Goal: Information Seeking & Learning: Learn about a topic

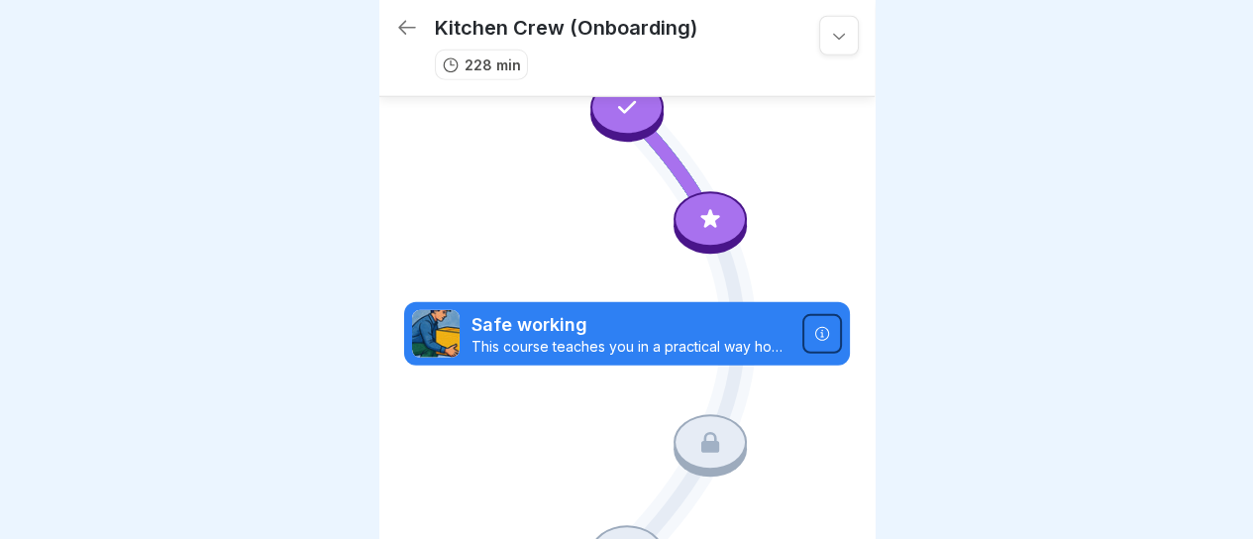
scroll to position [2697, 0]
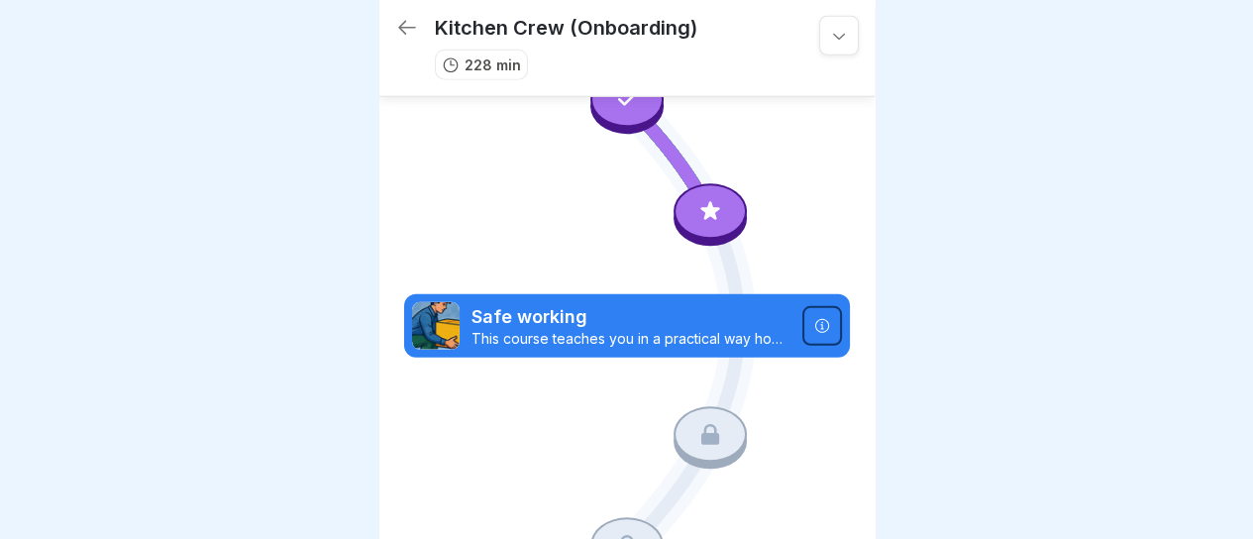
click at [711, 198] on icon at bounding box center [710, 211] width 26 height 26
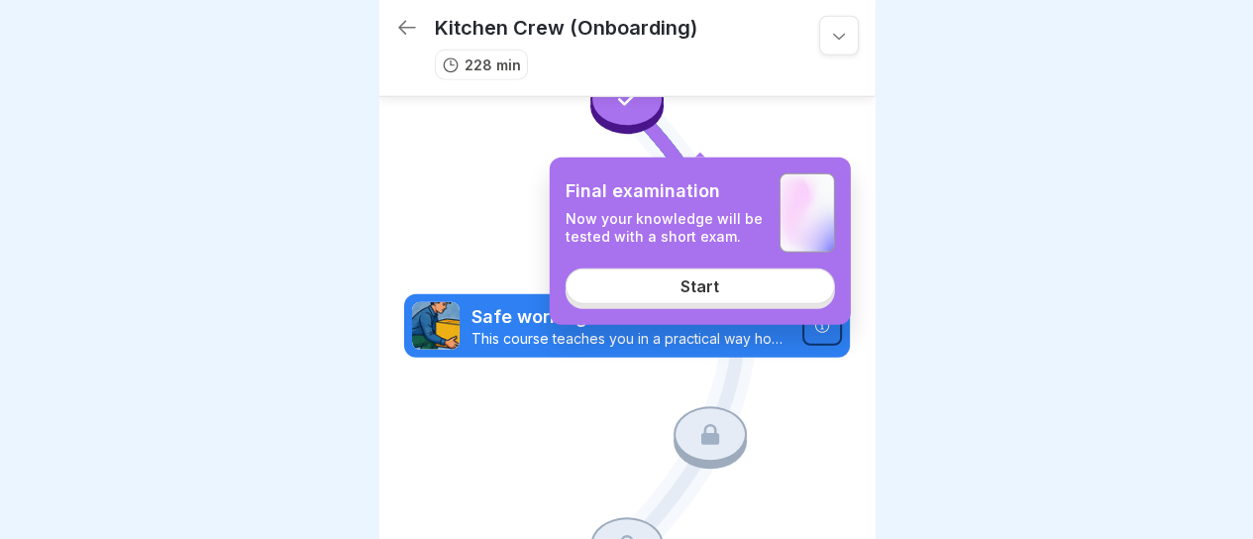
click at [683, 276] on link "Start" at bounding box center [699, 286] width 269 height 36
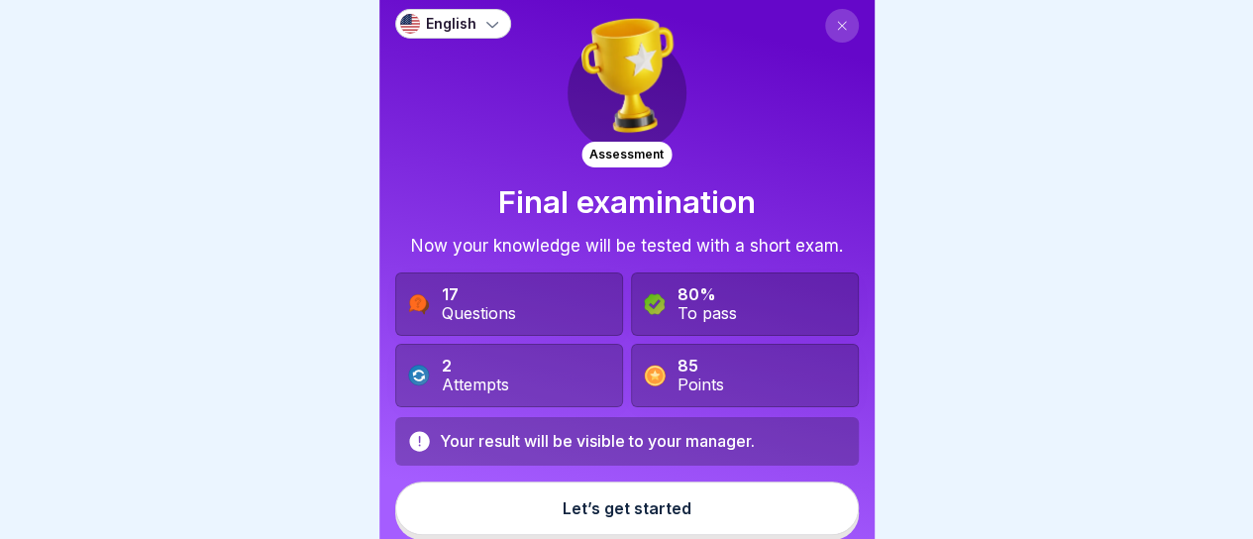
scroll to position [15, 0]
click at [825, 21] on button at bounding box center [842, 26] width 34 height 34
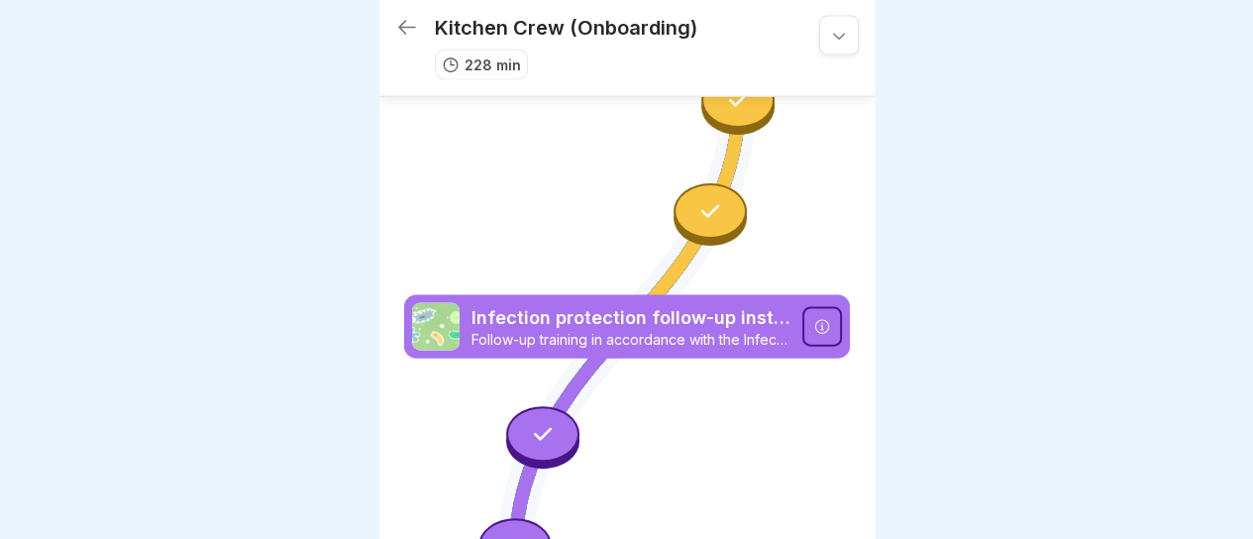
scroll to position [2135, 0]
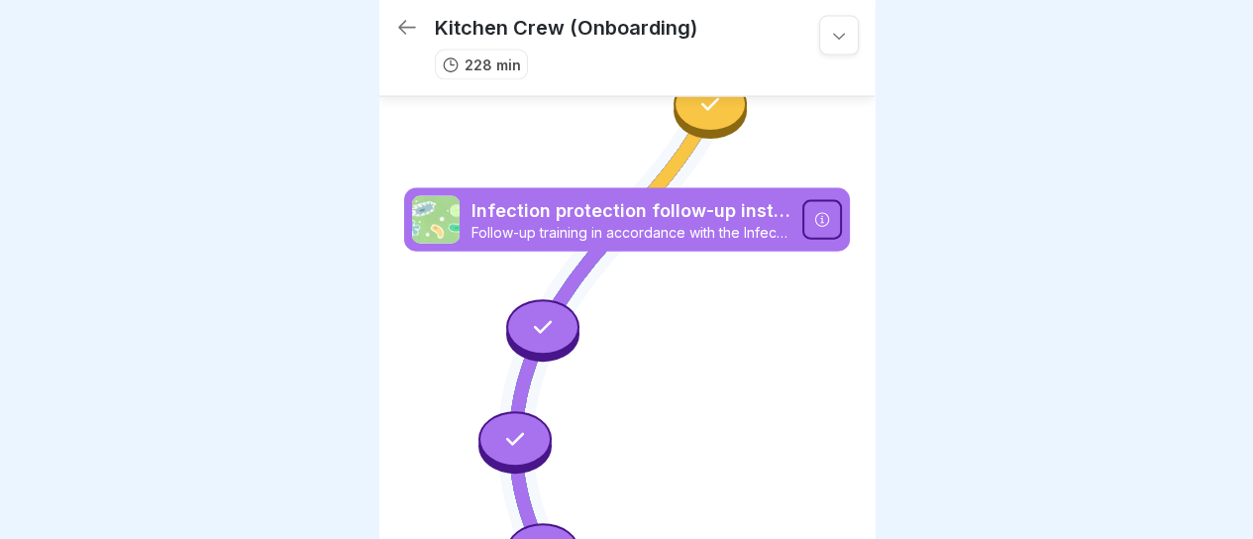
click at [538, 315] on icon at bounding box center [543, 328] width 26 height 26
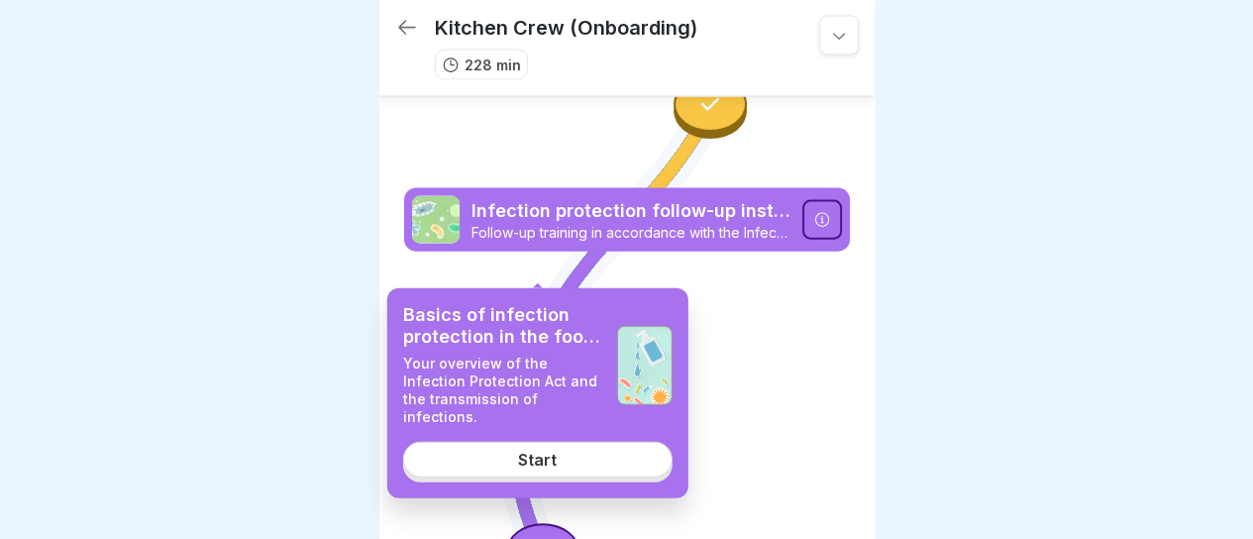
click at [549, 454] on div "Start" at bounding box center [537, 460] width 39 height 18
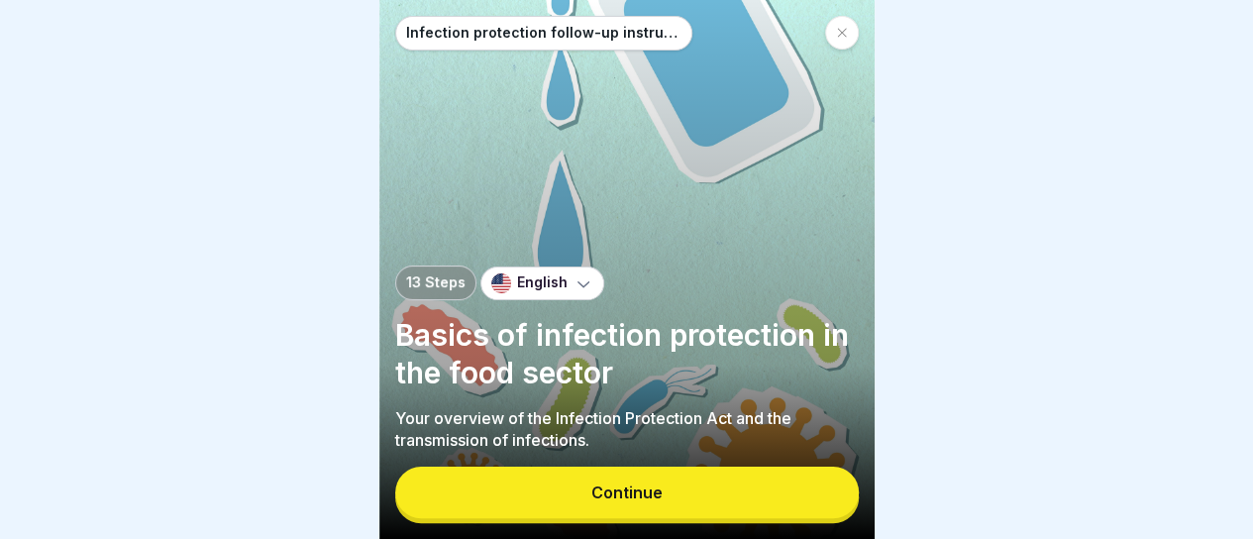
scroll to position [15, 0]
click at [621, 491] on div "Continue" at bounding box center [626, 492] width 71 height 18
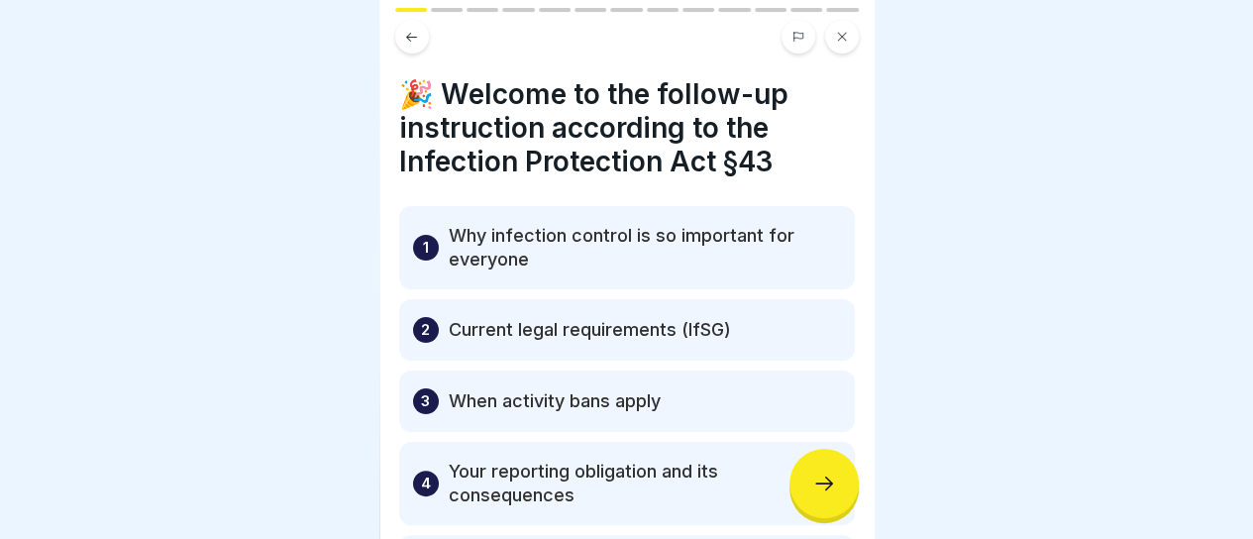
click at [830, 484] on icon at bounding box center [824, 483] width 18 height 14
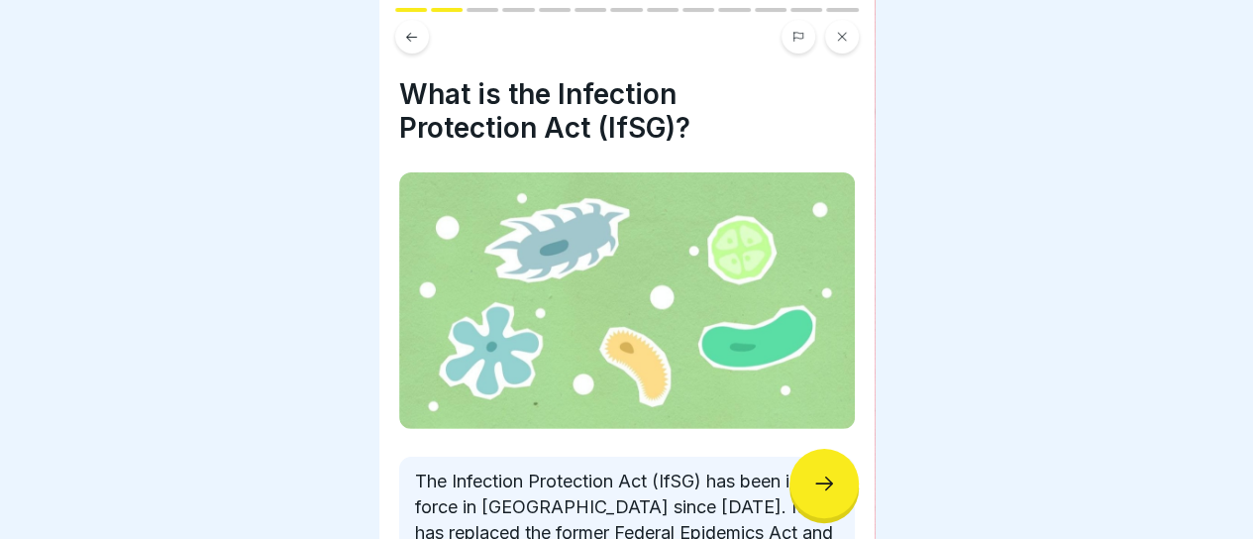
scroll to position [206, 0]
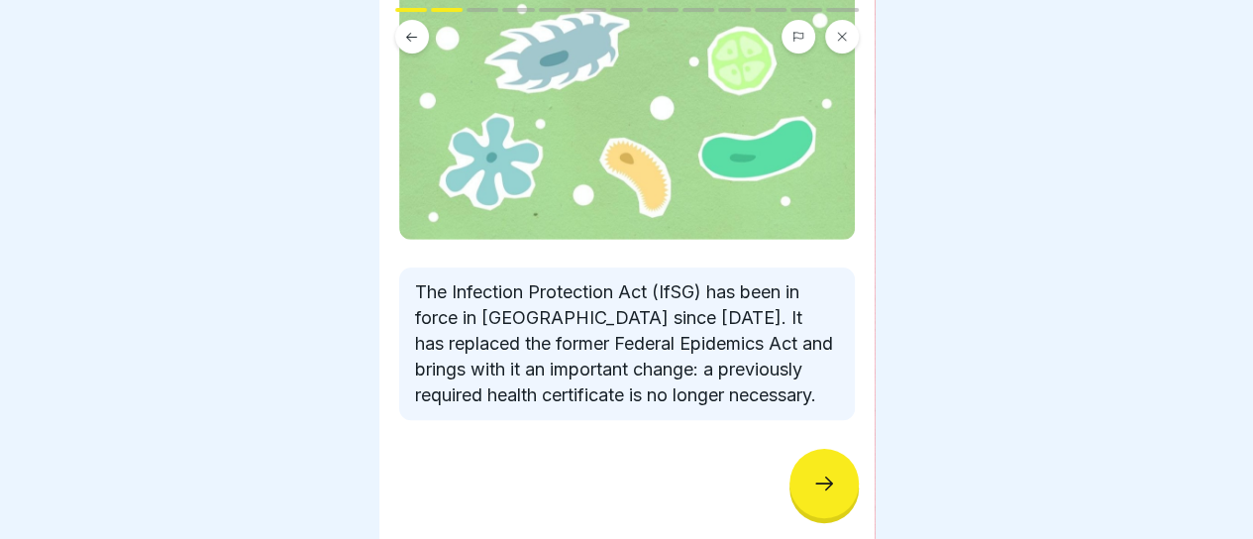
click at [568, 347] on div "The Infection Protection Act (IfSG) has been in force in [GEOGRAPHIC_DATA] sinc…" at bounding box center [626, 343] width 455 height 152
drag, startPoint x: 1091, startPoint y: 289, endPoint x: 1158, endPoint y: 131, distance: 172.1
click at [1158, 131] on div at bounding box center [626, 269] width 1253 height 539
click at [812, 457] on div at bounding box center [823, 483] width 69 height 69
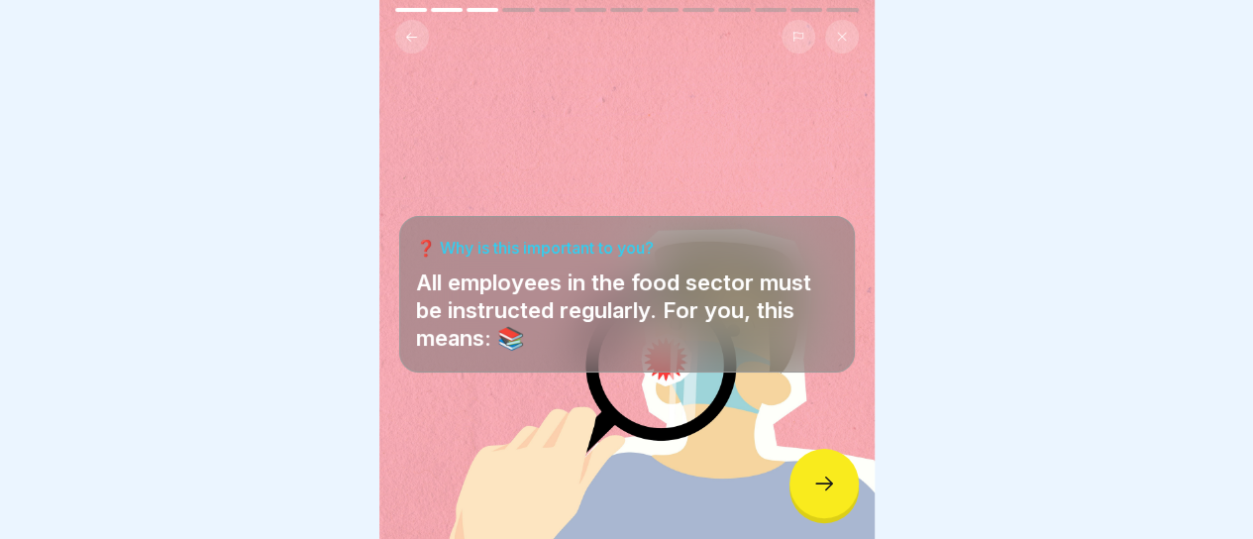
click at [837, 476] on div at bounding box center [823, 483] width 69 height 69
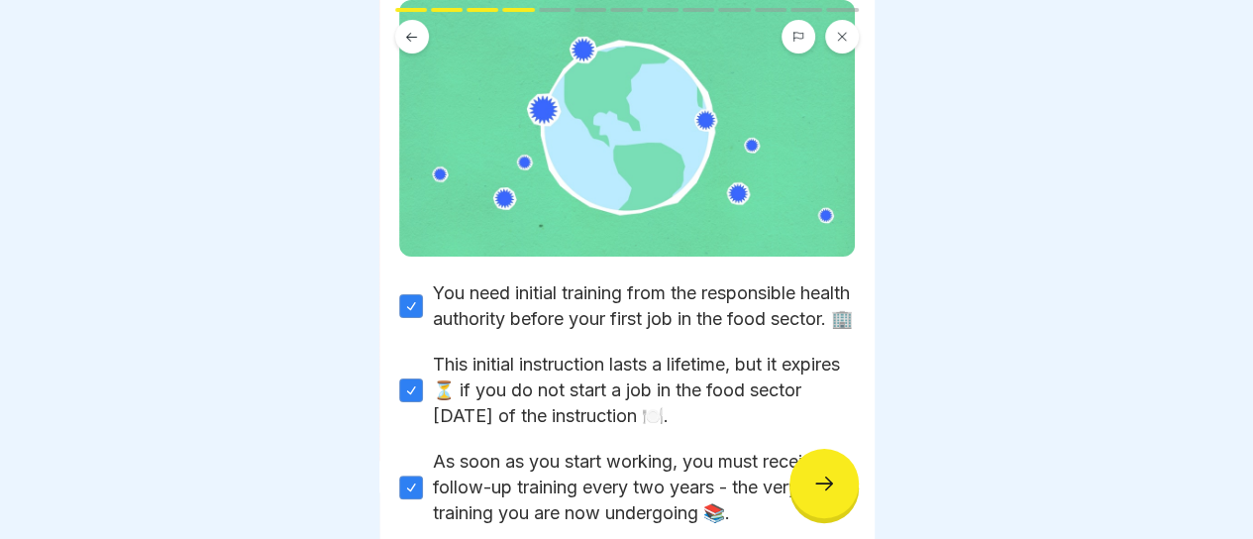
scroll to position [296, 0]
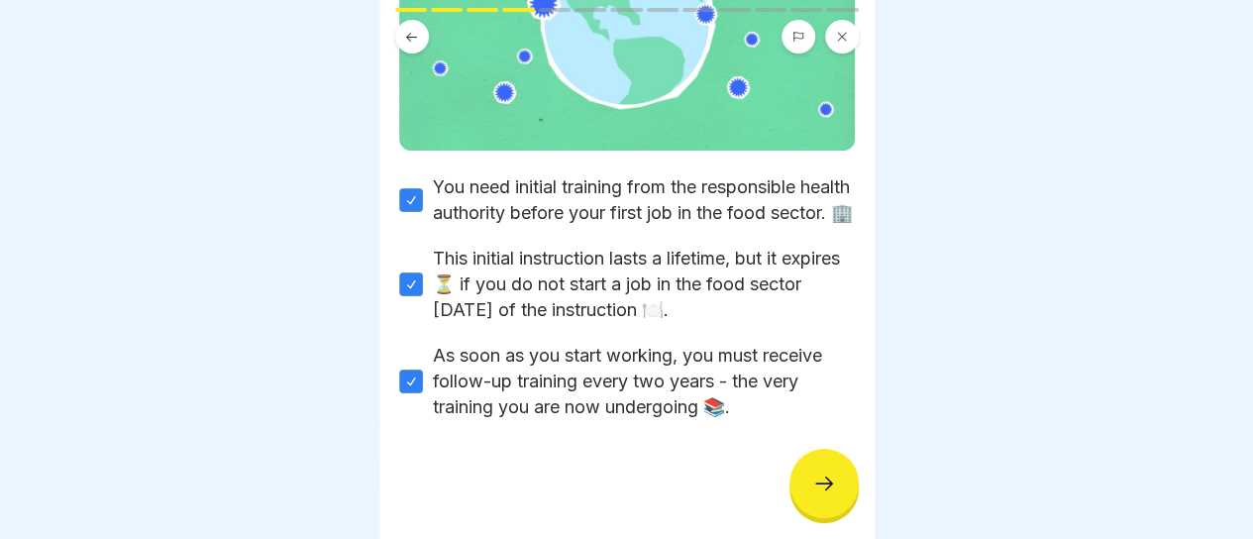
click at [835, 486] on div at bounding box center [823, 483] width 69 height 69
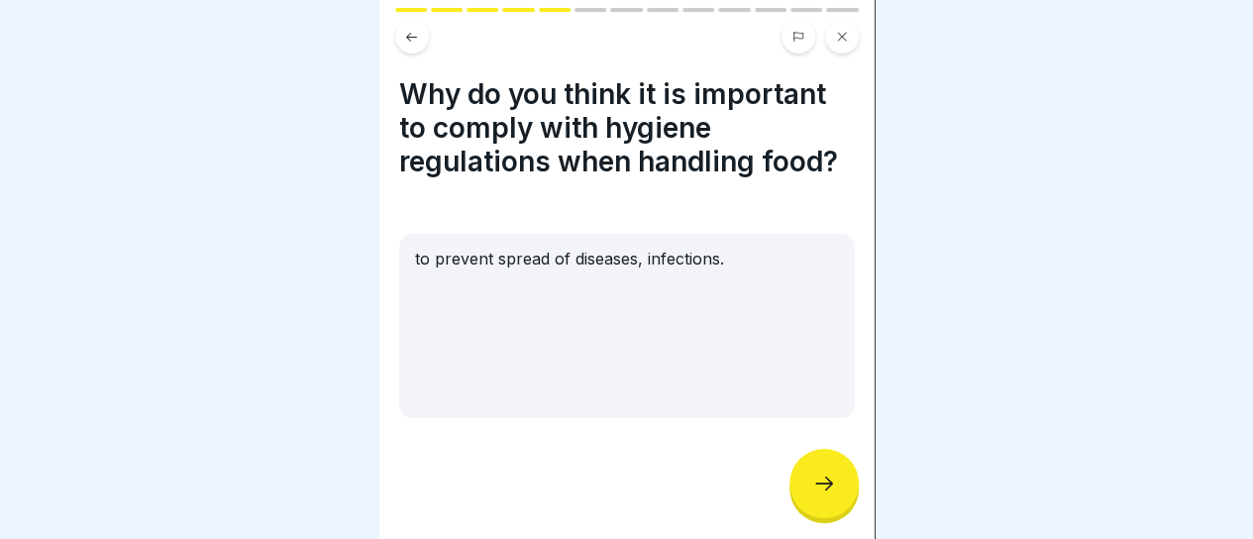
click at [820, 486] on icon at bounding box center [824, 483] width 24 height 24
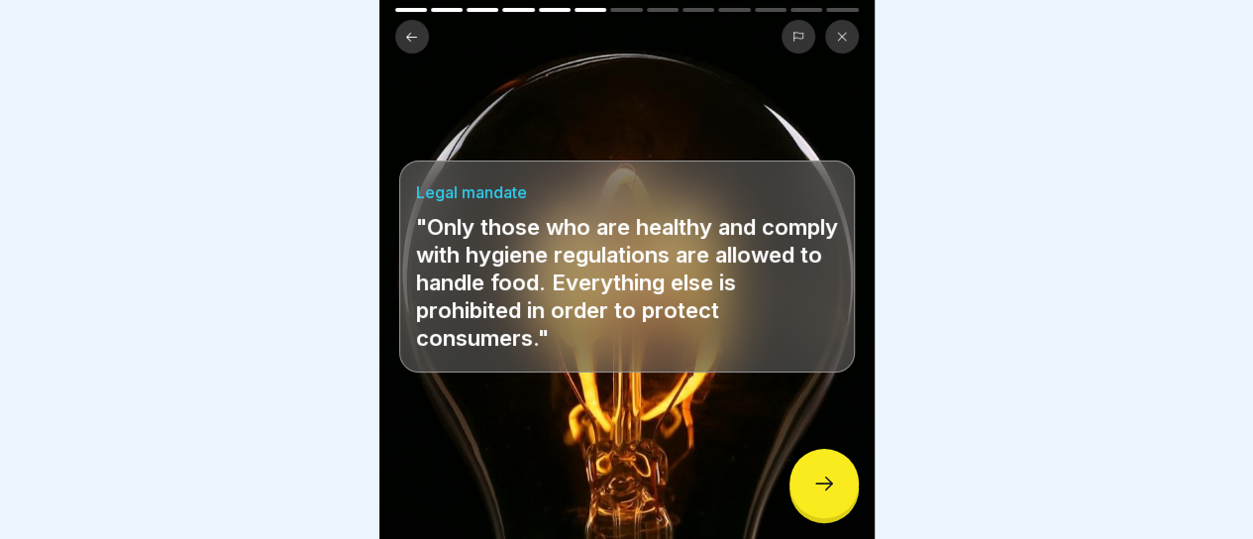
click at [820, 486] on icon at bounding box center [824, 483] width 24 height 24
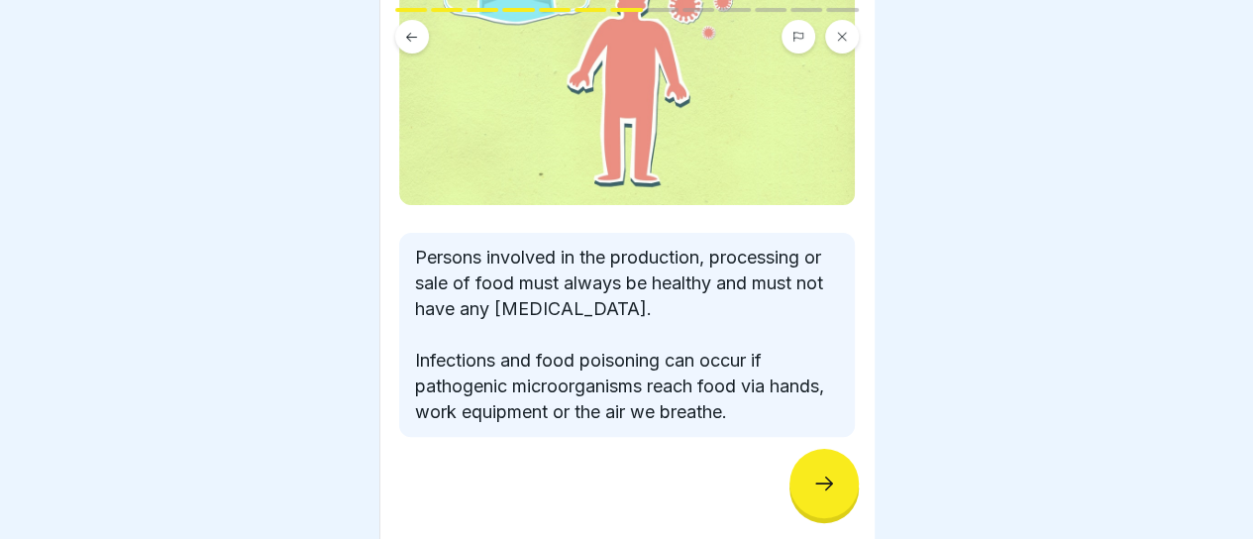
scroll to position [232, 0]
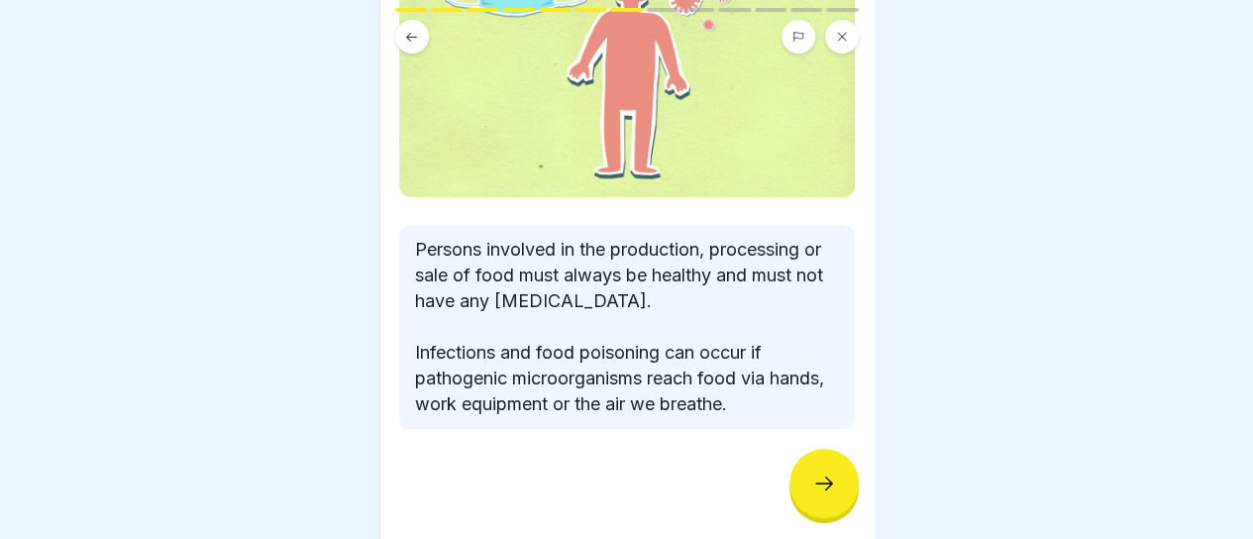
click at [845, 498] on div at bounding box center [823, 483] width 69 height 69
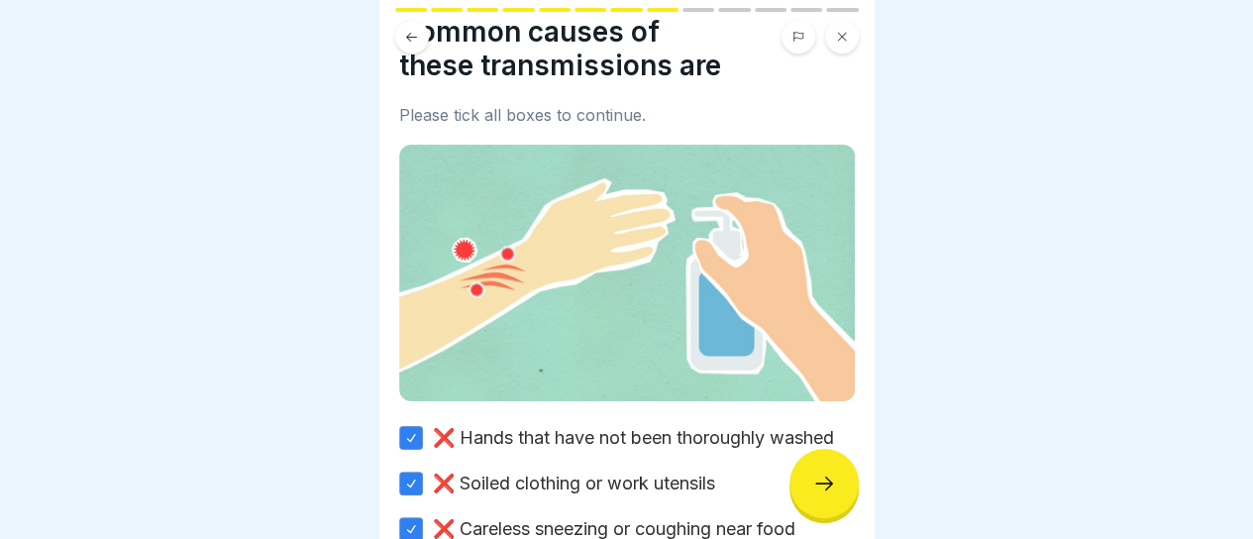
scroll to position [272, 0]
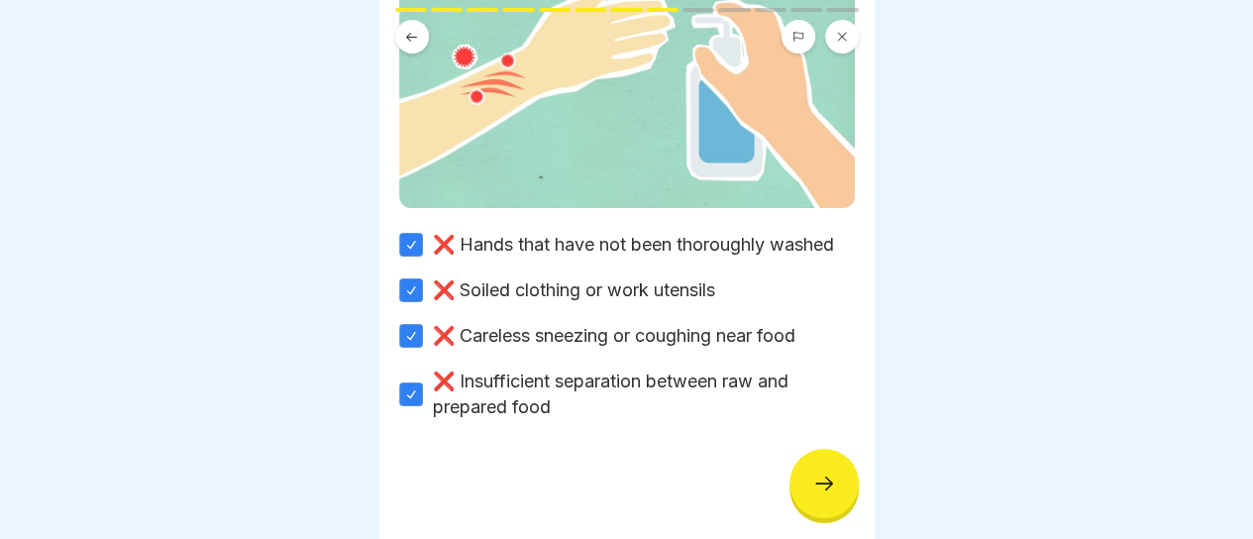
click at [829, 485] on icon at bounding box center [824, 483] width 18 height 14
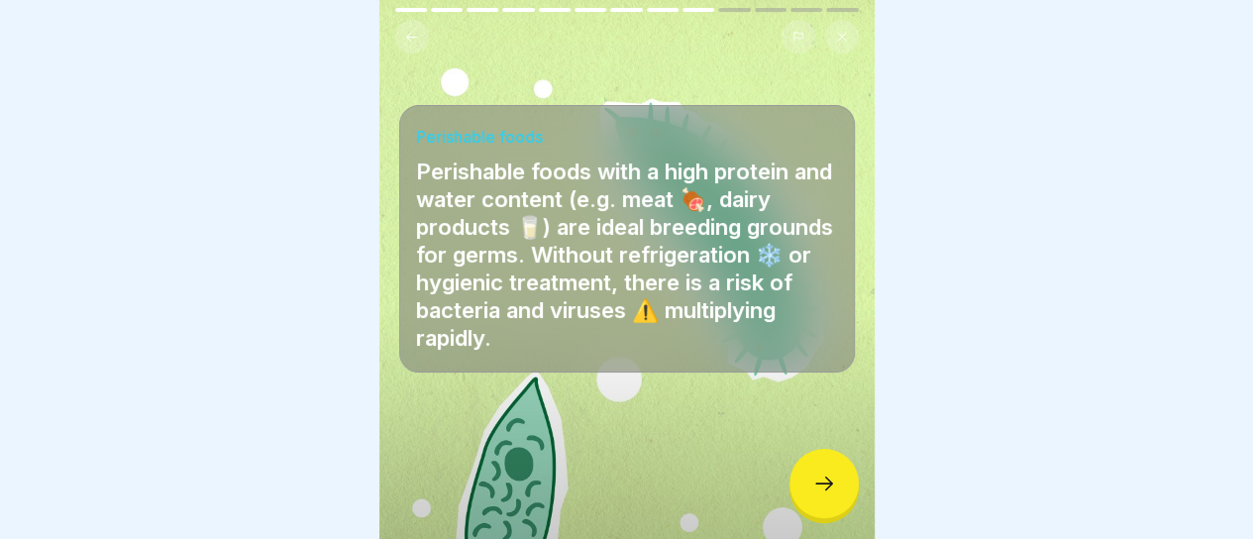
click at [829, 485] on icon at bounding box center [824, 483] width 18 height 14
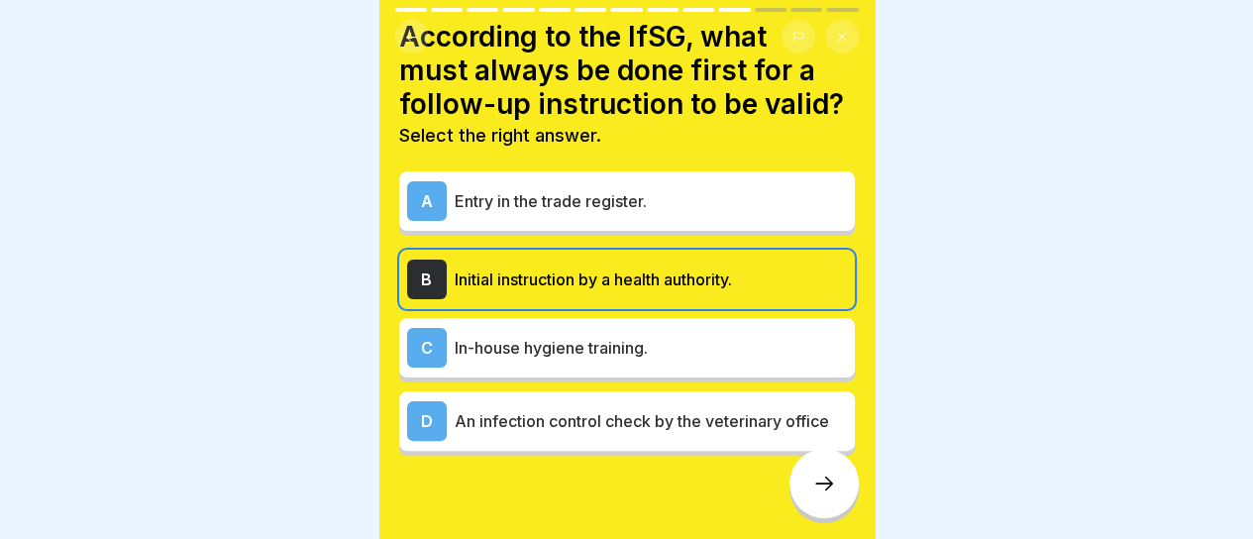
scroll to position [48, 0]
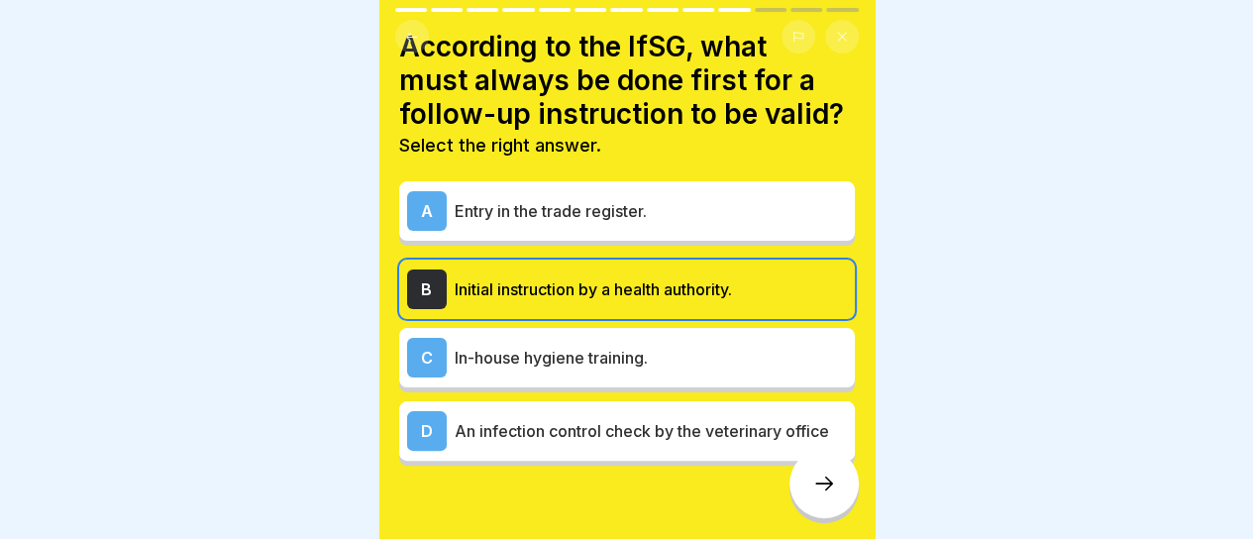
click at [830, 491] on icon at bounding box center [824, 483] width 24 height 24
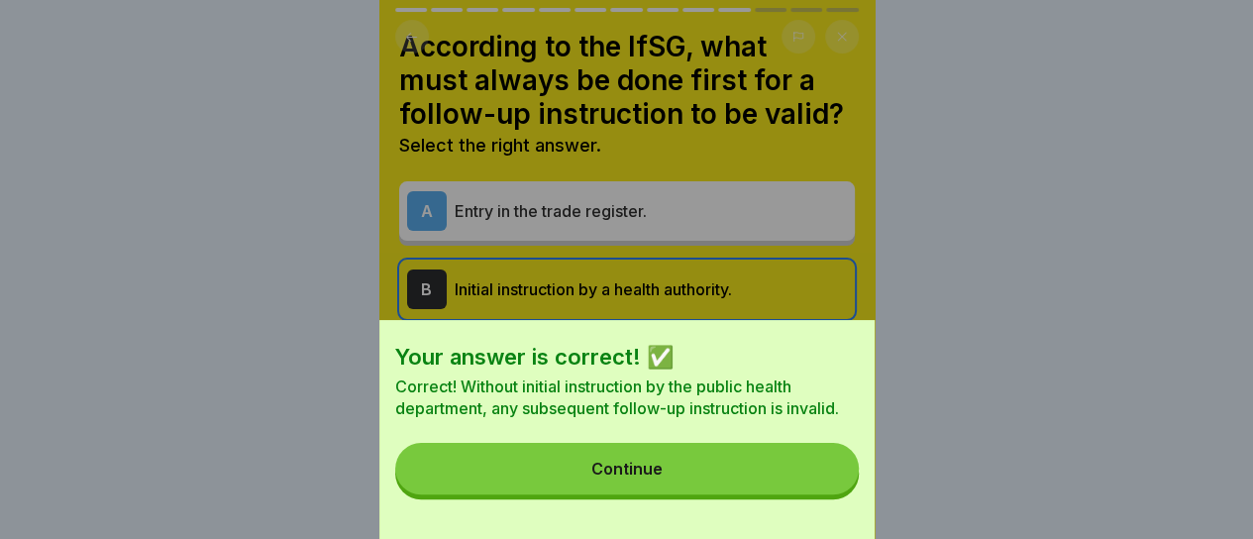
click at [652, 470] on button "Continue" at bounding box center [626, 468] width 463 height 51
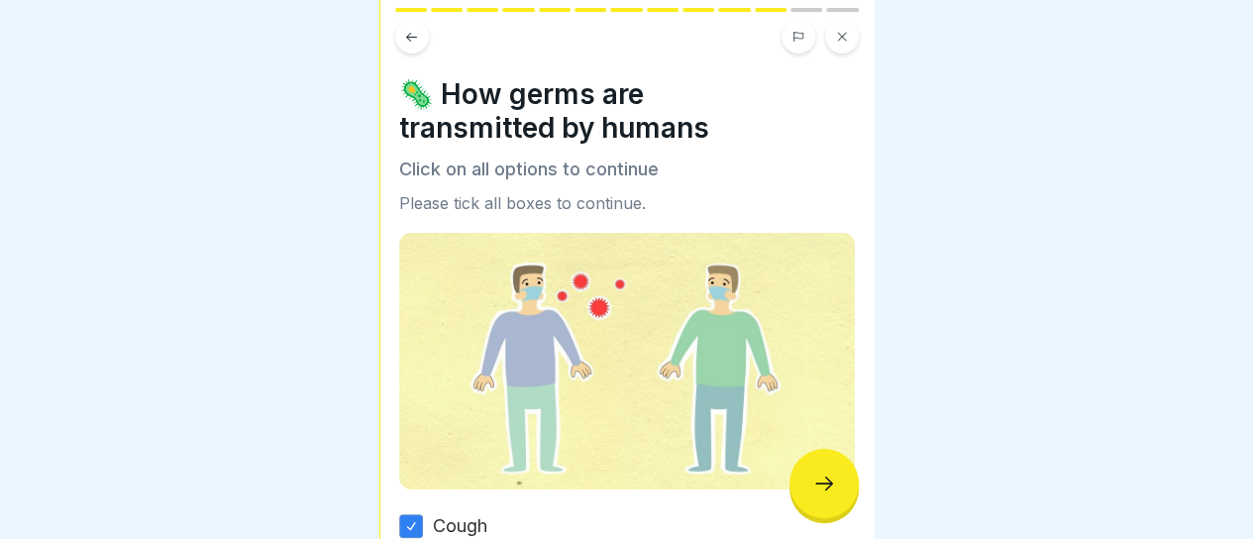
scroll to position [292, 0]
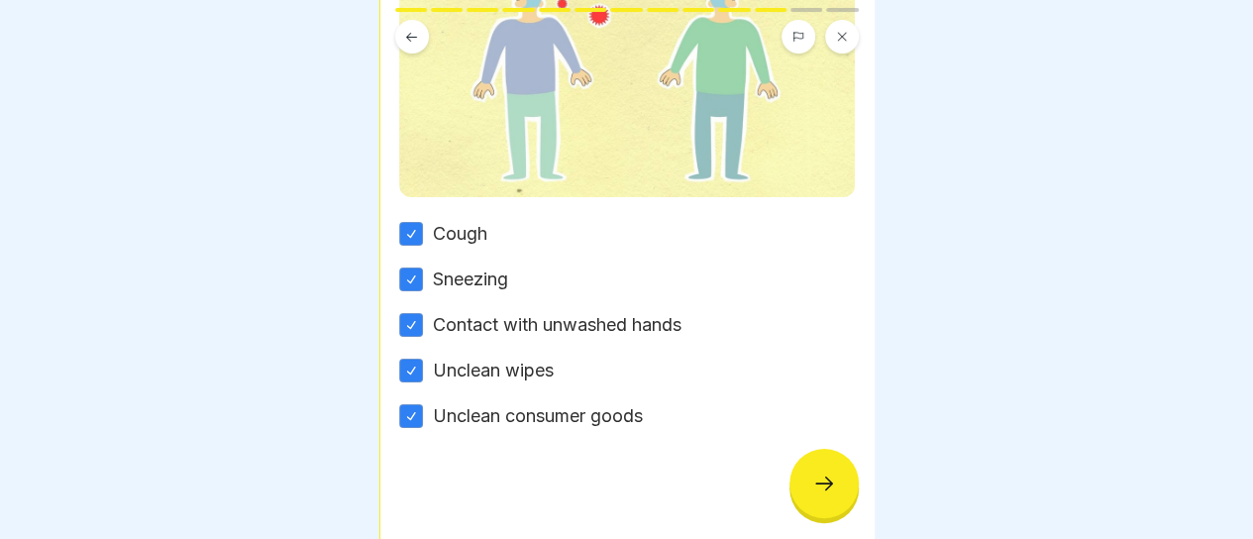
click at [818, 488] on icon at bounding box center [824, 483] width 24 height 24
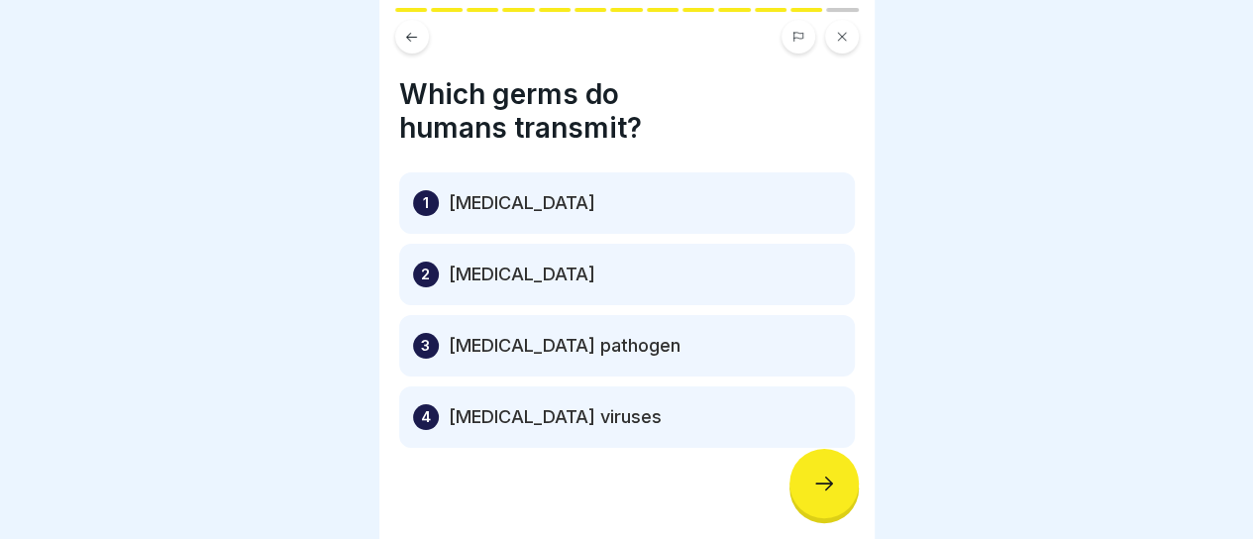
click at [802, 476] on div at bounding box center [823, 483] width 69 height 69
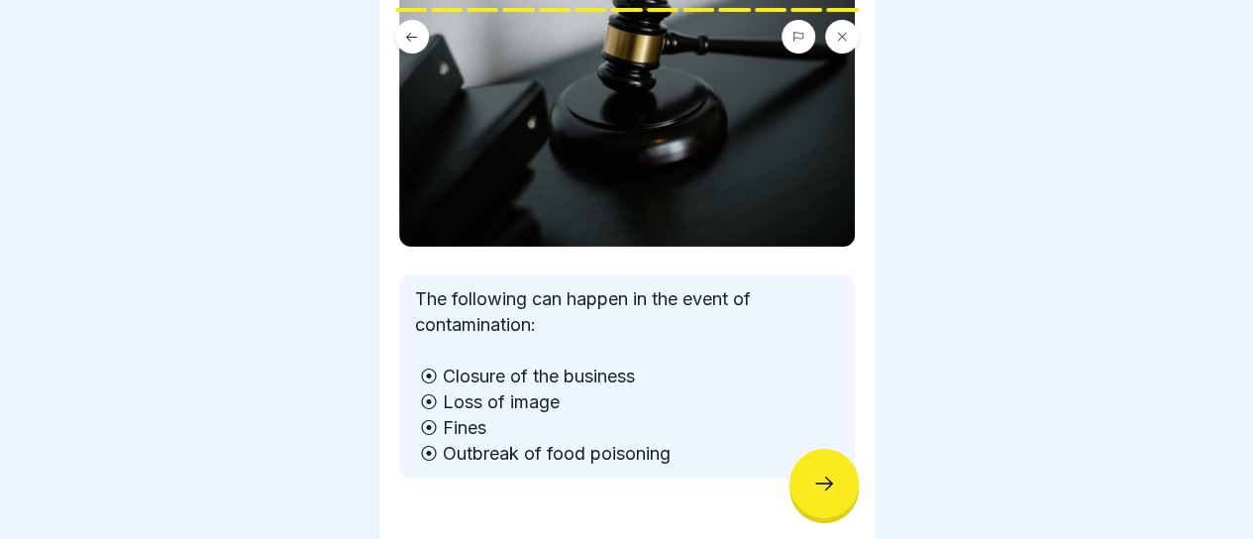
scroll to position [244, 0]
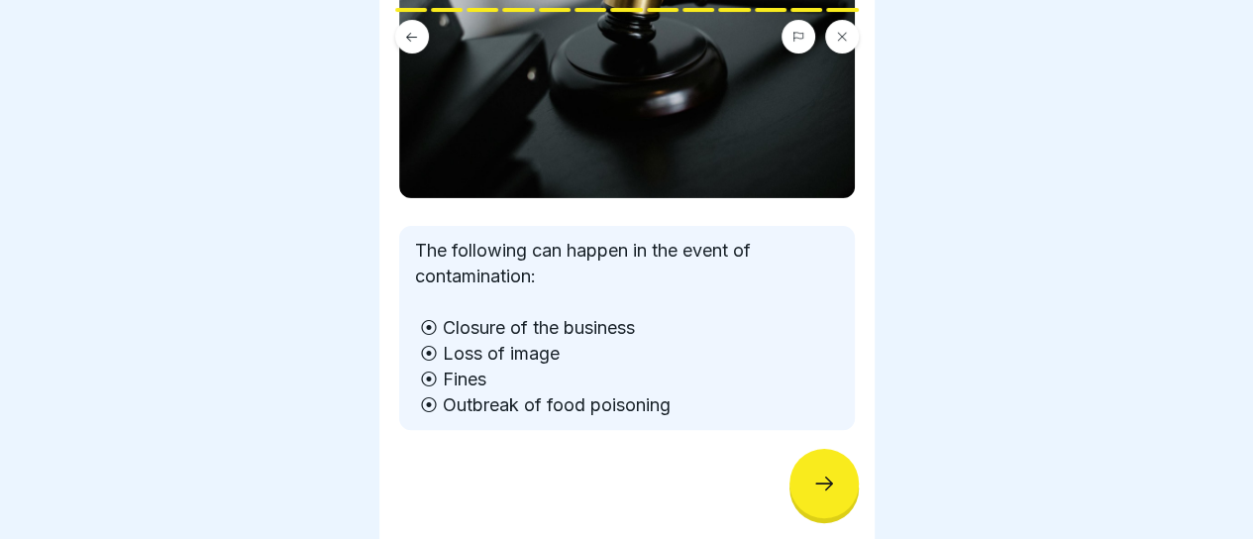
click at [828, 492] on icon at bounding box center [824, 483] width 24 height 24
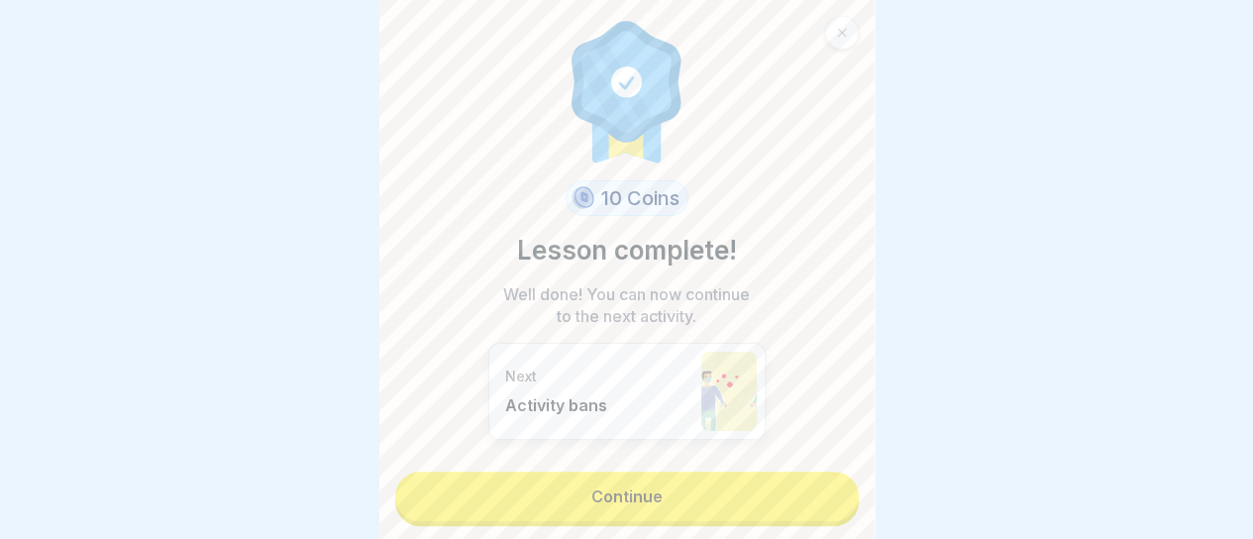
click at [616, 489] on link "Continue" at bounding box center [626, 496] width 463 height 50
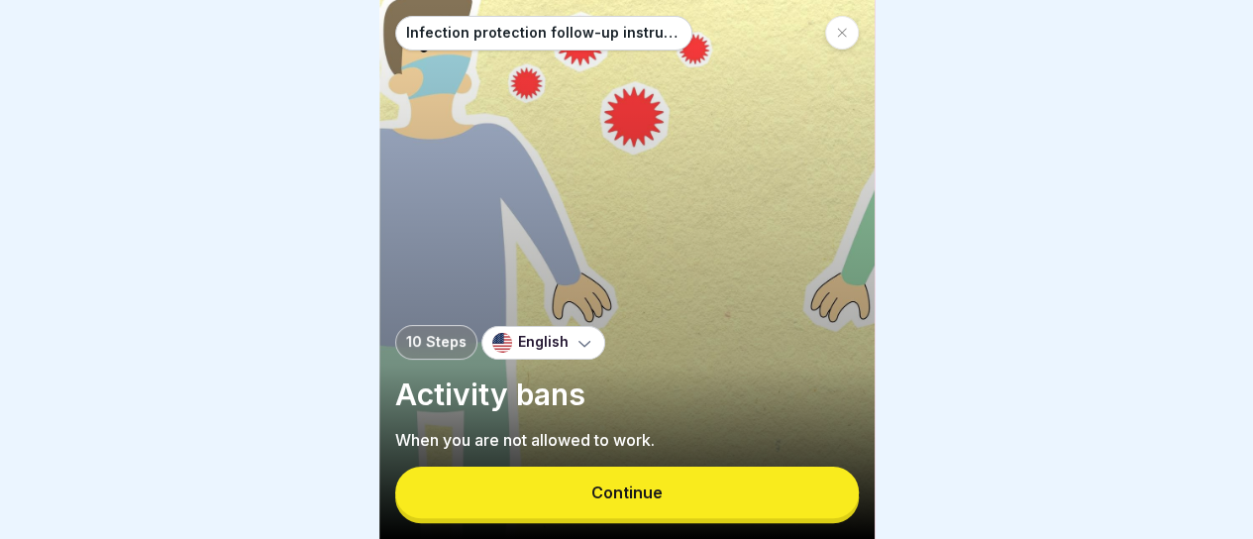
scroll to position [15, 0]
click at [842, 27] on icon at bounding box center [842, 33] width 12 height 12
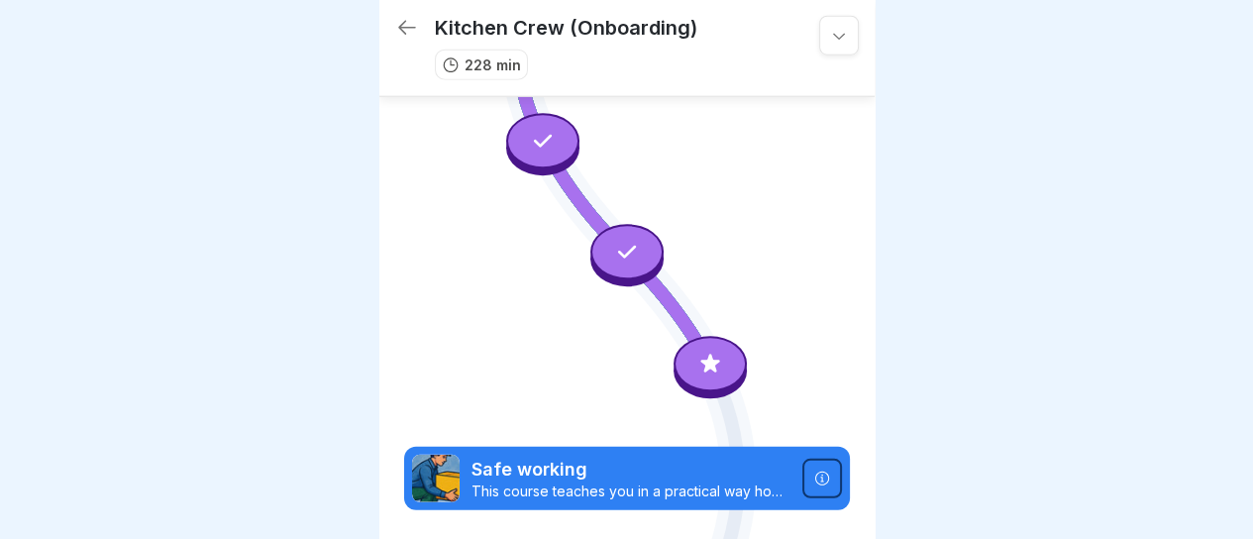
scroll to position [2549, 0]
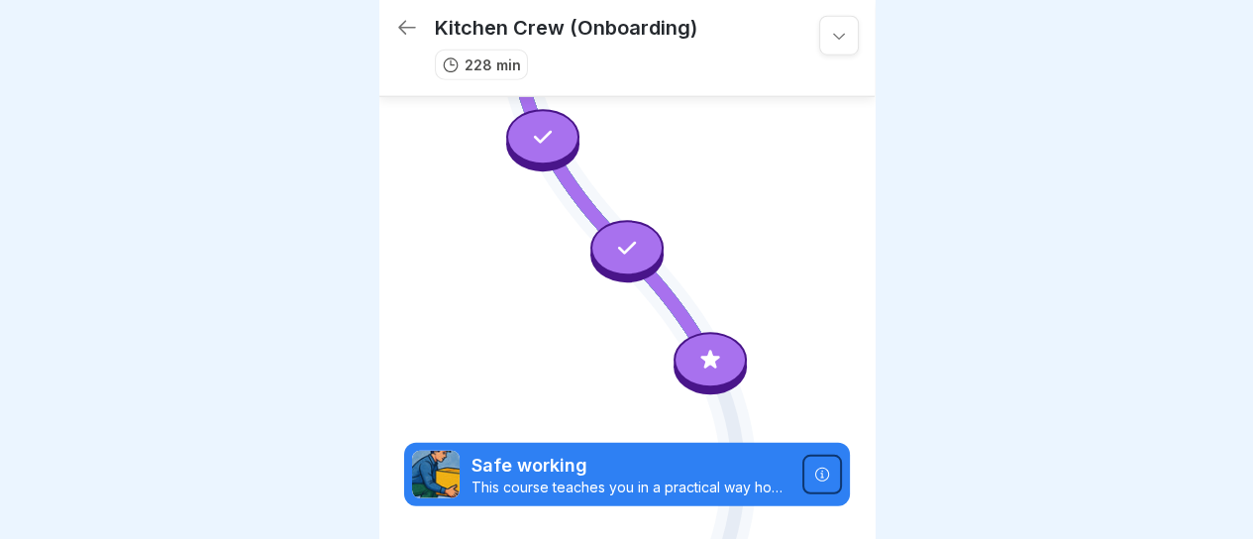
click at [696, 332] on div at bounding box center [709, 359] width 73 height 55
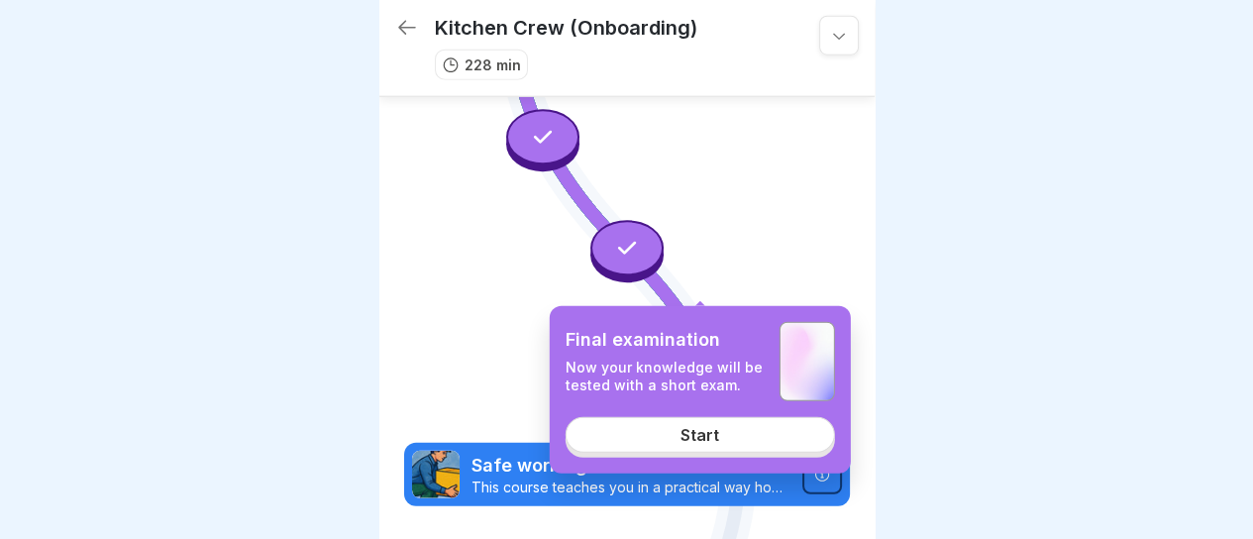
click at [660, 430] on link "Start" at bounding box center [699, 435] width 269 height 36
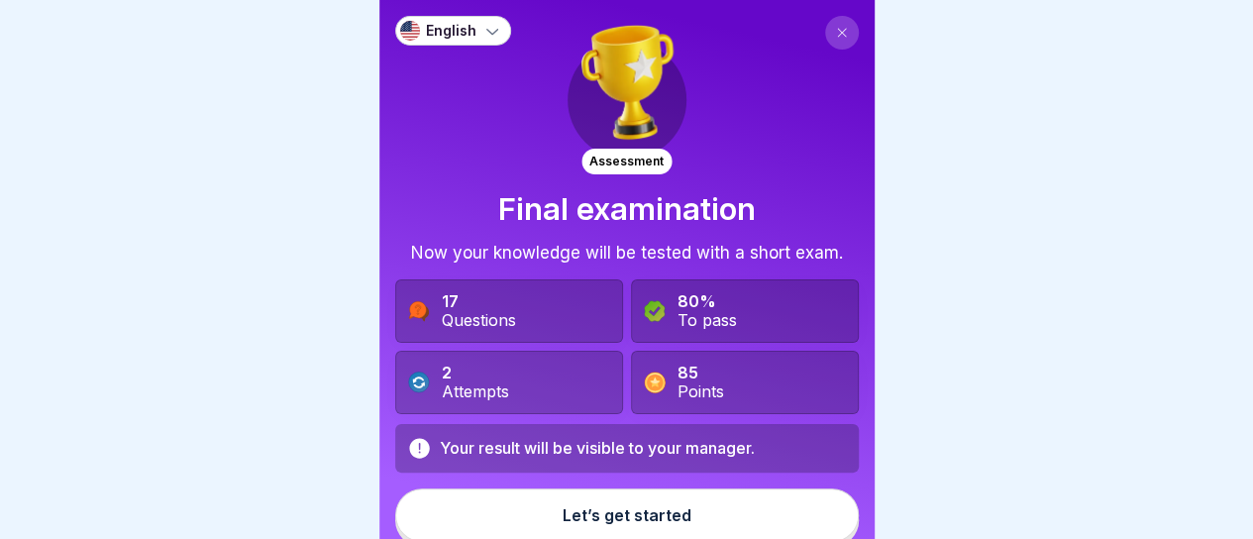
click at [618, 524] on button "Let’s get started" at bounding box center [626, 514] width 463 height 53
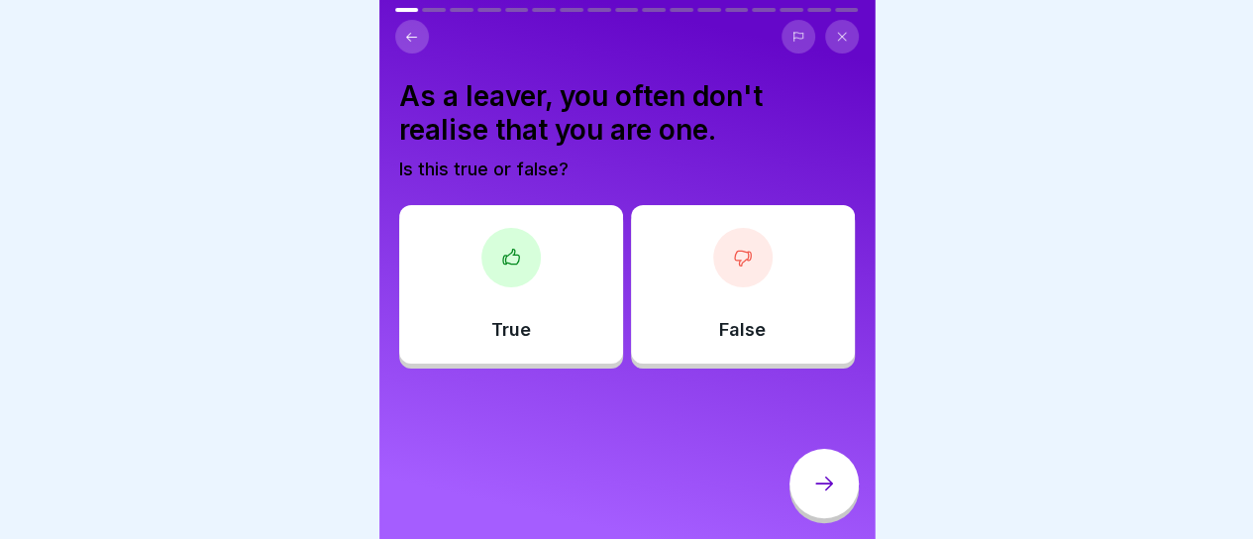
click at [539, 309] on div "True" at bounding box center [511, 284] width 224 height 158
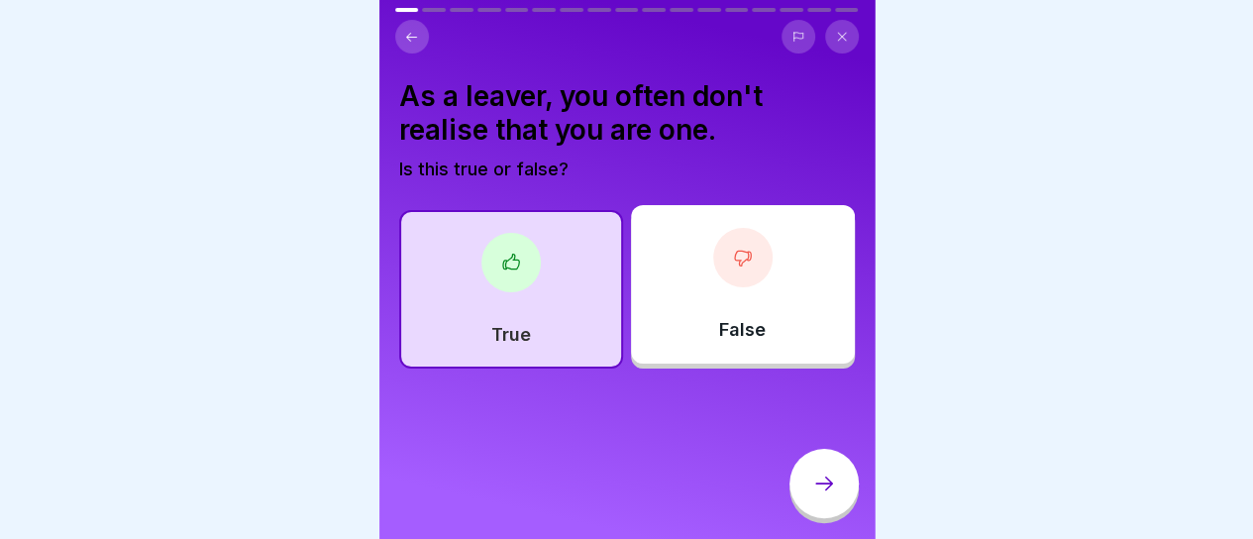
click at [806, 484] on div at bounding box center [823, 483] width 69 height 69
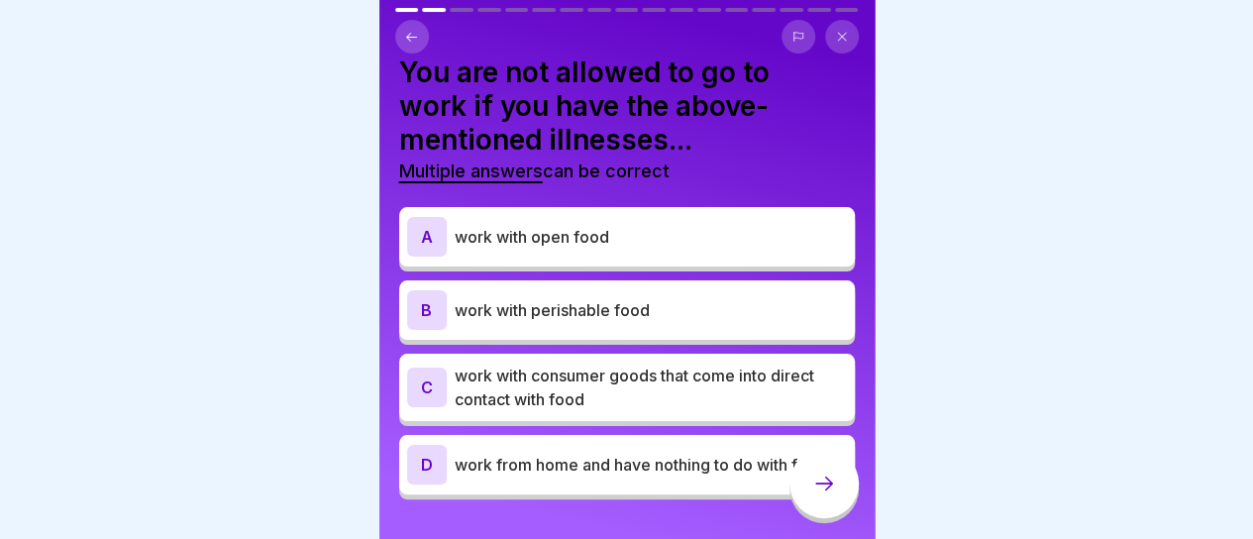
scroll to position [23, 0]
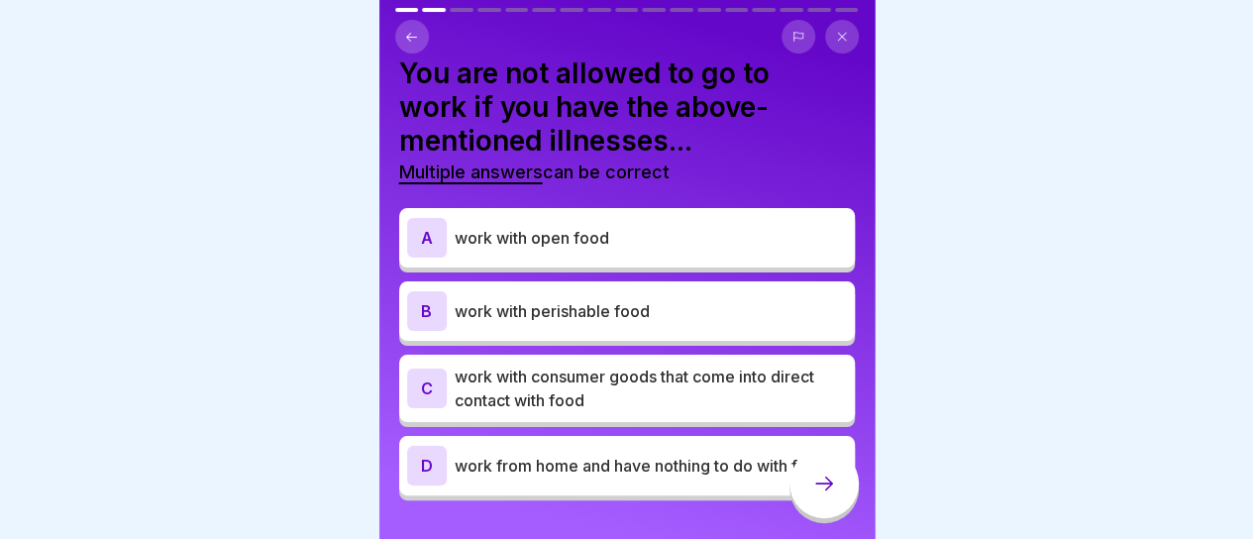
click at [564, 226] on p "work with open food" at bounding box center [650, 238] width 392 height 24
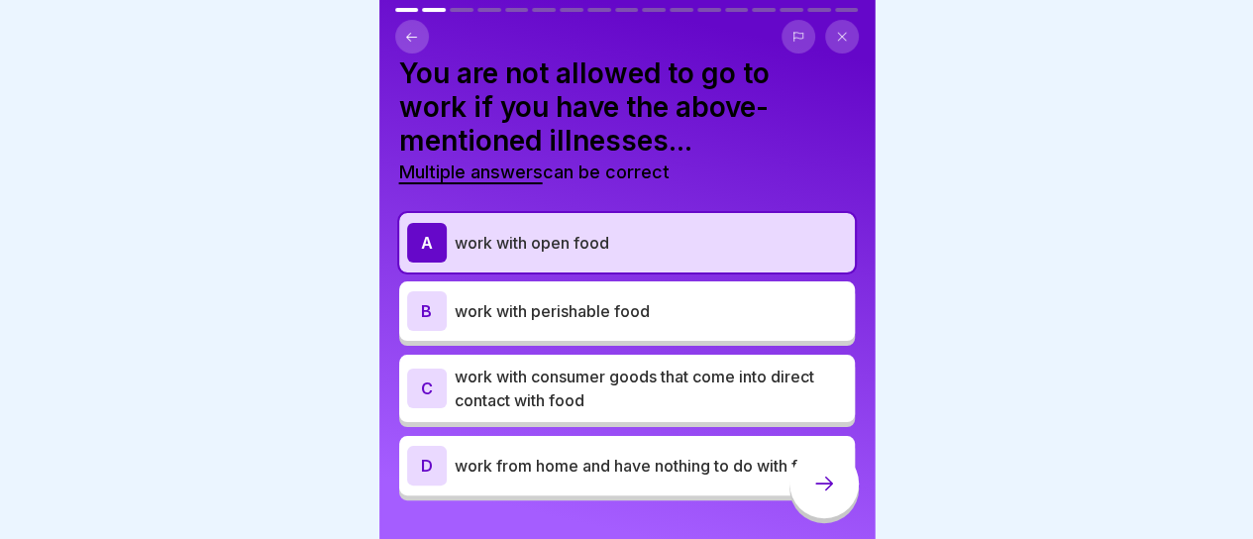
click at [561, 300] on p "work with perishable food" at bounding box center [650, 311] width 392 height 24
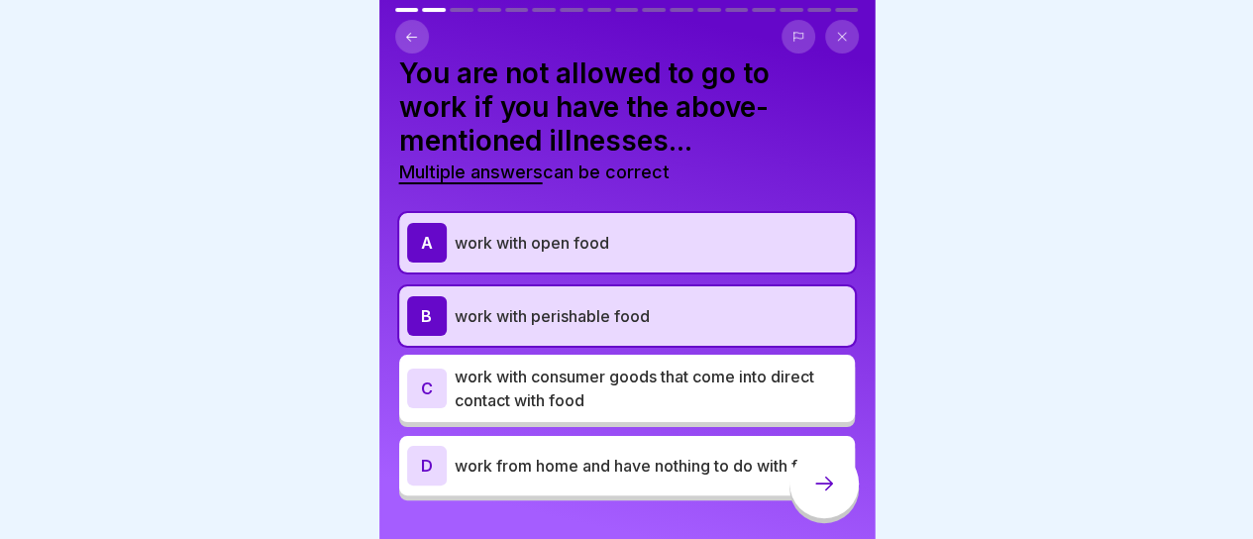
click at [588, 387] on p "work with consumer goods that come into direct contact with food" at bounding box center [650, 388] width 392 height 48
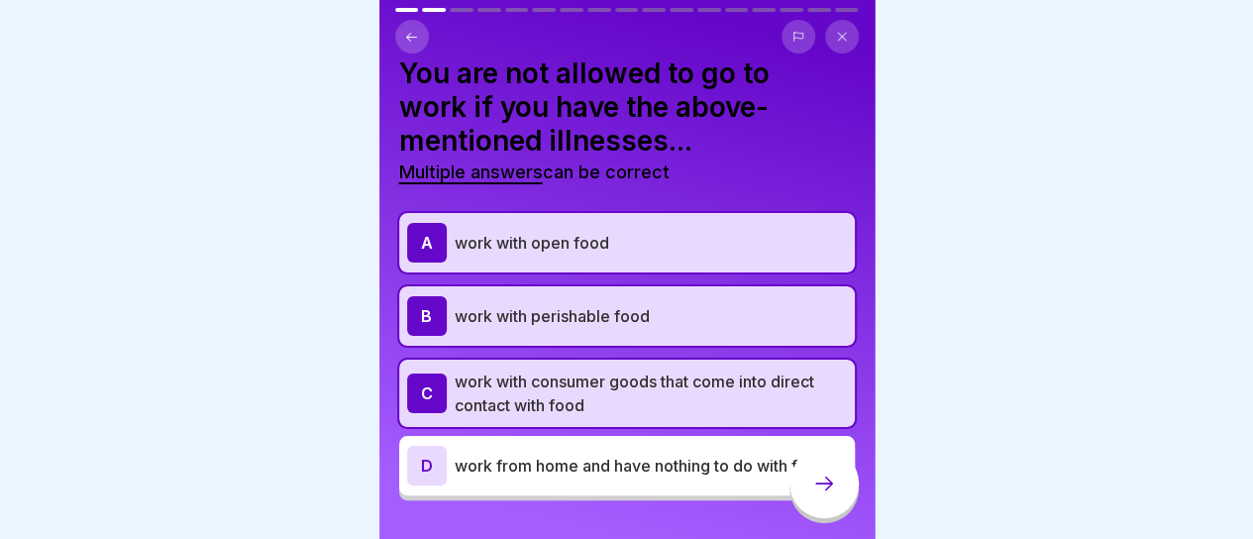
click at [824, 485] on icon at bounding box center [824, 483] width 24 height 24
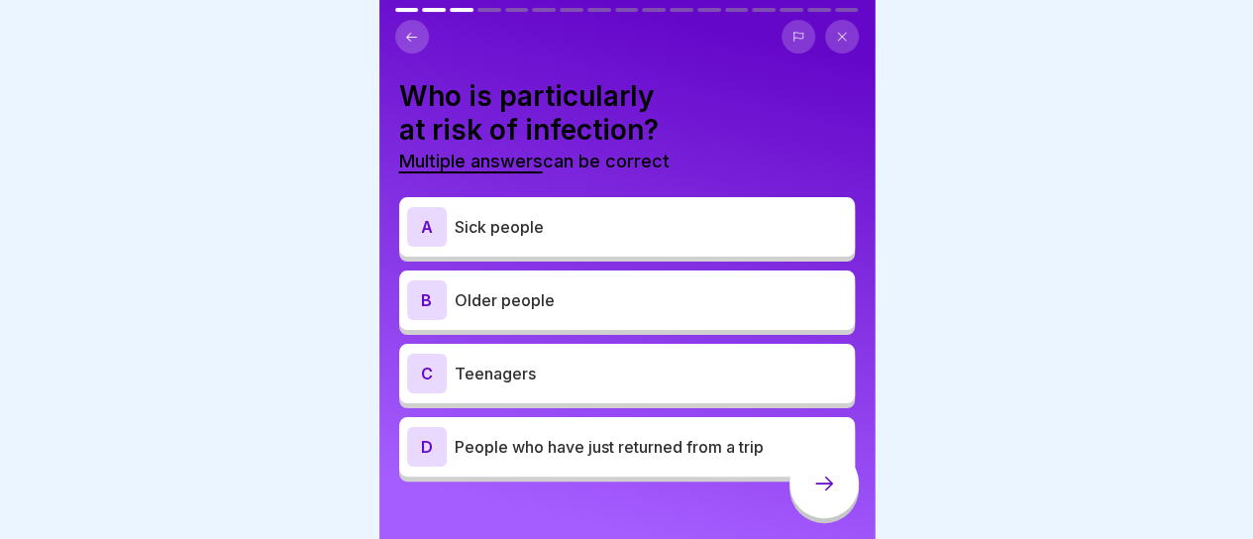
click at [519, 215] on p "Sick people" at bounding box center [650, 227] width 392 height 24
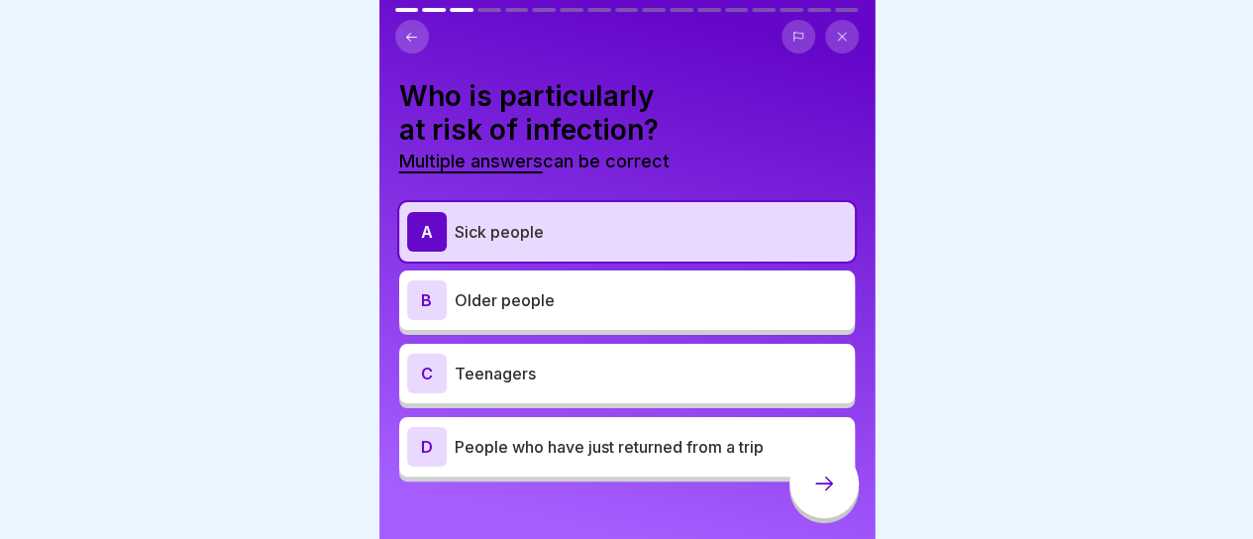
click at [513, 288] on p "Older people" at bounding box center [650, 300] width 392 height 24
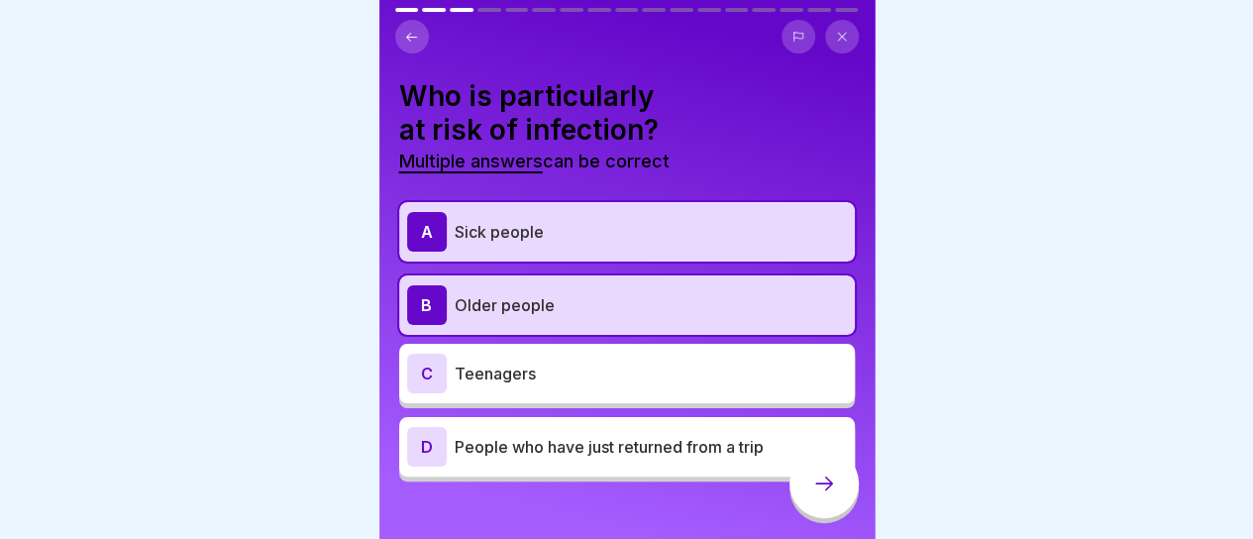
click at [513, 427] on div "D People who have just returned from a trip" at bounding box center [627, 447] width 440 height 40
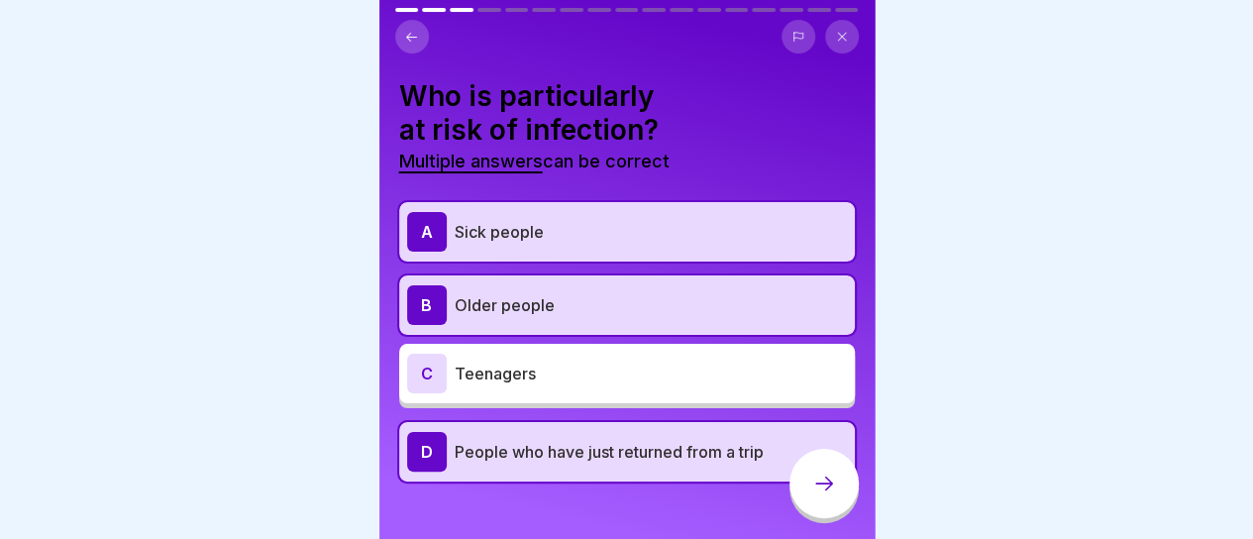
click at [814, 490] on icon at bounding box center [824, 483] width 24 height 24
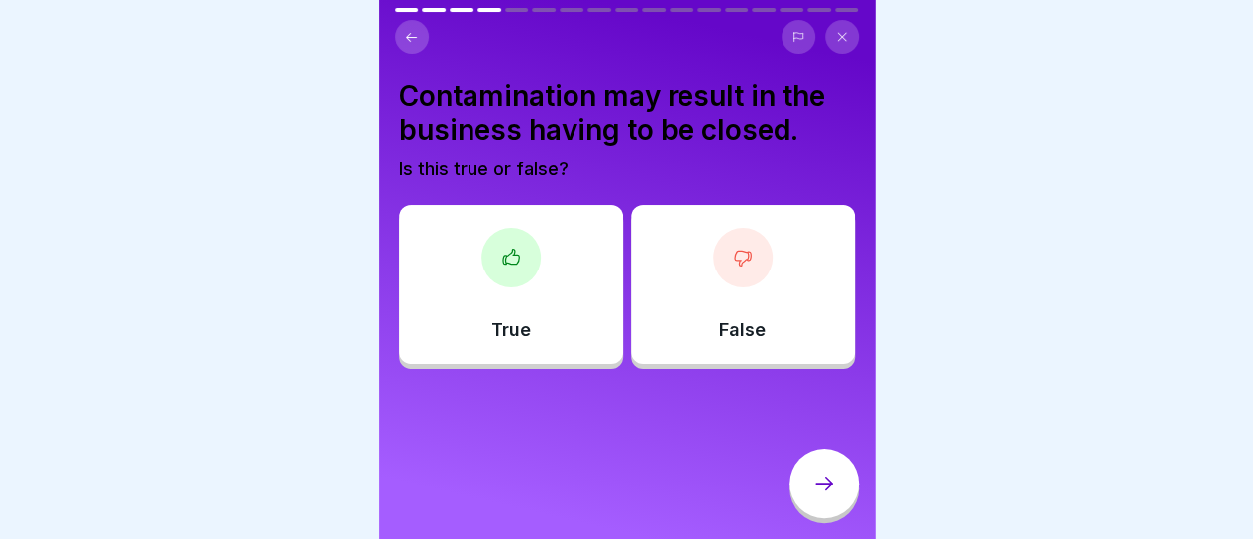
click at [537, 279] on div "True" at bounding box center [511, 284] width 224 height 158
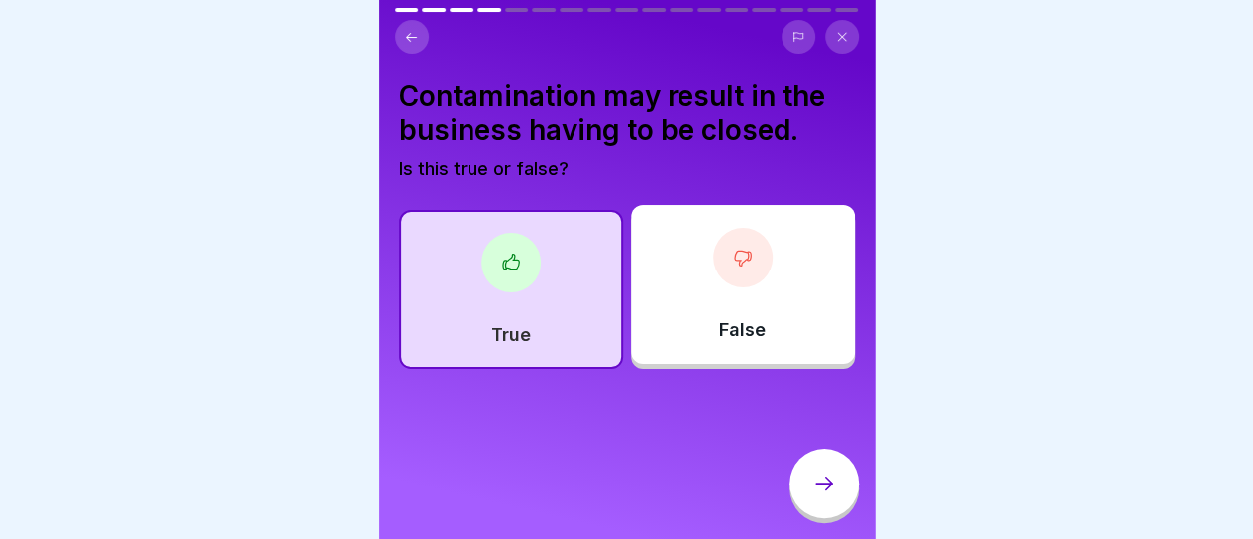
click at [813, 495] on icon at bounding box center [824, 483] width 24 height 24
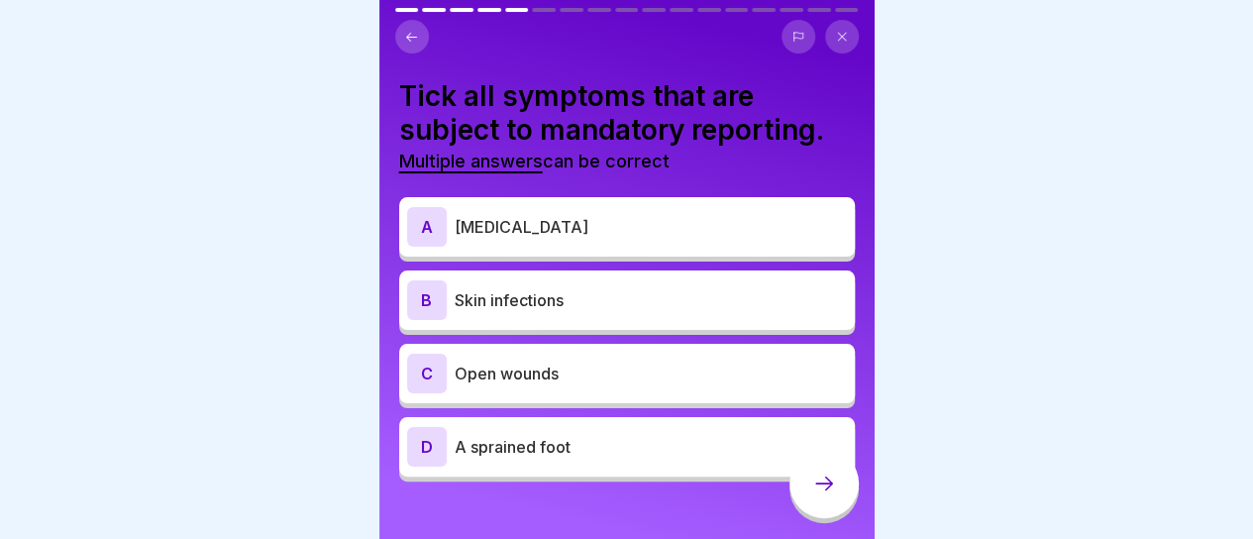
click at [590, 219] on p "[MEDICAL_DATA]" at bounding box center [650, 227] width 392 height 24
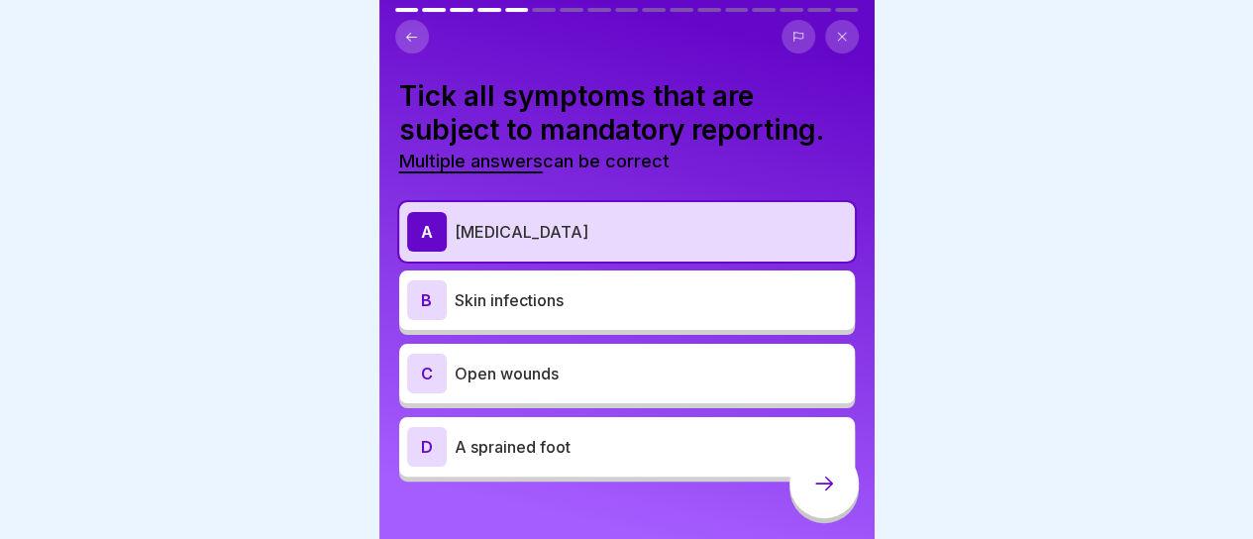
click at [544, 288] on p "Skin infections" at bounding box center [650, 300] width 392 height 24
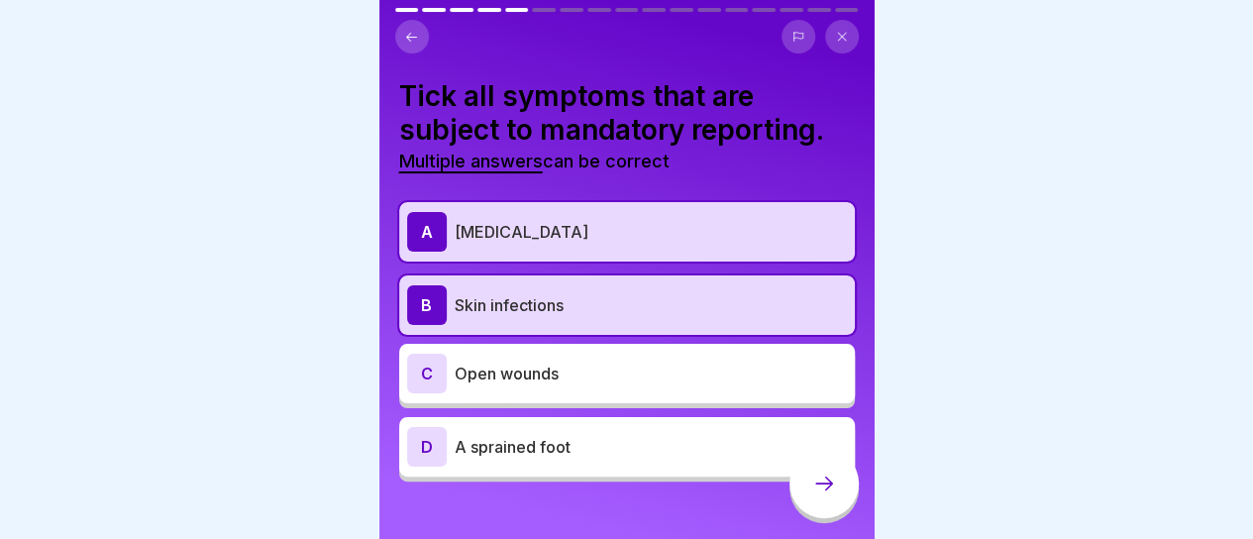
click at [521, 361] on p "Open wounds" at bounding box center [650, 373] width 392 height 24
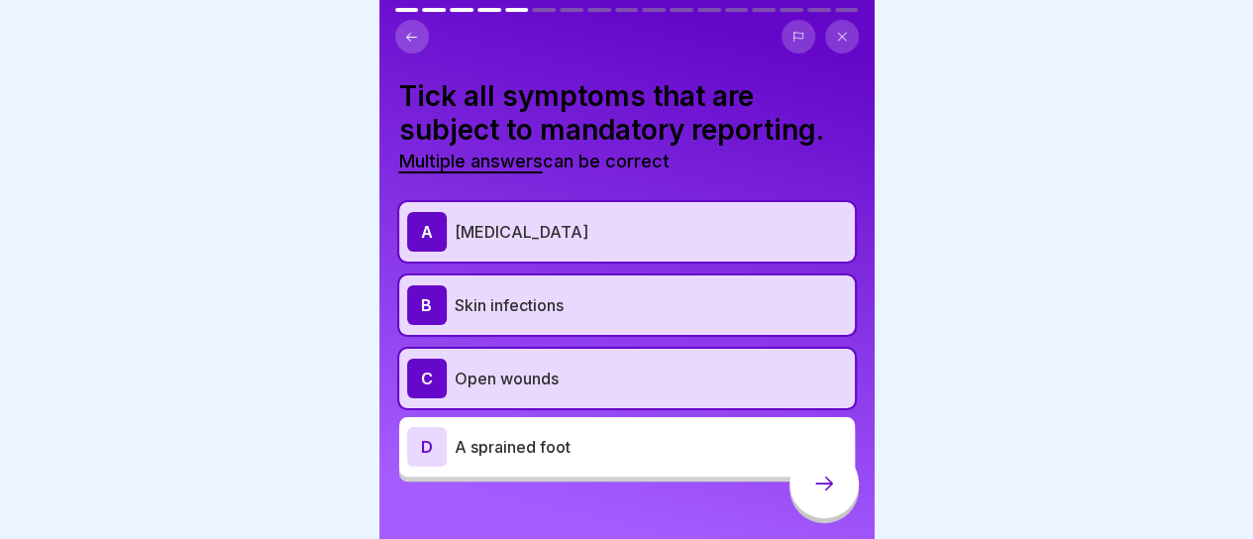
click at [815, 490] on icon at bounding box center [824, 483] width 24 height 24
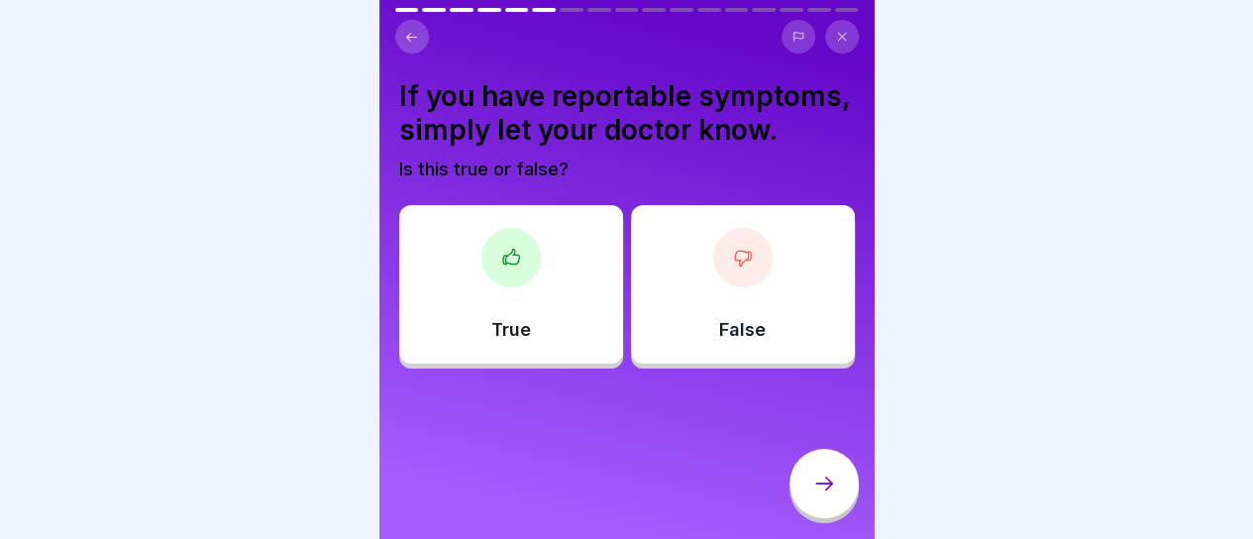
click at [549, 296] on div "True" at bounding box center [511, 284] width 224 height 158
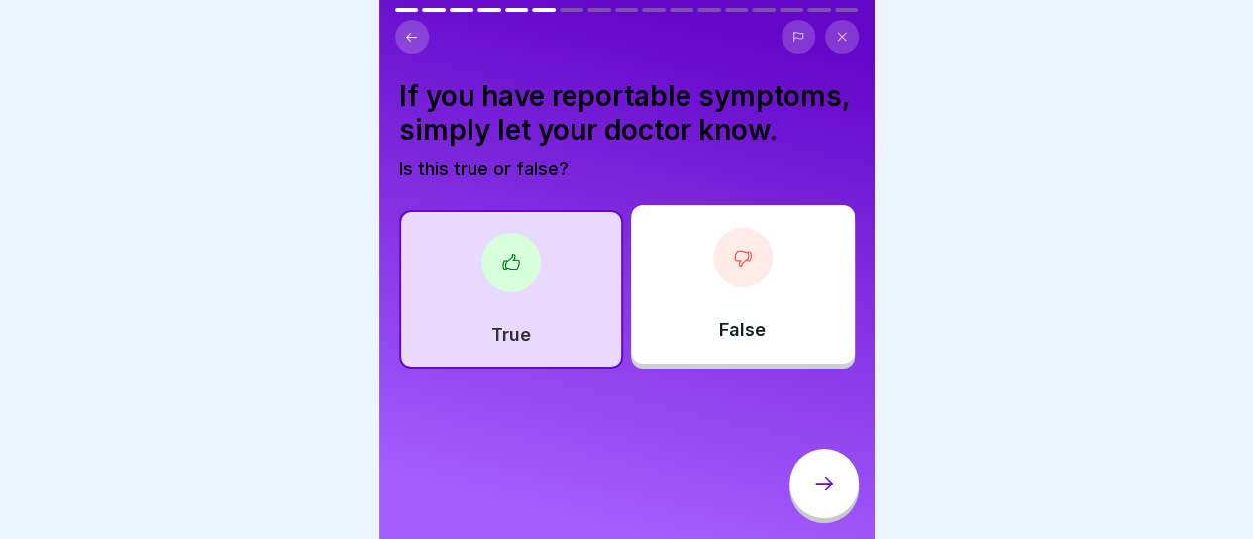
click at [785, 326] on div "False" at bounding box center [743, 284] width 224 height 158
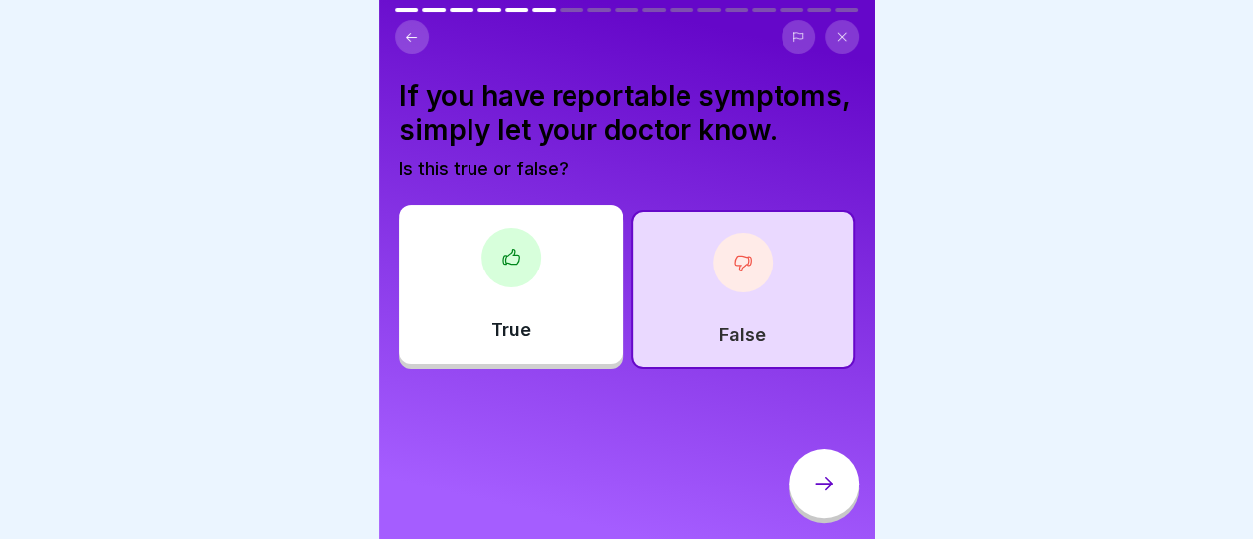
click at [822, 495] on icon at bounding box center [824, 483] width 24 height 24
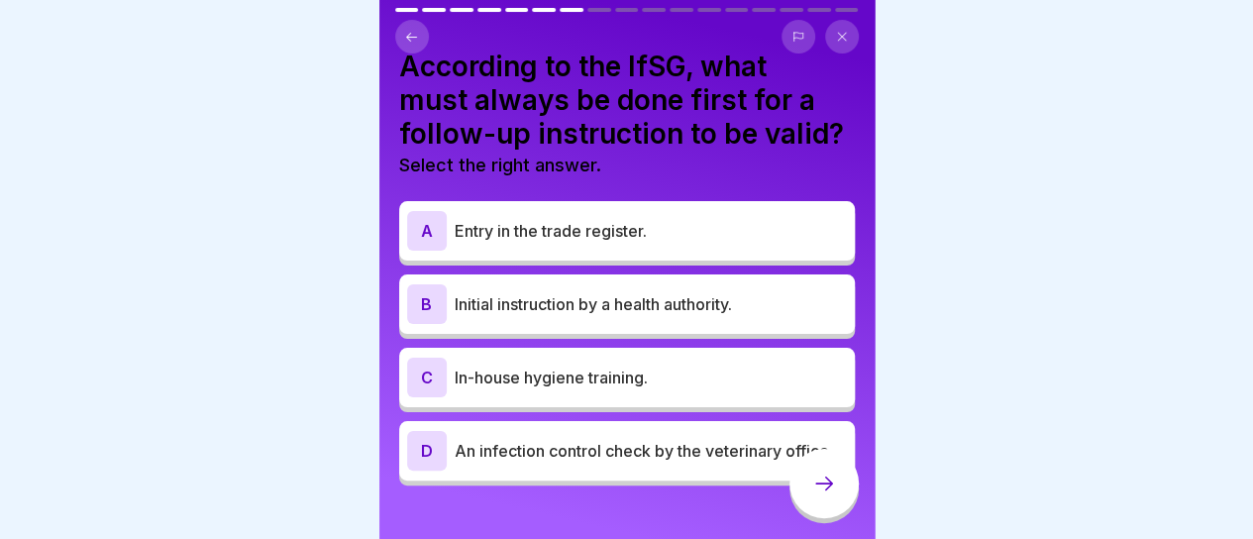
scroll to position [26, 0]
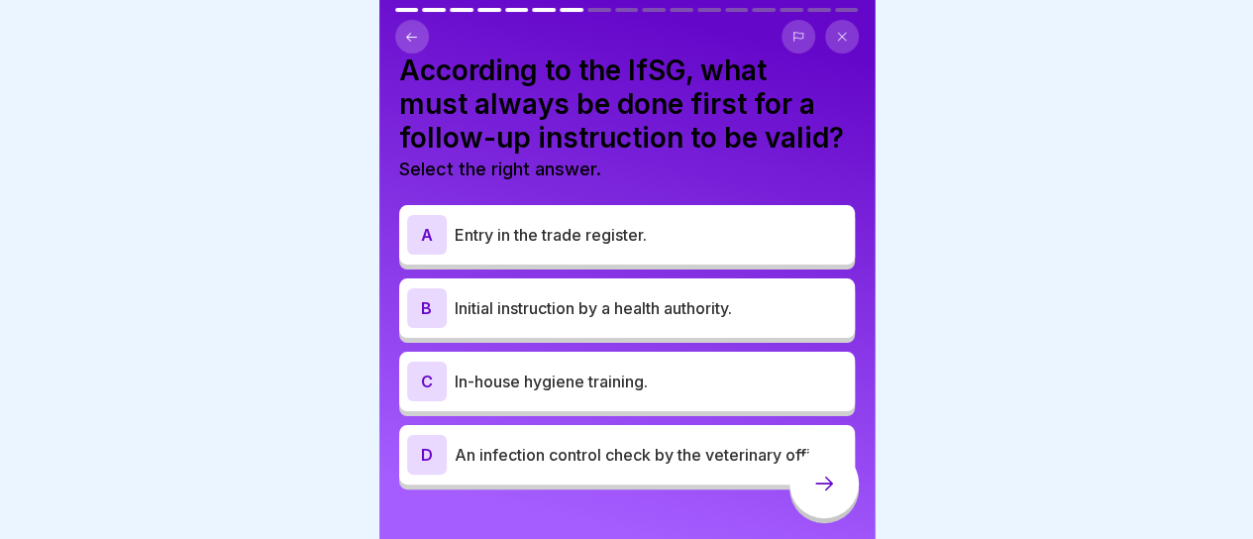
click at [669, 296] on p "Initial instruction by a health authority." at bounding box center [650, 308] width 392 height 24
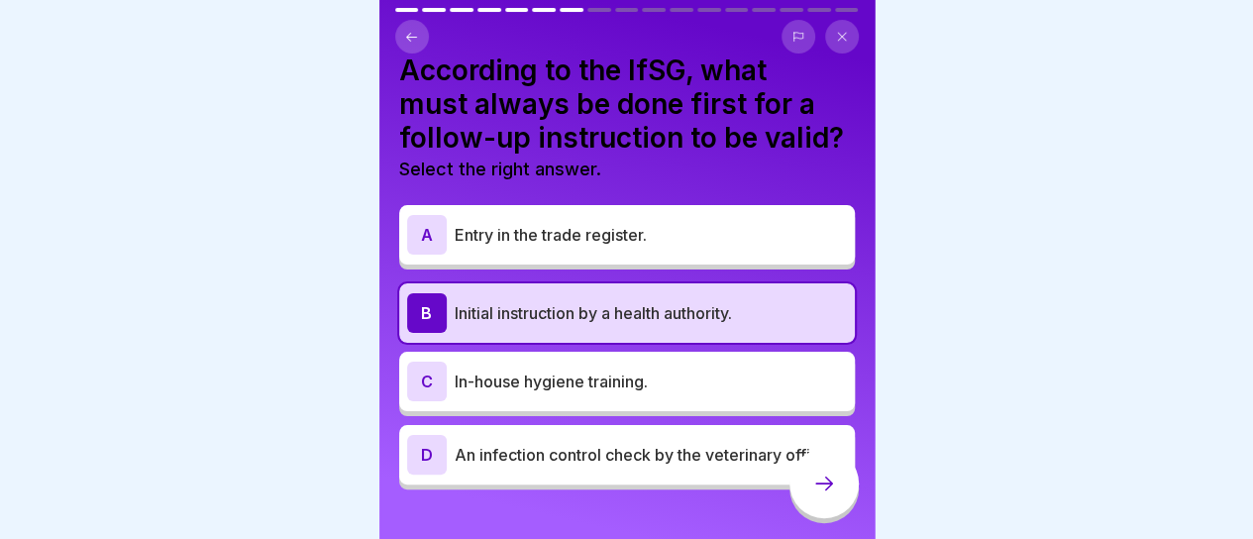
click at [828, 492] on icon at bounding box center [824, 483] width 24 height 24
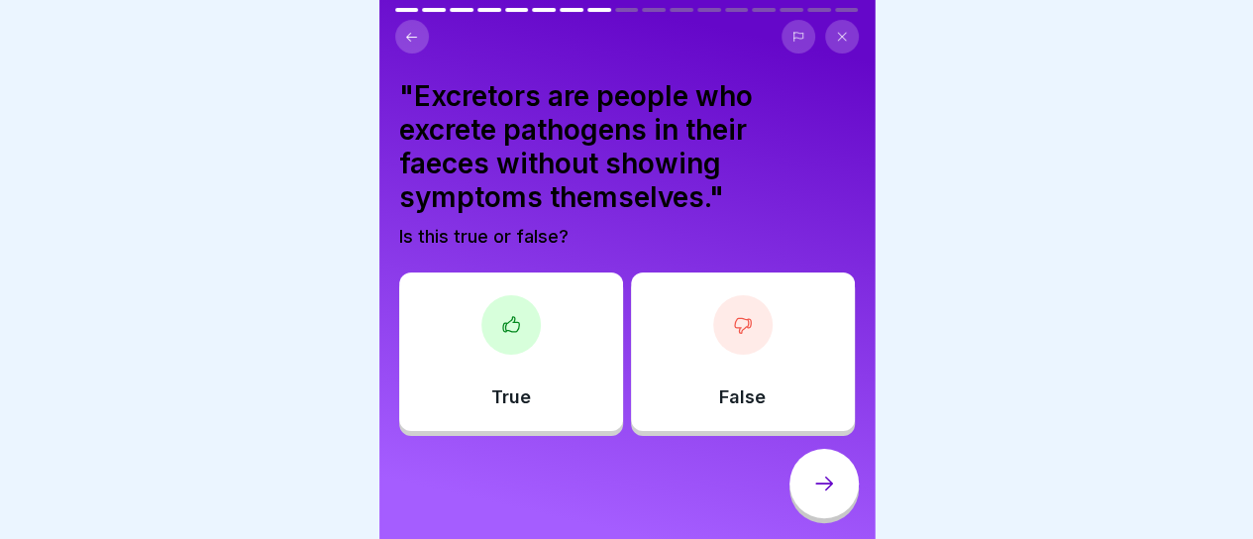
click at [535, 356] on div "True" at bounding box center [511, 351] width 224 height 158
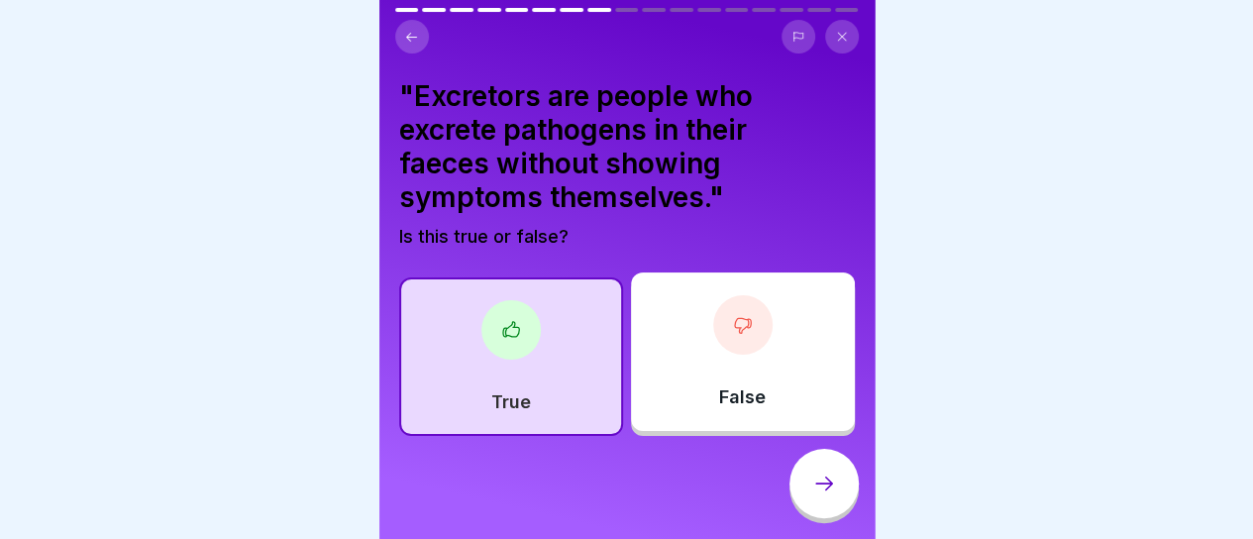
click at [814, 482] on icon at bounding box center [824, 483] width 24 height 24
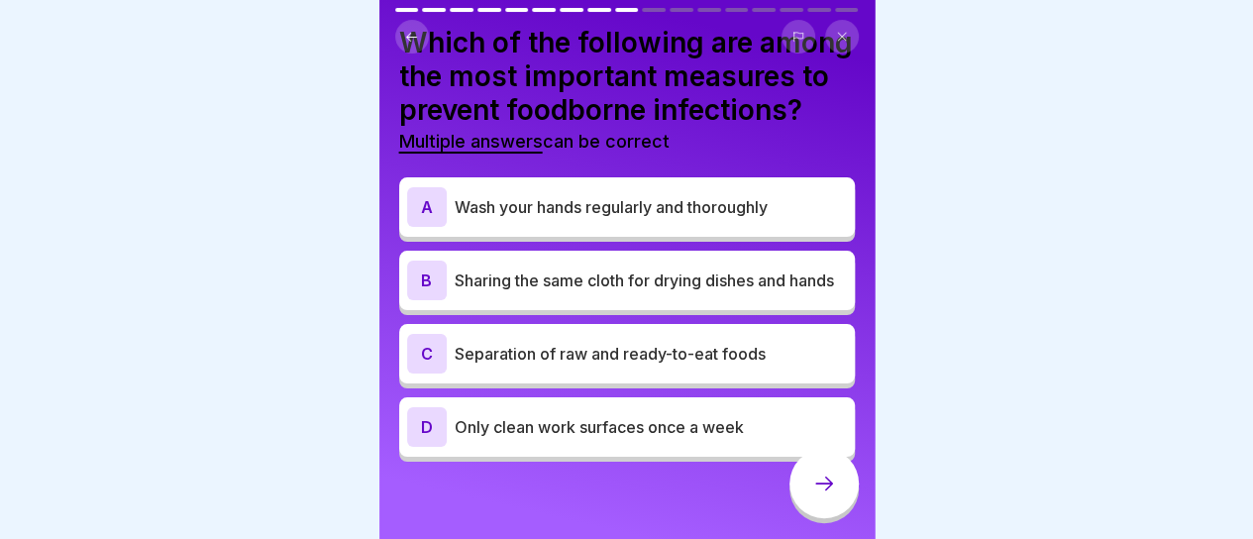
scroll to position [52, 0]
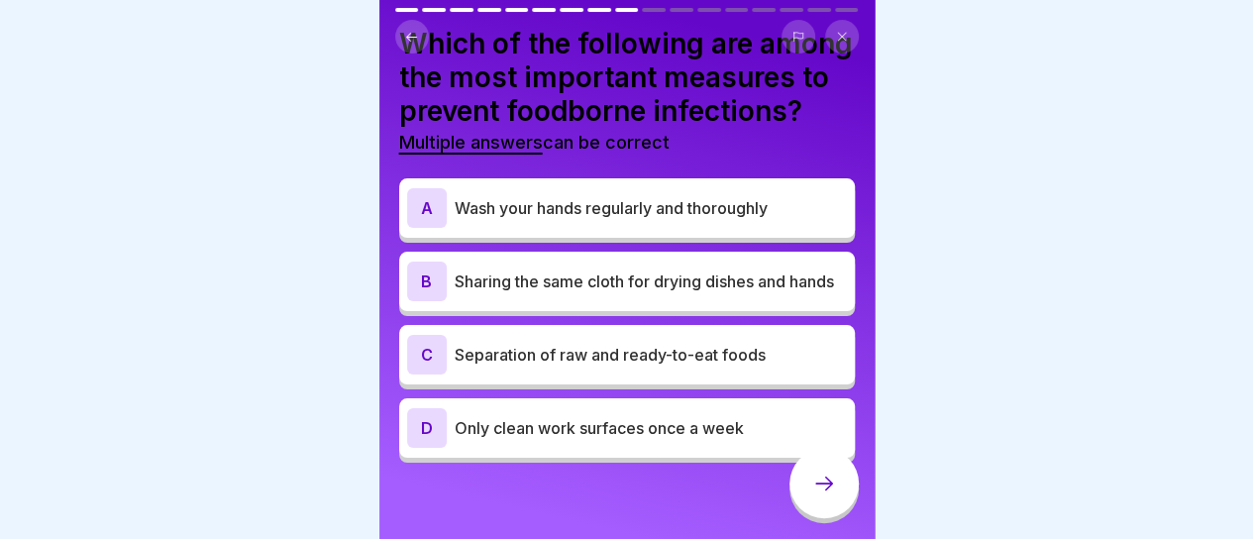
click at [544, 219] on div "A Wash your hands regularly and thoroughly" at bounding box center [627, 208] width 440 height 40
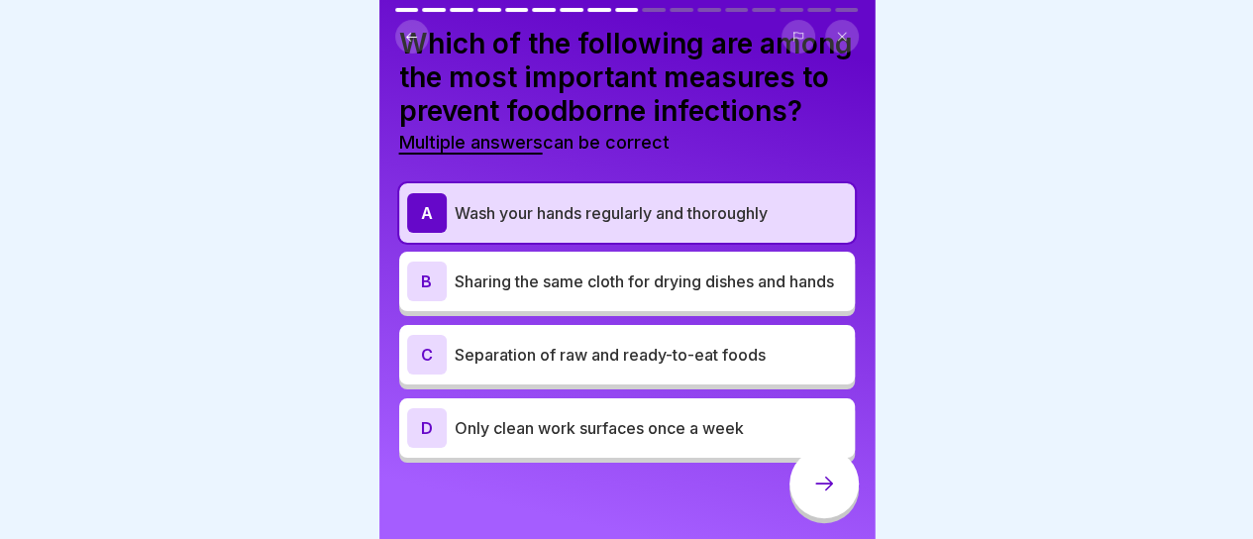
click at [568, 366] on p "Separation of raw and ready-to-eat foods" at bounding box center [650, 355] width 392 height 24
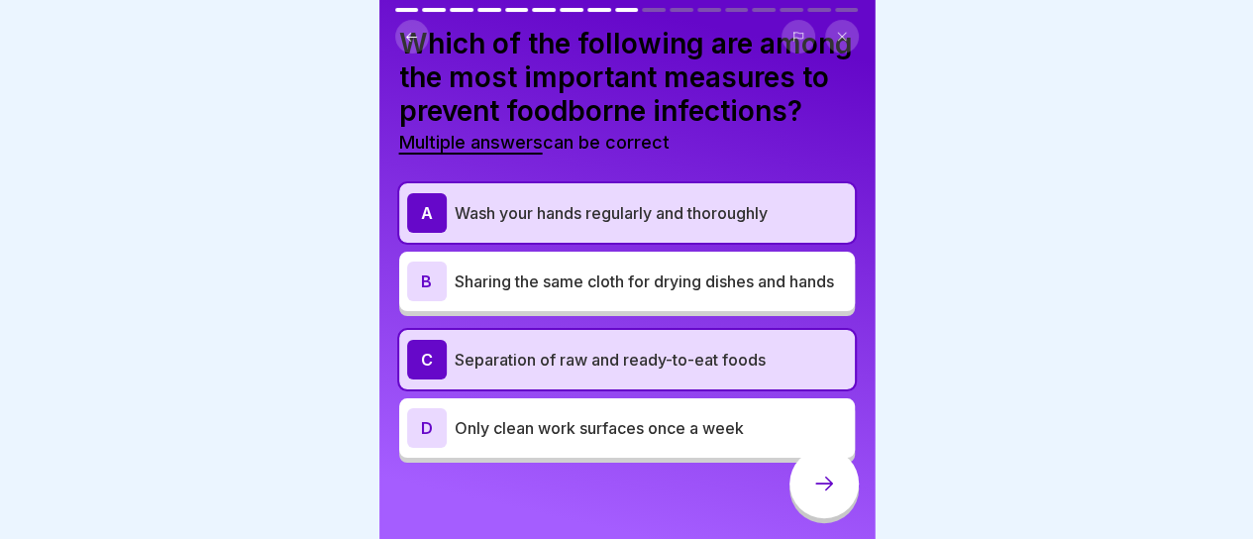
click at [818, 492] on icon at bounding box center [824, 483] width 24 height 24
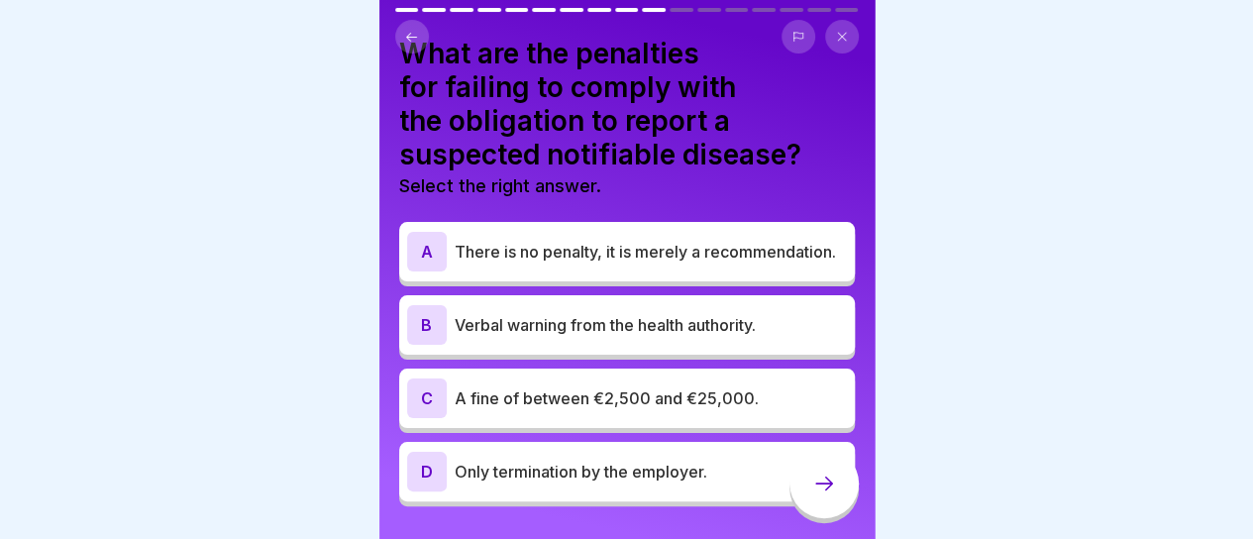
scroll to position [44, 0]
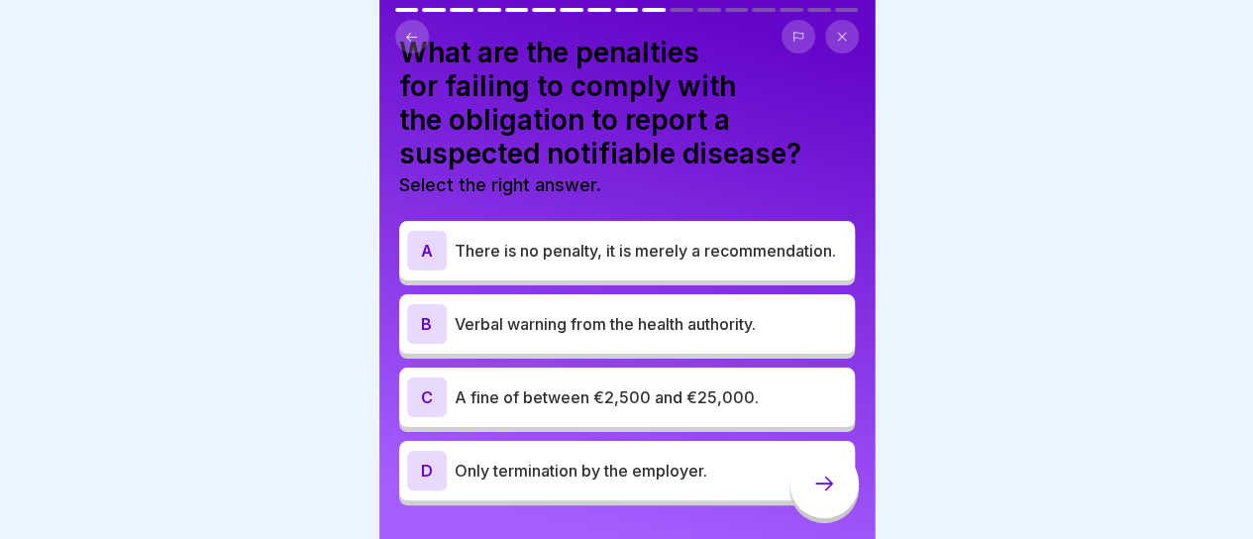
click at [614, 397] on p "A fine of between €2,500 and €25,000." at bounding box center [650, 397] width 392 height 24
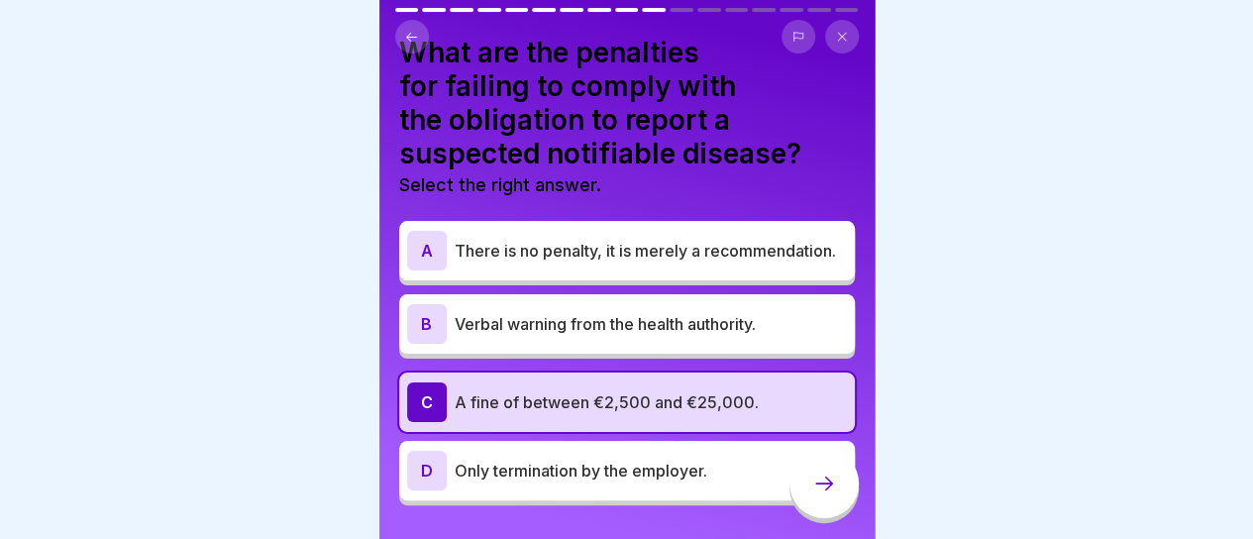
click at [845, 483] on div at bounding box center [823, 483] width 69 height 69
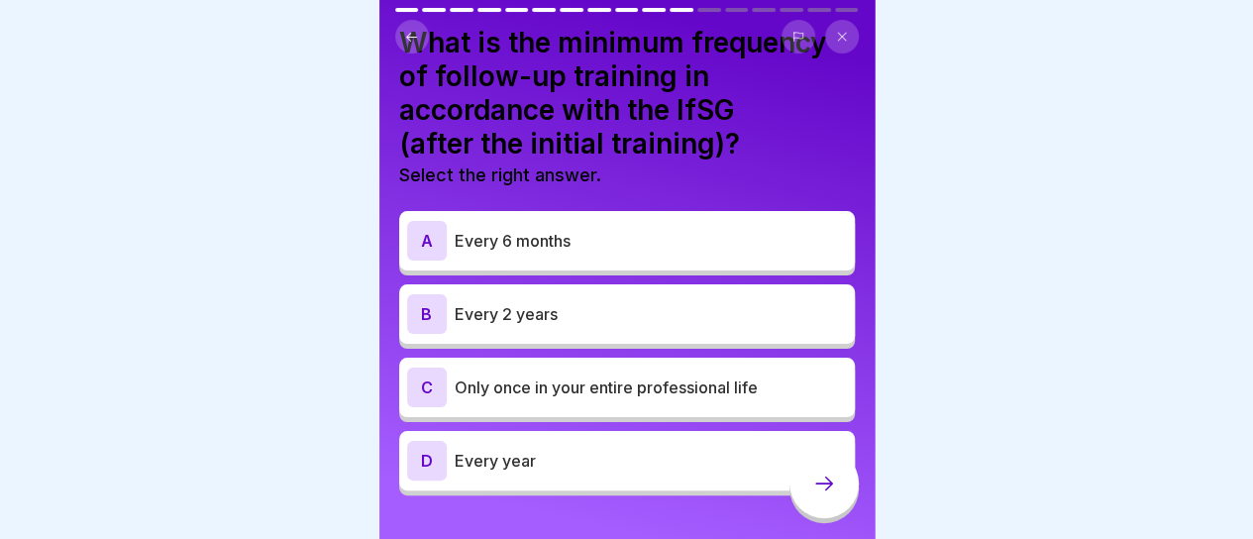
scroll to position [57, 0]
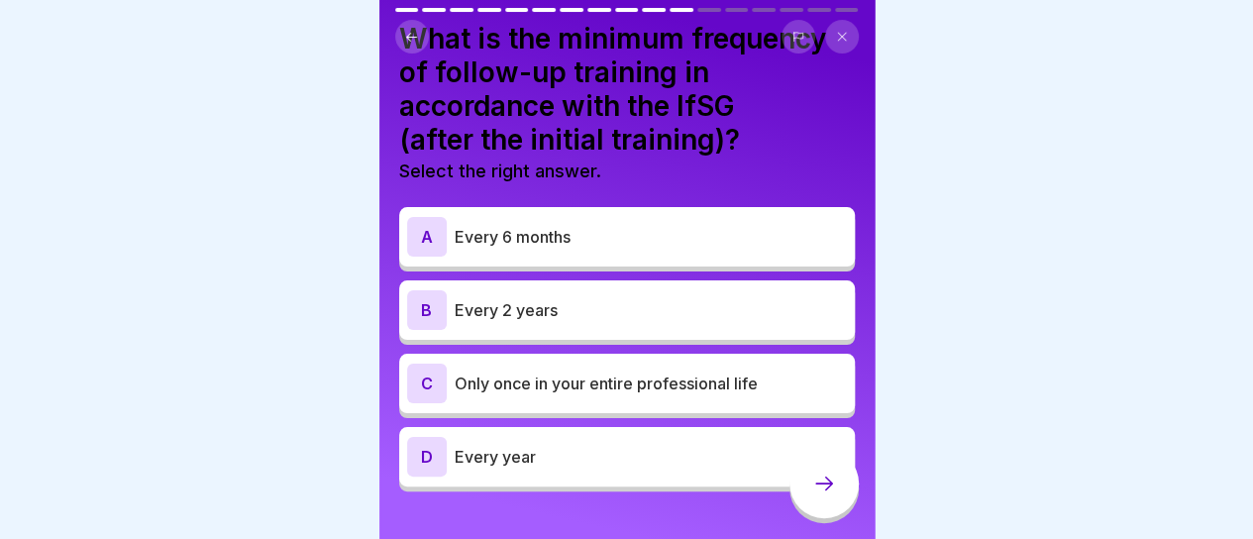
click at [589, 308] on p "Every 2 years" at bounding box center [650, 310] width 392 height 24
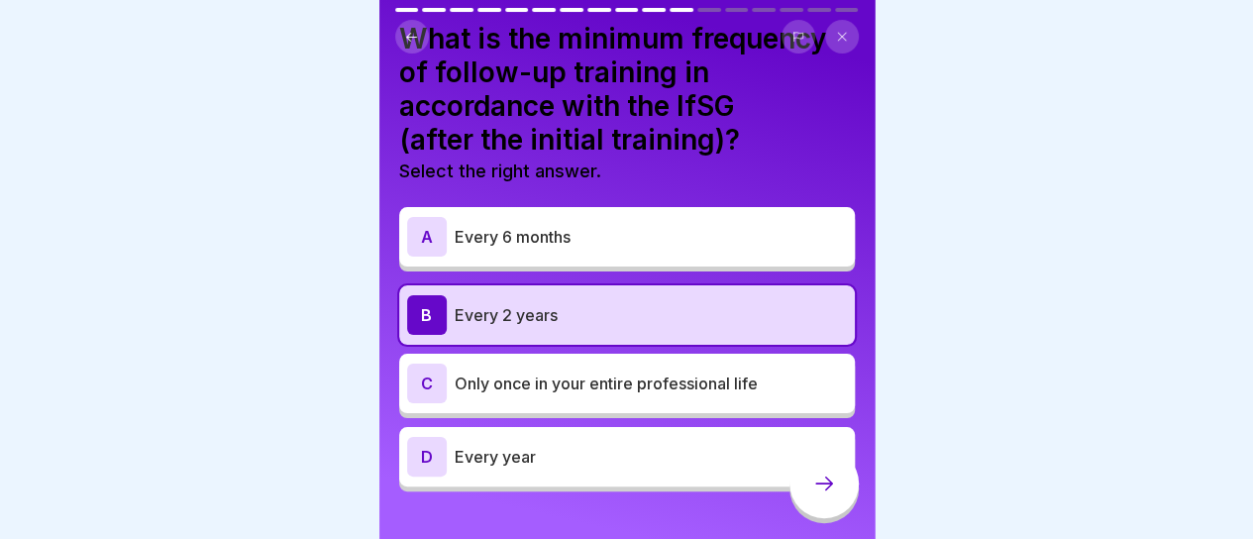
scroll to position [88, 0]
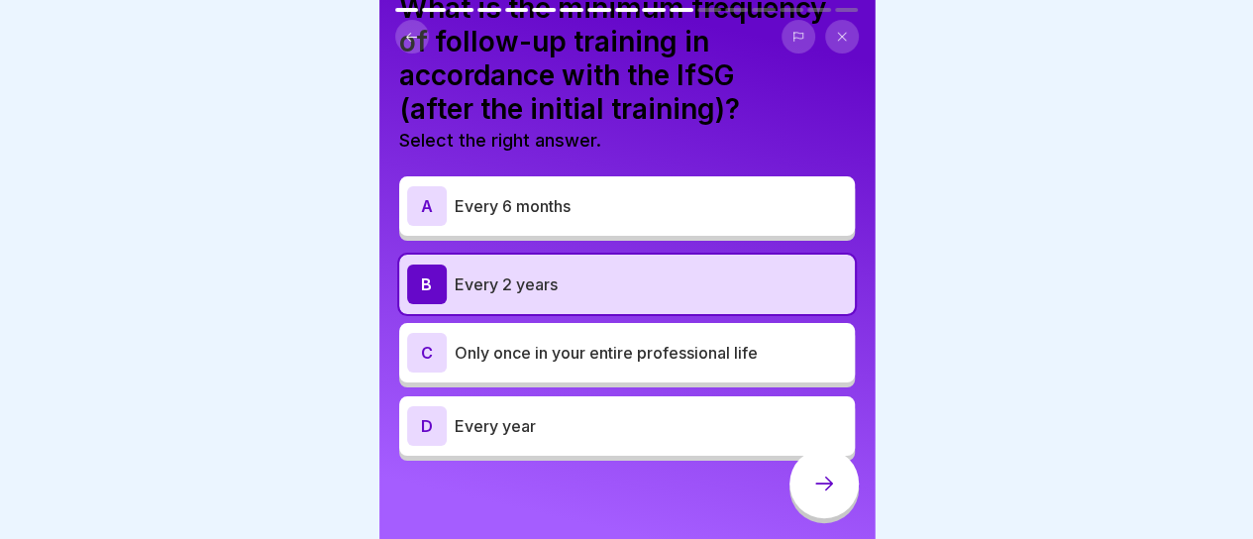
click at [820, 514] on div at bounding box center [823, 483] width 69 height 69
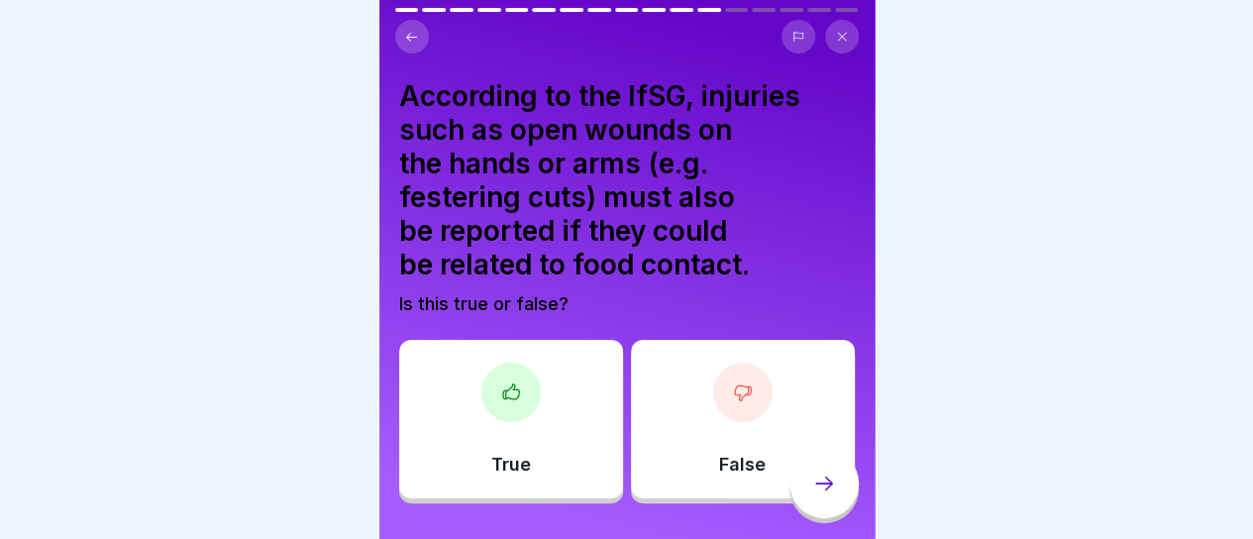
click at [588, 440] on div "True" at bounding box center [511, 419] width 224 height 158
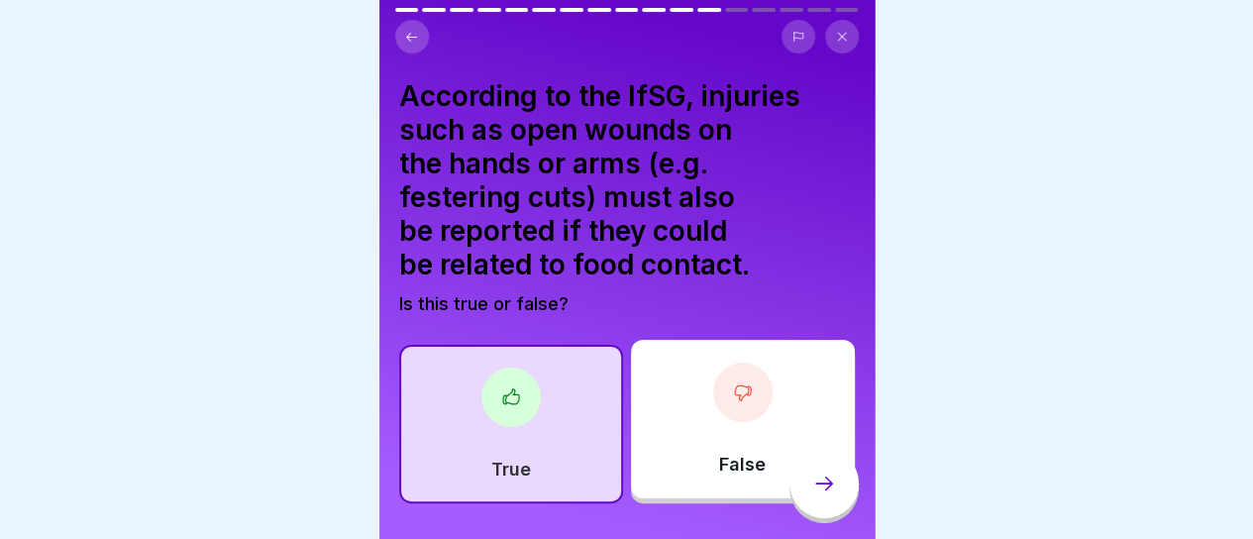
click at [826, 495] on icon at bounding box center [824, 483] width 24 height 24
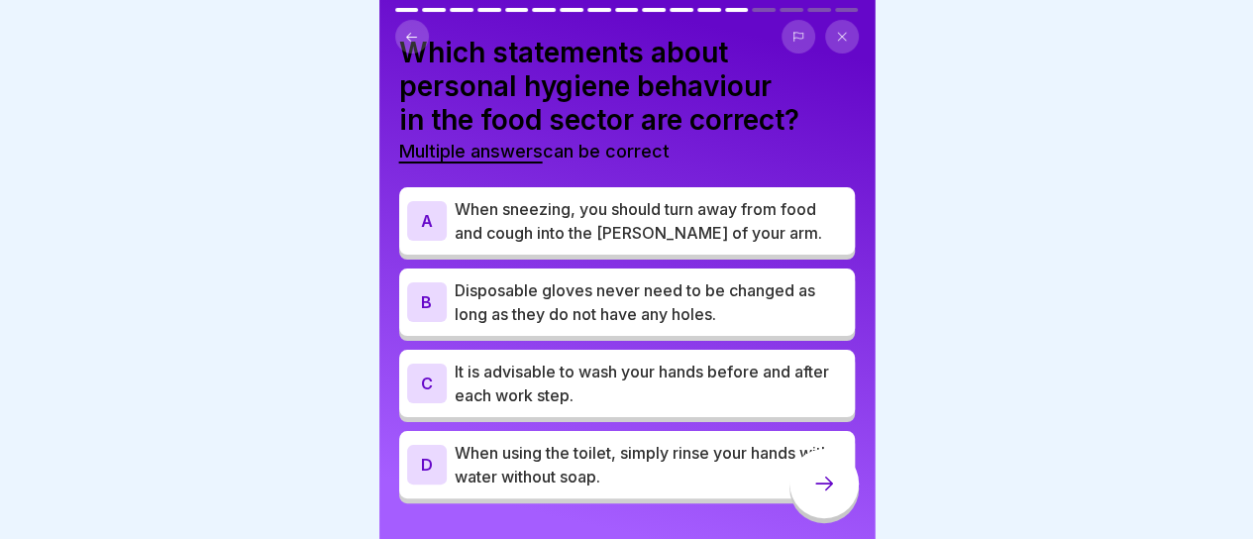
scroll to position [41, 0]
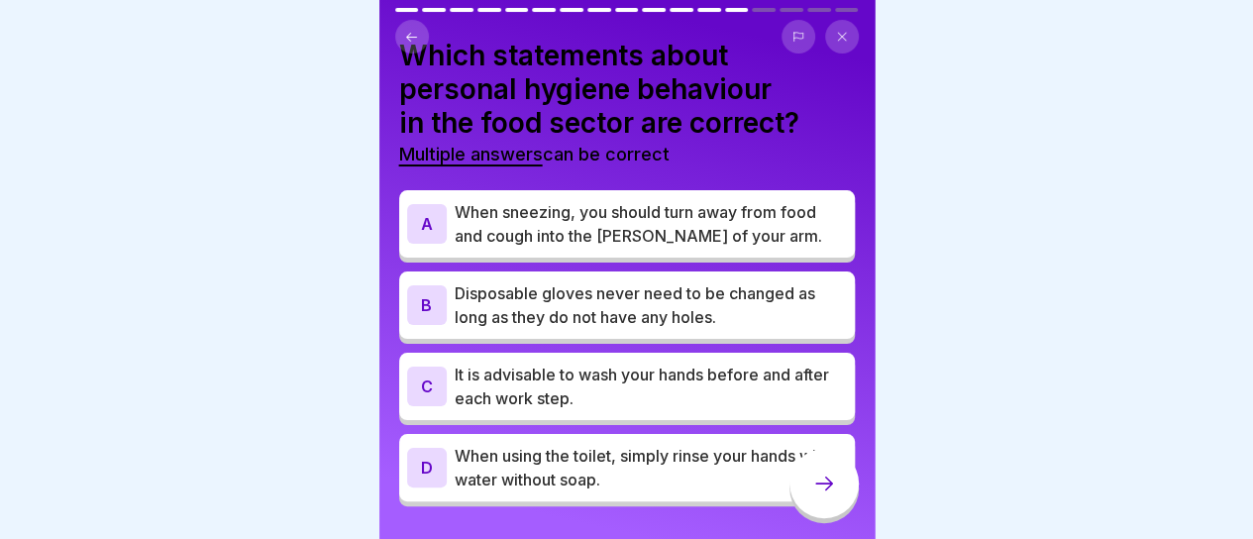
click at [497, 215] on p "When sneezing, you should turn away from food and cough into the [PERSON_NAME] …" at bounding box center [650, 224] width 392 height 48
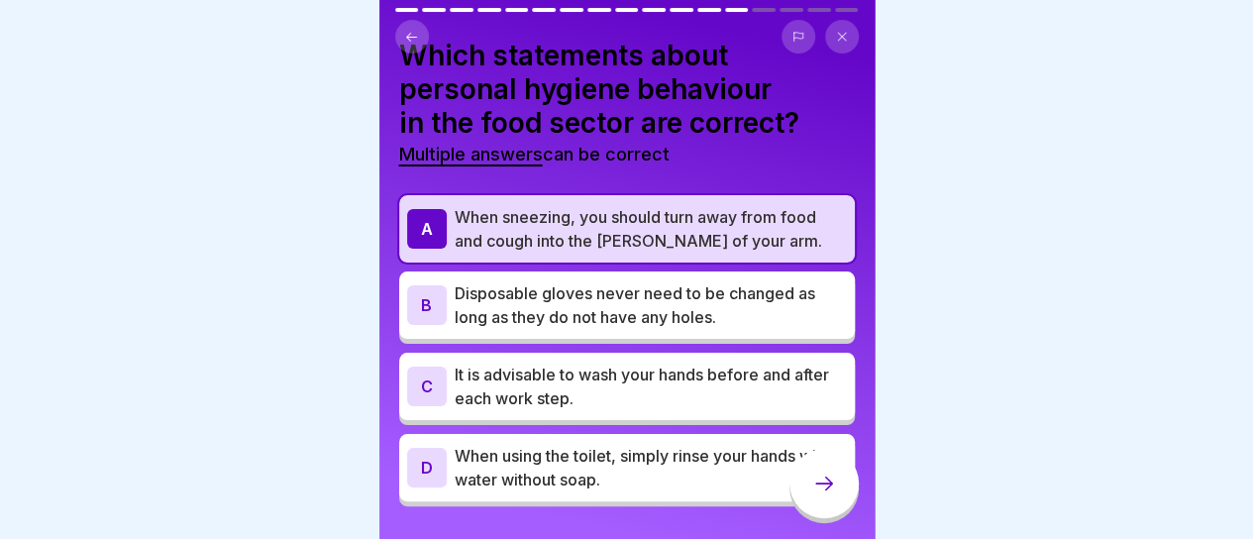
click at [558, 381] on p "It is advisable to wash your hands before and after each work step." at bounding box center [650, 386] width 392 height 48
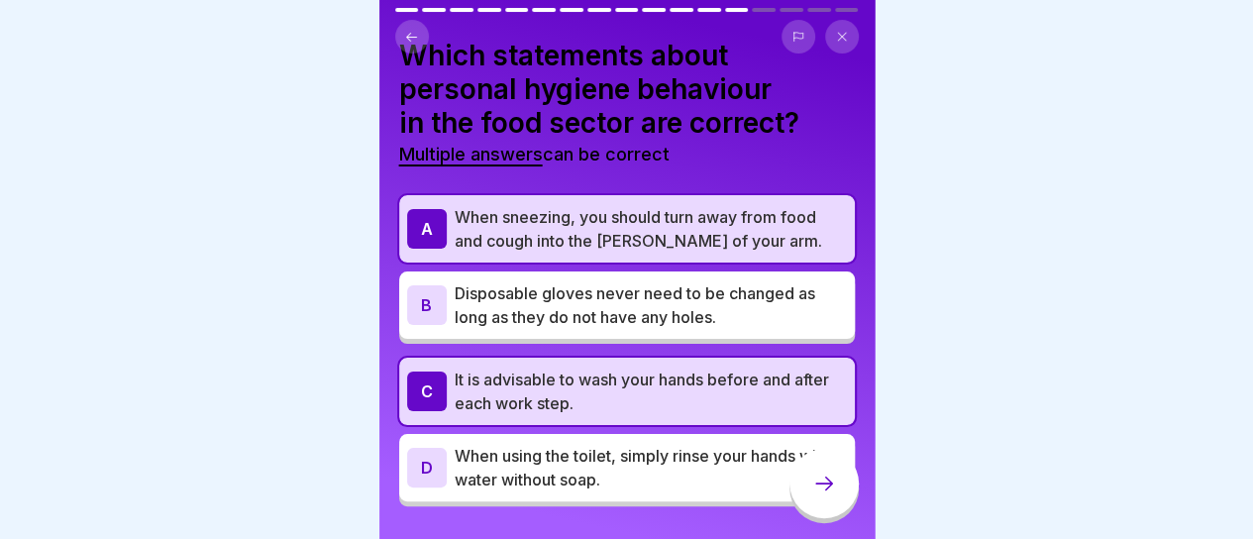
click at [806, 483] on div at bounding box center [823, 483] width 69 height 69
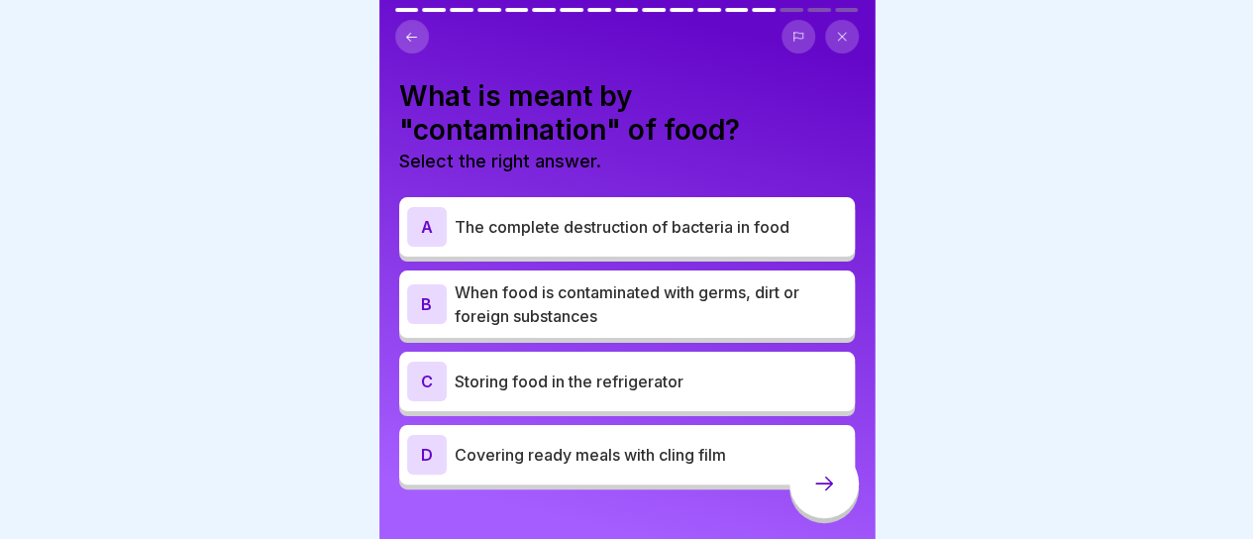
click at [638, 290] on p "When food is contaminated with germs, dirt or foreign substances" at bounding box center [650, 304] width 392 height 48
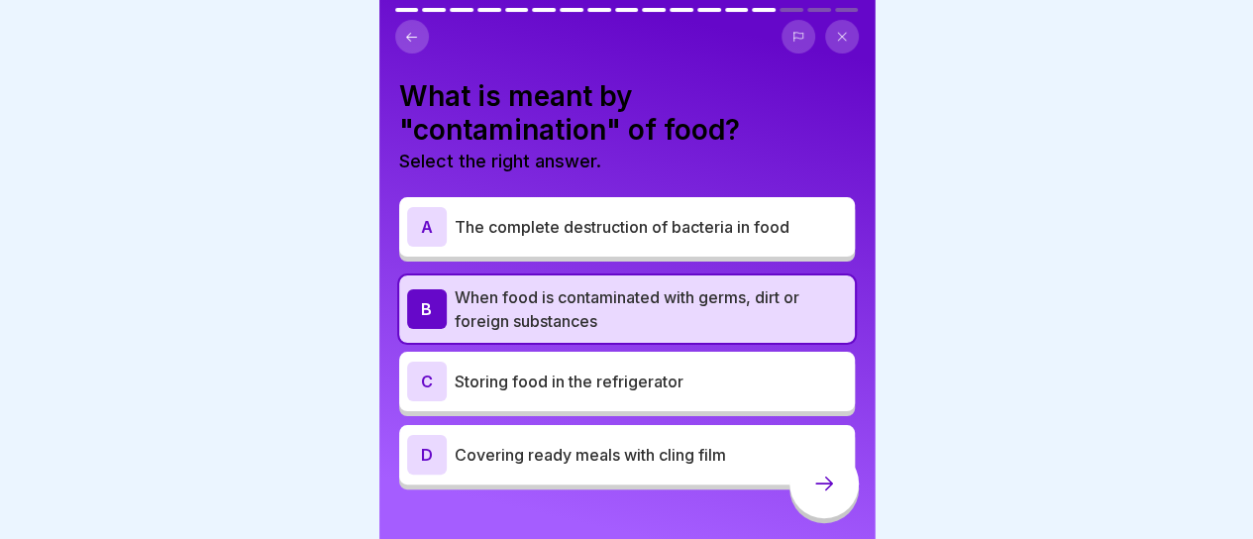
click at [812, 492] on icon at bounding box center [824, 483] width 24 height 24
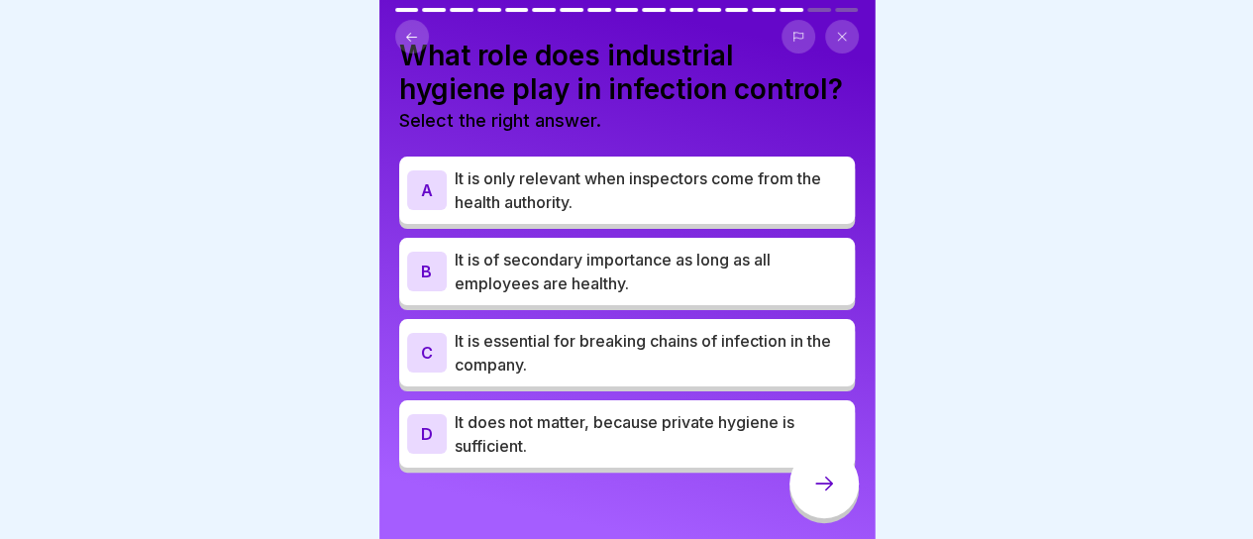
scroll to position [86, 0]
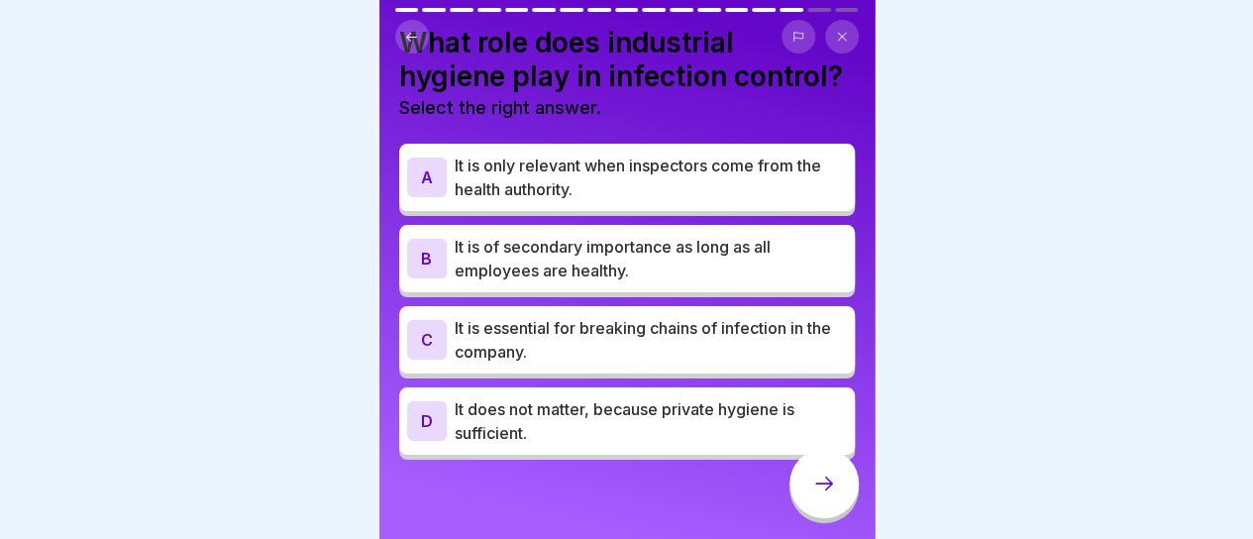
click at [502, 324] on p "It is essential for breaking chains of infection in the company." at bounding box center [650, 340] width 392 height 48
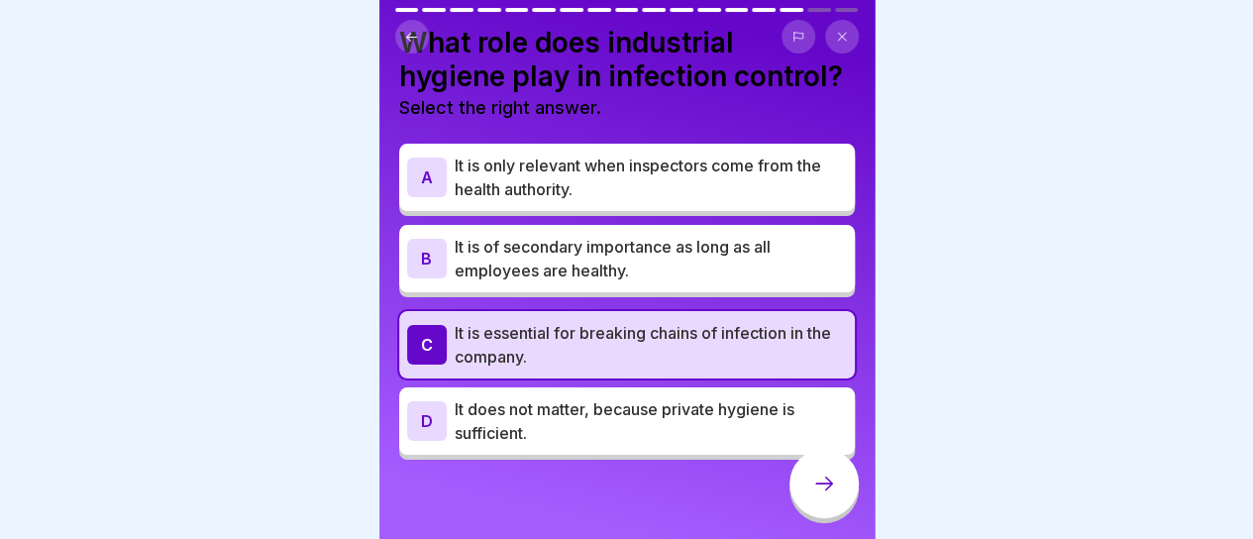
click at [823, 495] on icon at bounding box center [824, 483] width 24 height 24
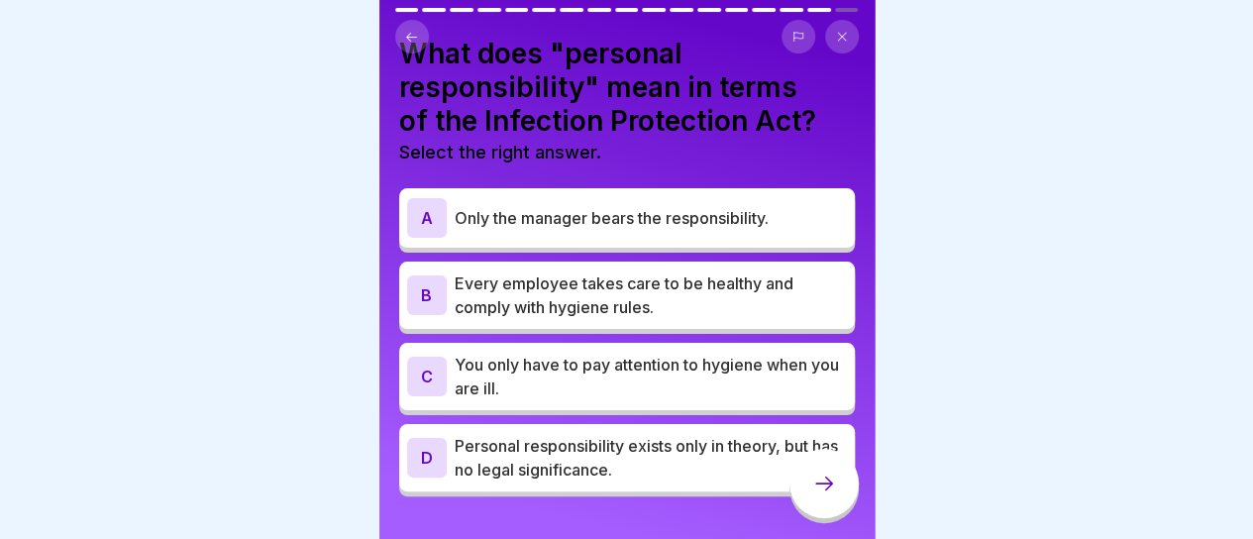
scroll to position [55, 0]
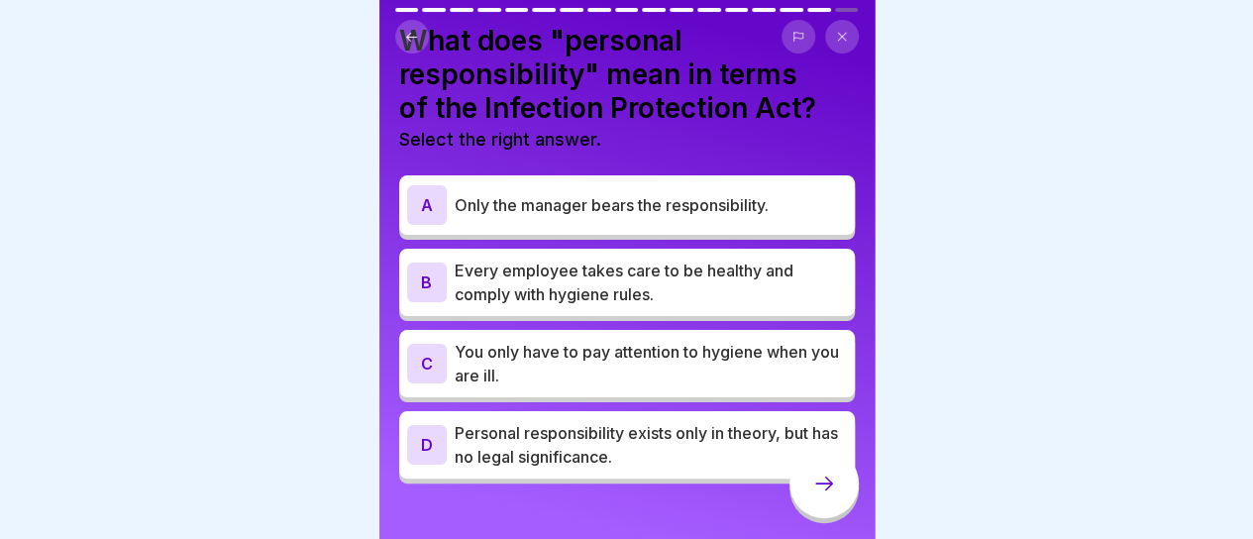
click at [552, 284] on p "Every employee takes care to be healthy and comply with hygiene rules." at bounding box center [650, 282] width 392 height 48
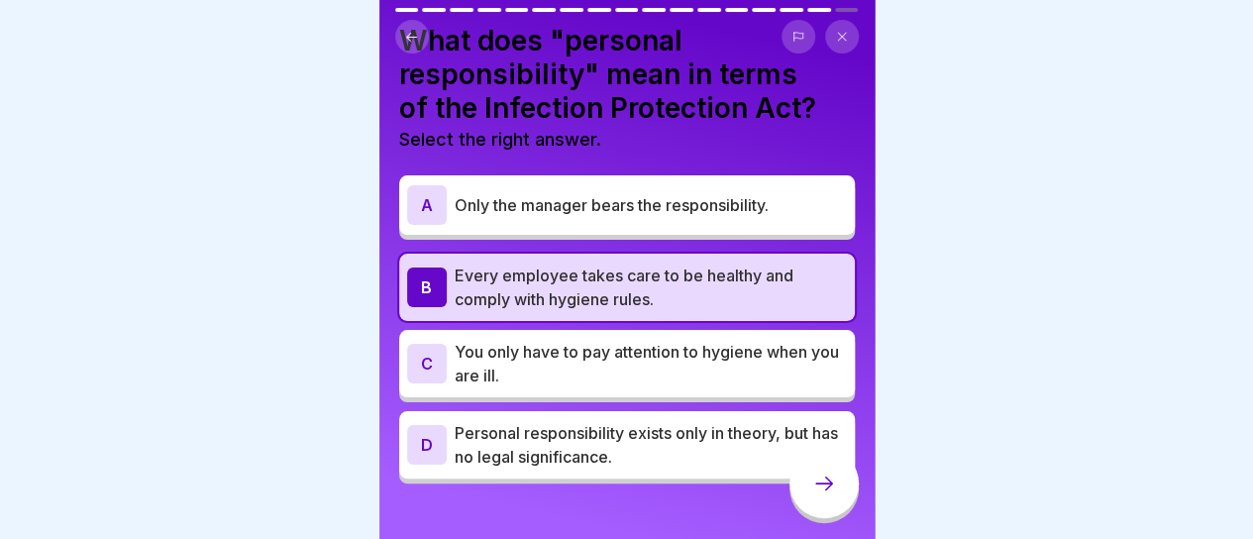
click at [813, 490] on icon at bounding box center [824, 483] width 24 height 24
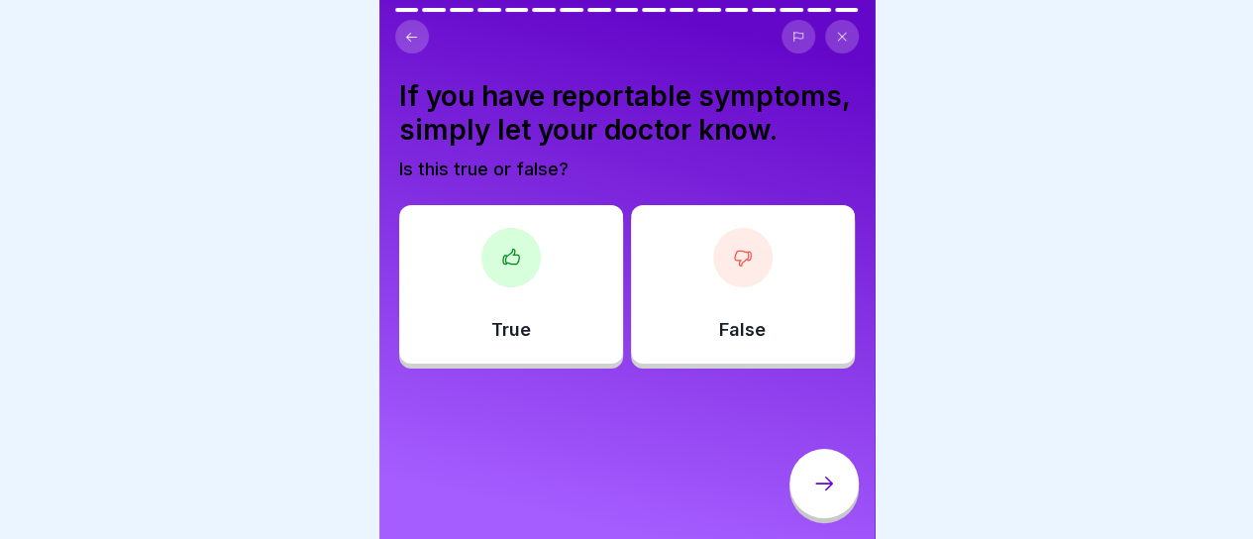
click at [705, 320] on div "False" at bounding box center [743, 284] width 224 height 158
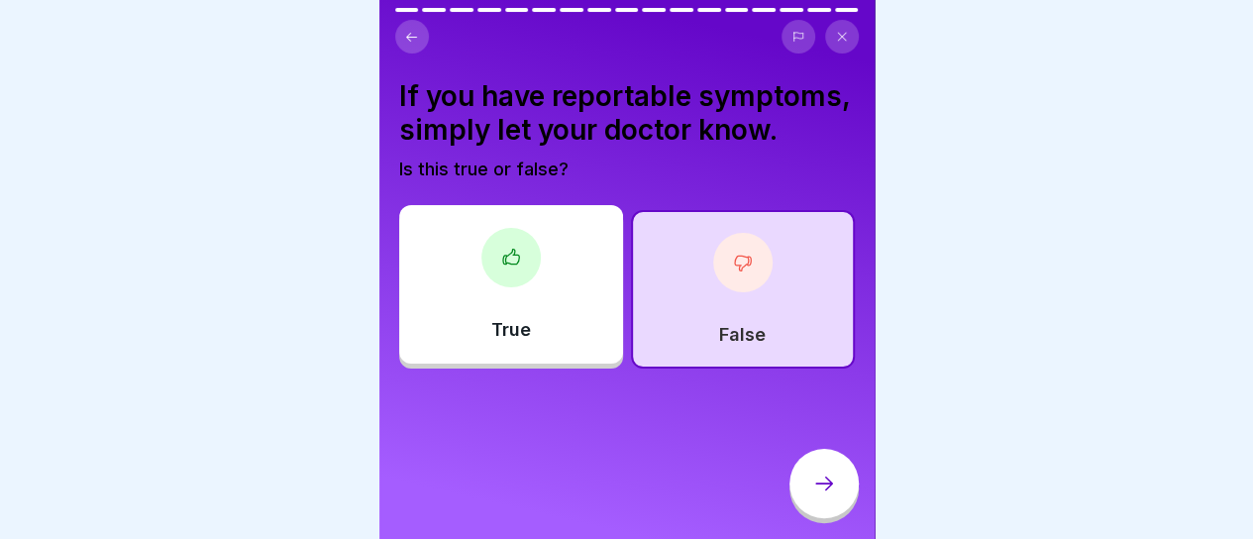
click at [827, 477] on div at bounding box center [823, 483] width 69 height 69
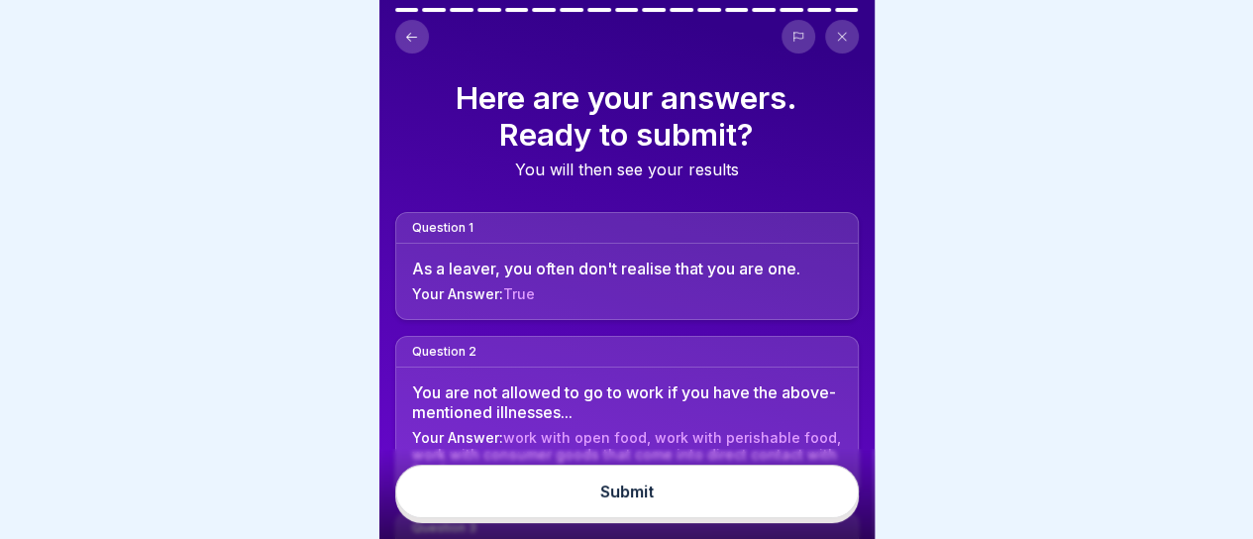
click at [614, 498] on button "Submit" at bounding box center [626, 490] width 463 height 53
click at [612, 518] on button "Submit" at bounding box center [626, 490] width 463 height 53
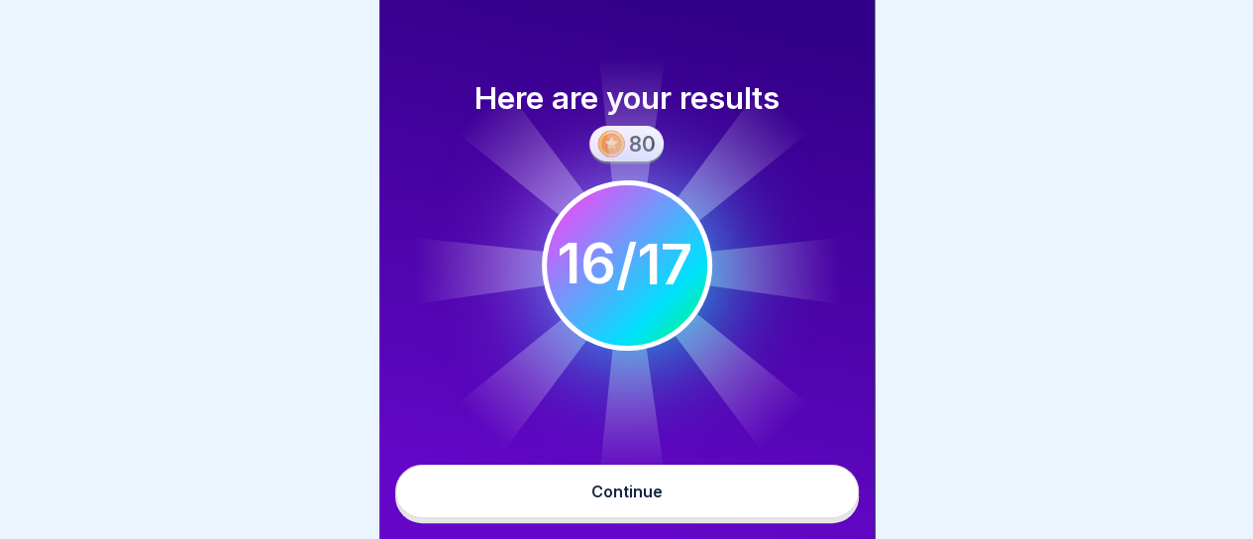
click at [606, 500] on div "Continue" at bounding box center [626, 491] width 71 height 18
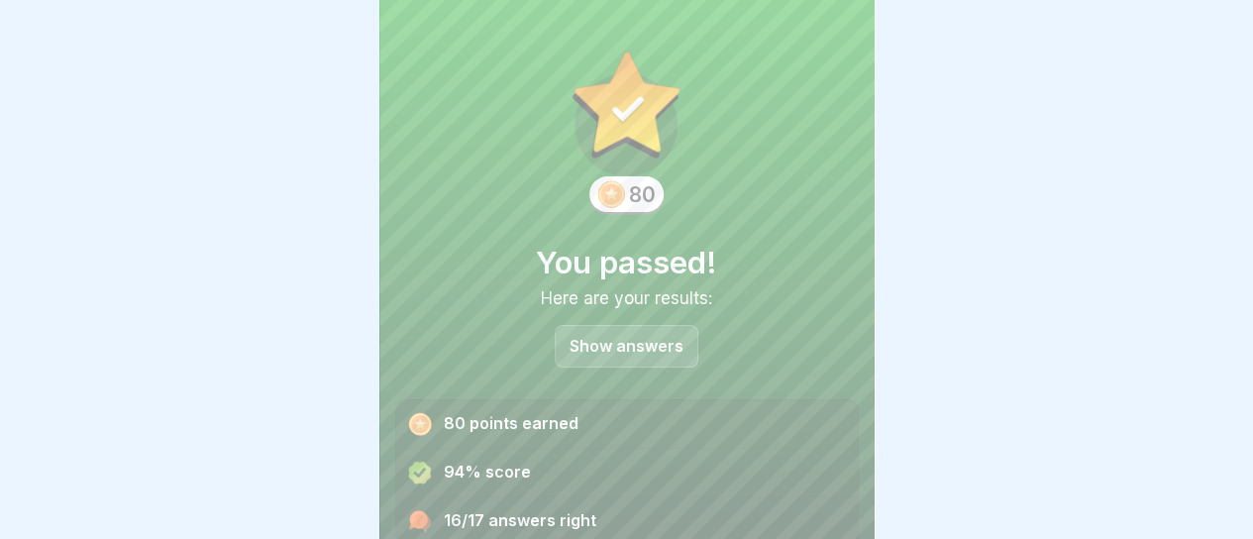
scroll to position [79, 0]
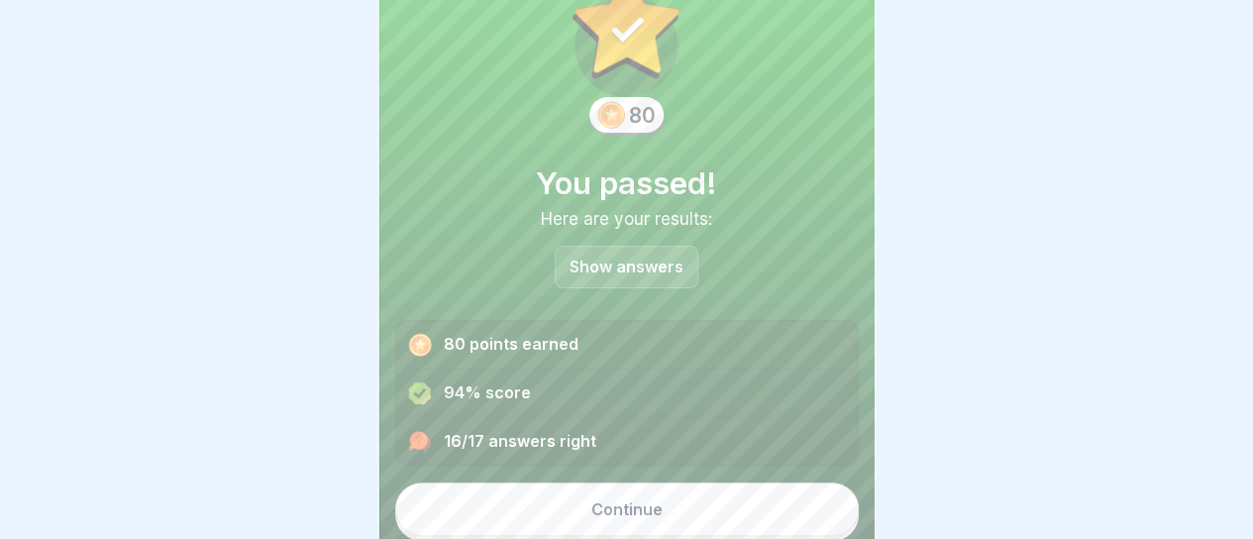
click at [572, 519] on button "Continue" at bounding box center [626, 508] width 463 height 53
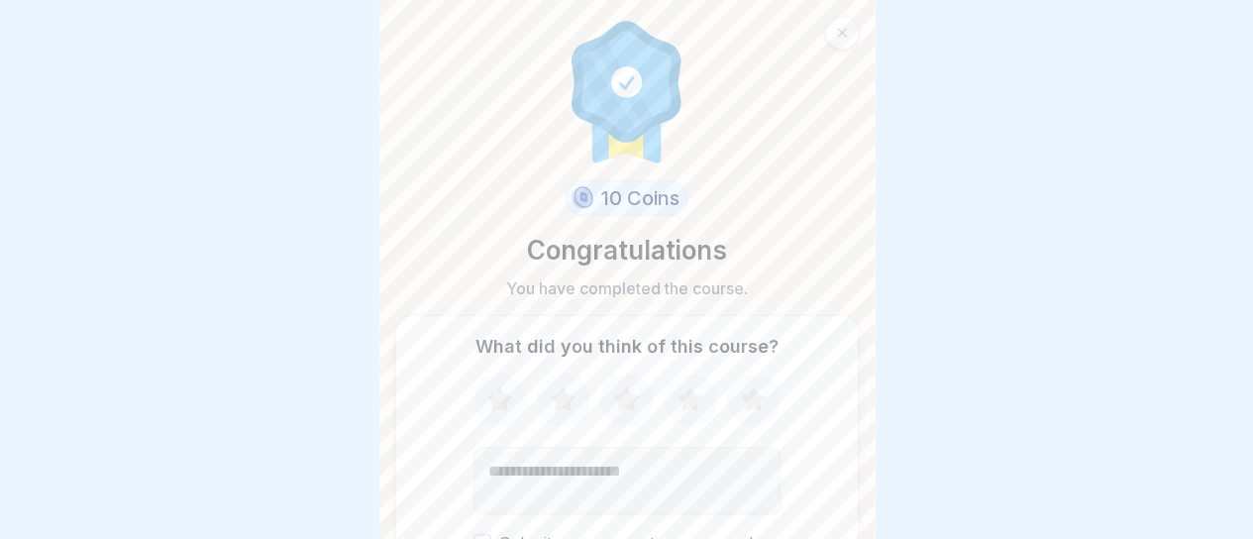
scroll to position [105, 0]
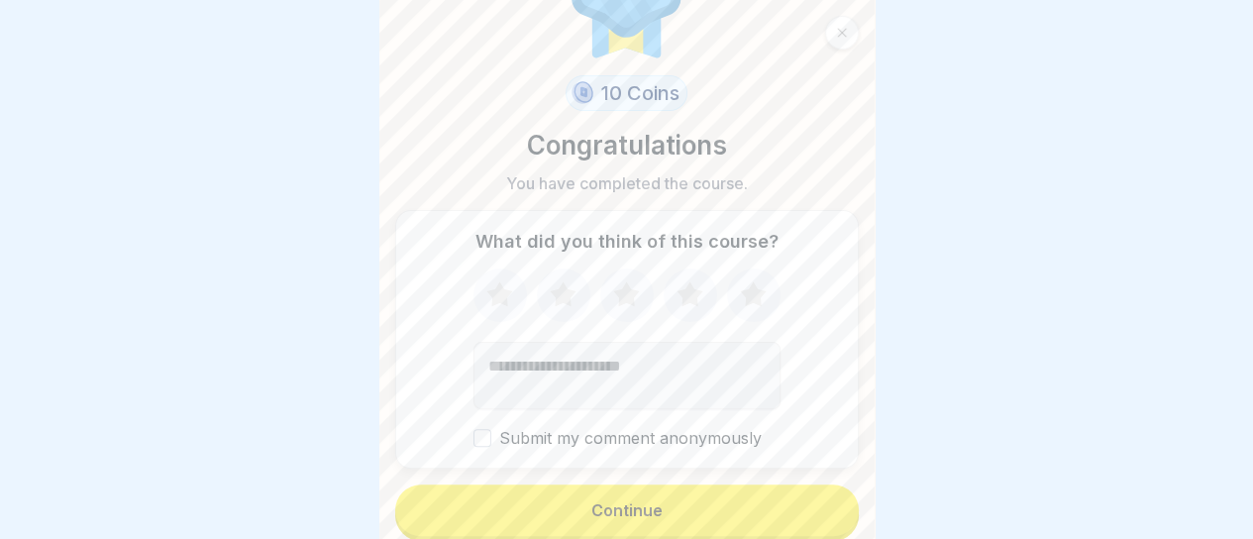
click at [610, 385] on textarea "Add comment (optional)" at bounding box center [626, 375] width 307 height 67
click at [683, 288] on icon at bounding box center [689, 293] width 26 height 25
click at [623, 302] on icon at bounding box center [626, 294] width 52 height 51
click at [638, 500] on button "Continue" at bounding box center [626, 509] width 463 height 51
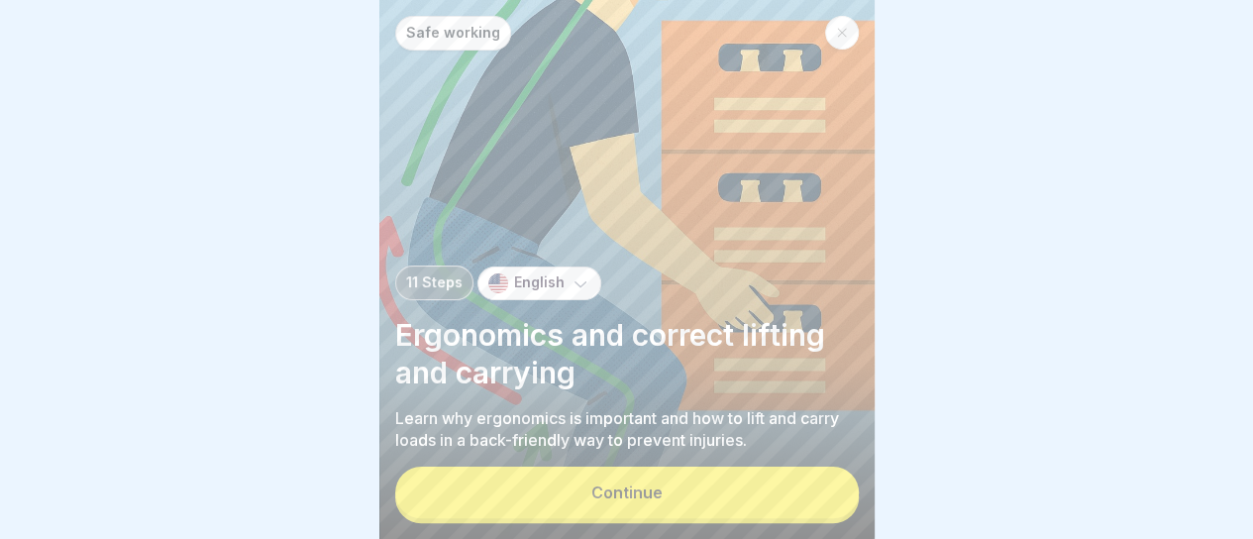
scroll to position [15, 0]
click at [593, 475] on button "Continue" at bounding box center [626, 491] width 463 height 51
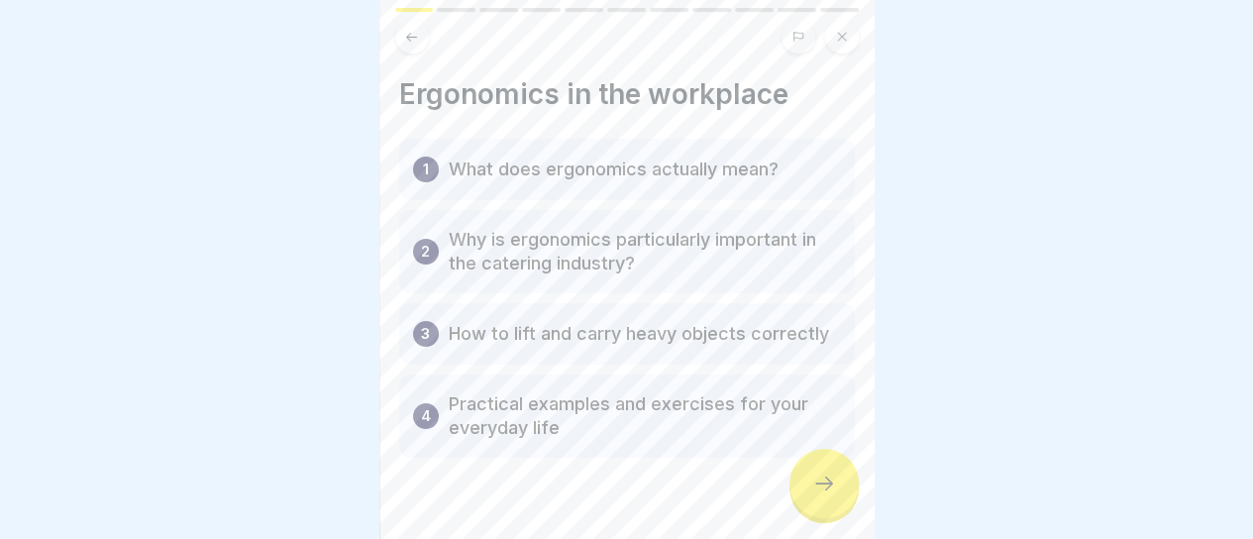
click at [852, 482] on div at bounding box center [823, 483] width 69 height 69
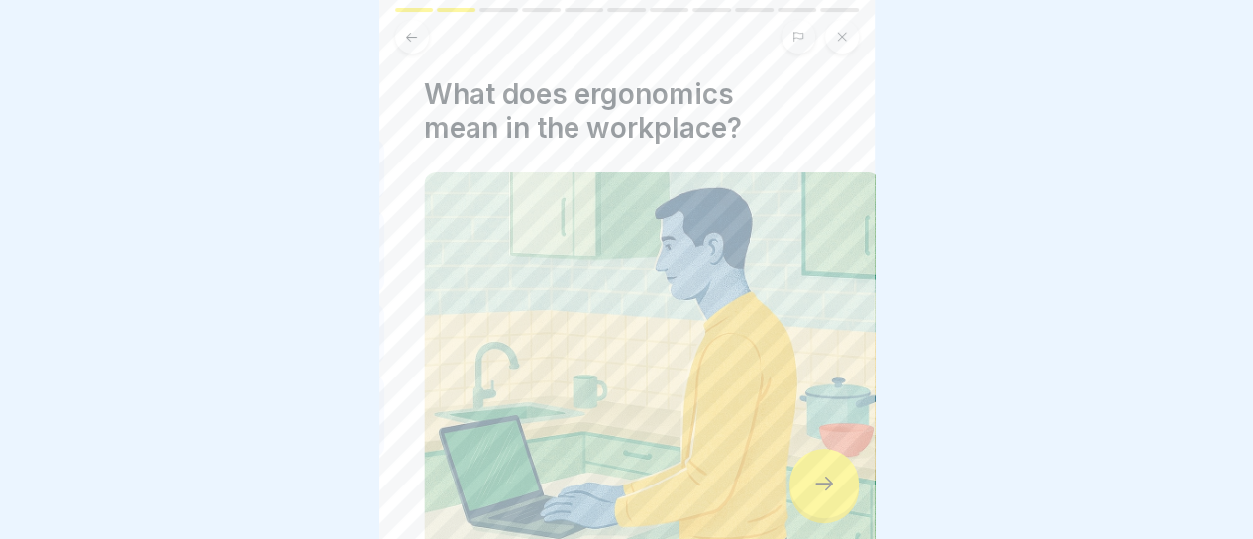
click at [580, 120] on h4 "What does ergonomics mean in the workplace?" at bounding box center [651, 110] width 455 height 67
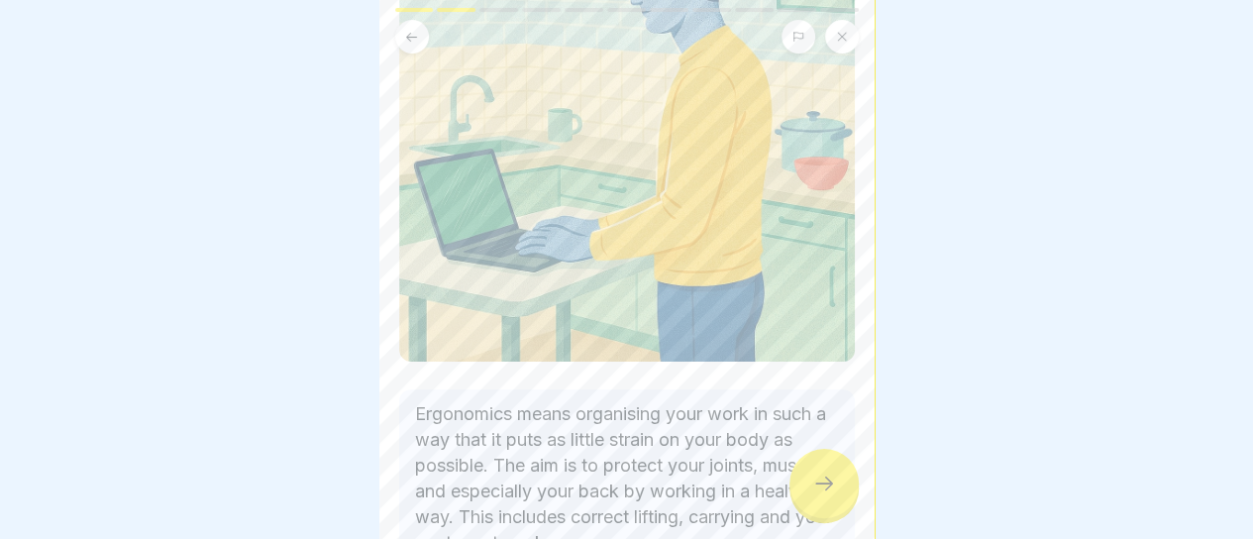
scroll to position [398, 0]
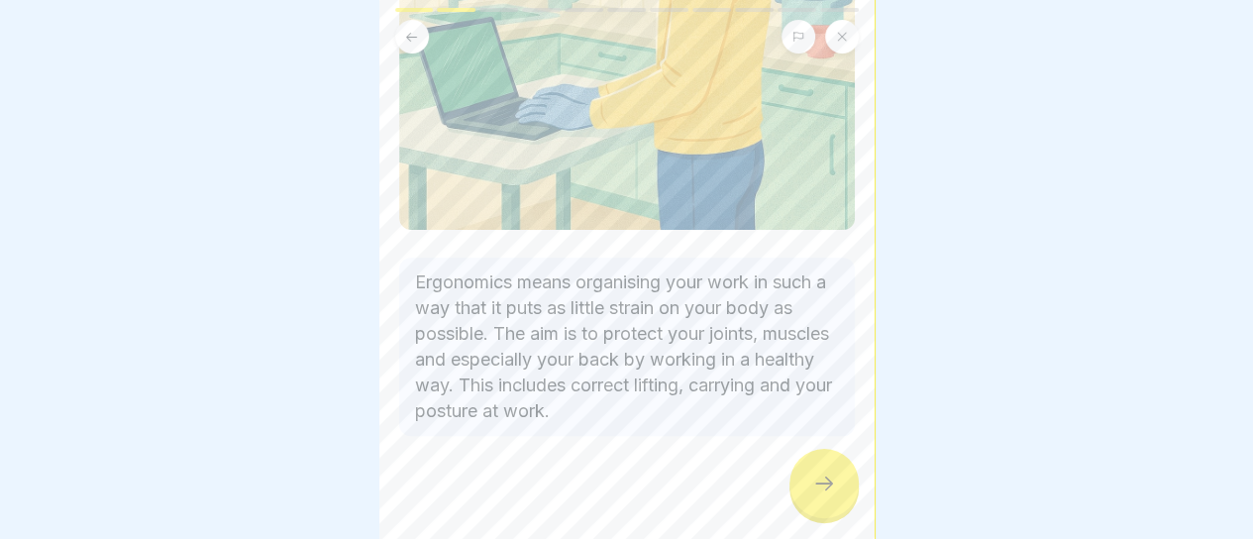
click at [824, 484] on icon at bounding box center [824, 483] width 24 height 24
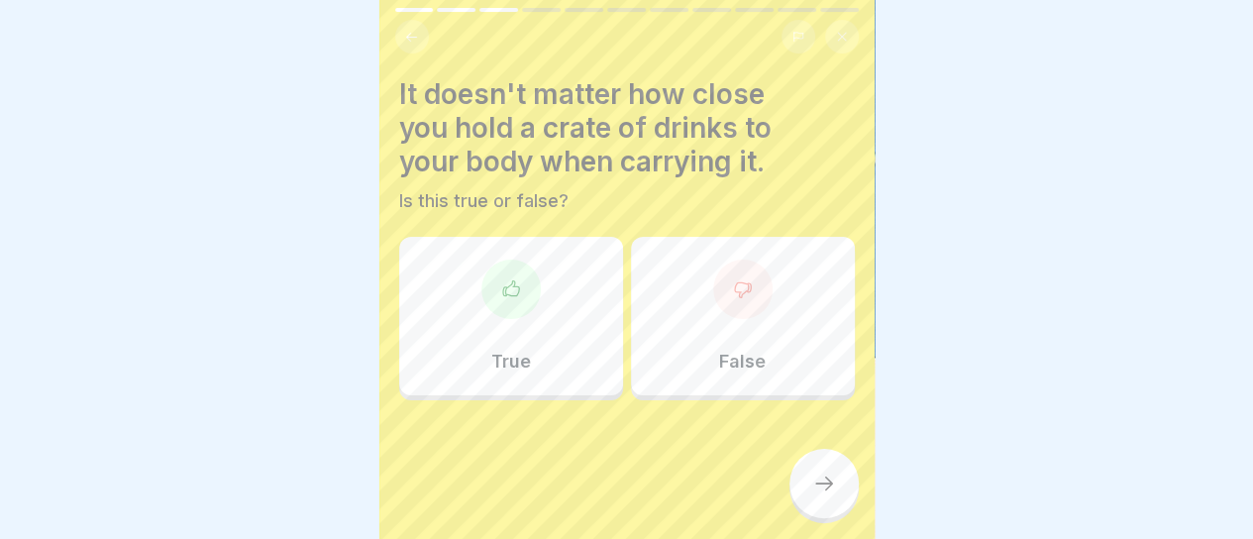
click at [695, 293] on div "False" at bounding box center [743, 316] width 224 height 158
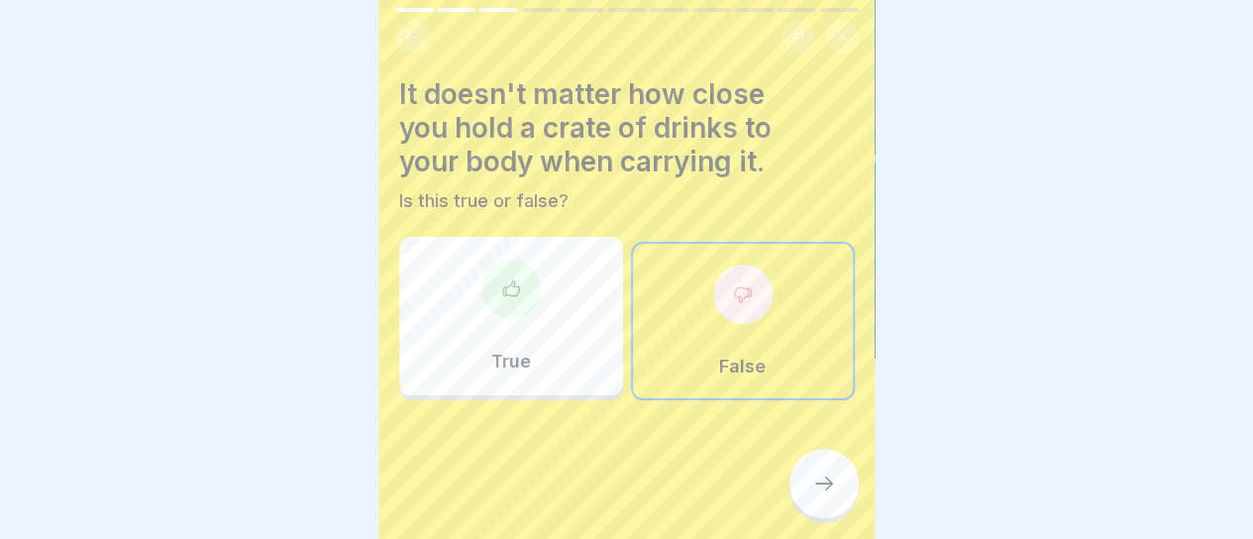
click at [816, 470] on div at bounding box center [823, 483] width 69 height 69
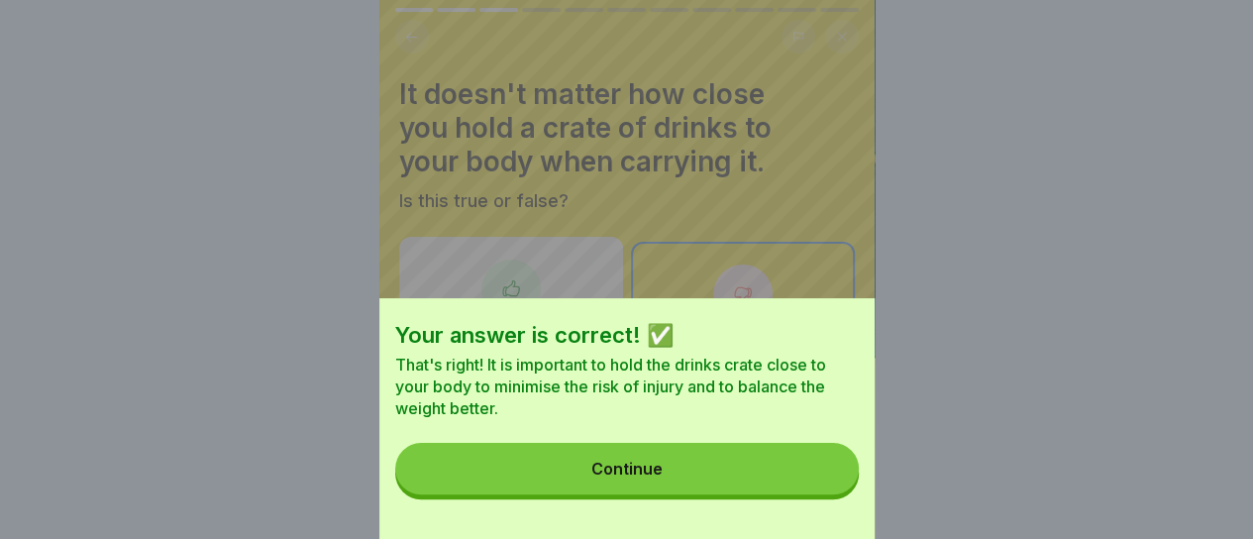
click at [702, 490] on button "Continue" at bounding box center [626, 468] width 463 height 51
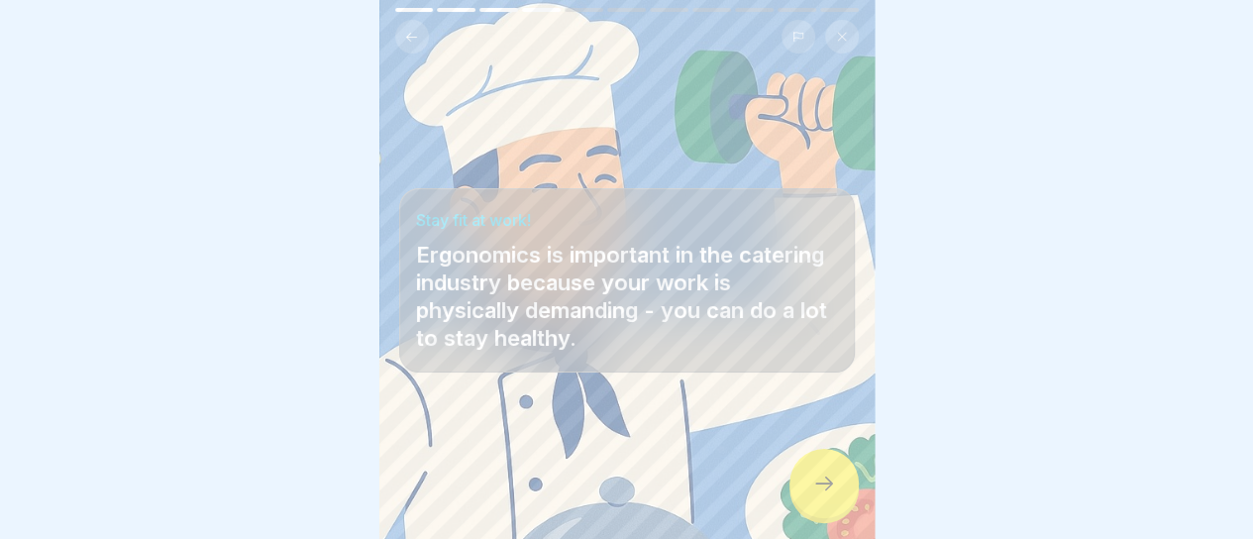
click at [853, 491] on div at bounding box center [823, 483] width 69 height 69
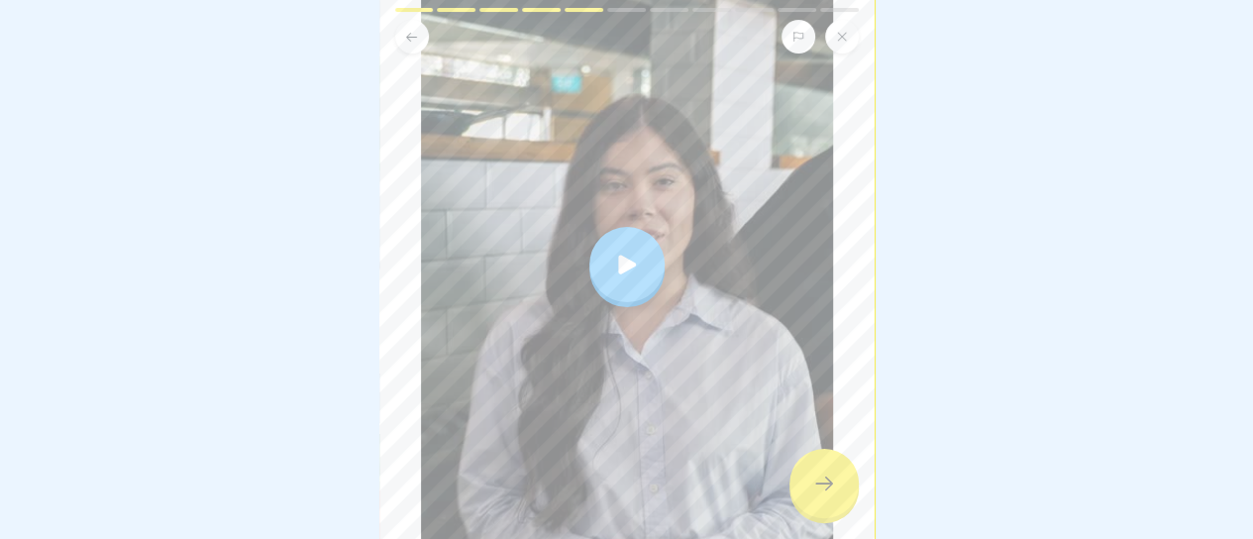
scroll to position [529, 0]
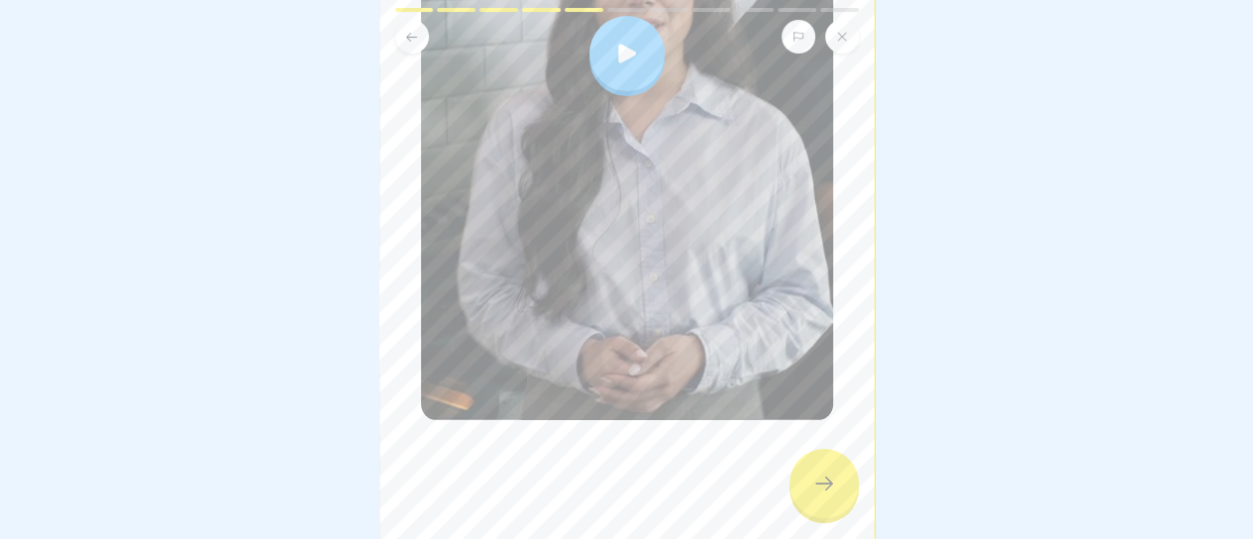
click at [613, 55] on icon at bounding box center [627, 54] width 28 height 28
